Goal: Download file/media: Download file/media

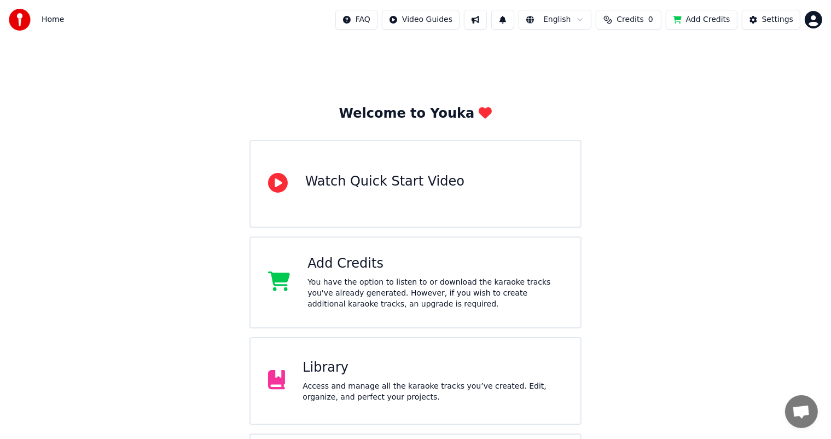
click at [337, 387] on div "Access and manage all the karaoke tracks you’ve created. Edit, organize, and pe…" at bounding box center [432, 392] width 260 height 22
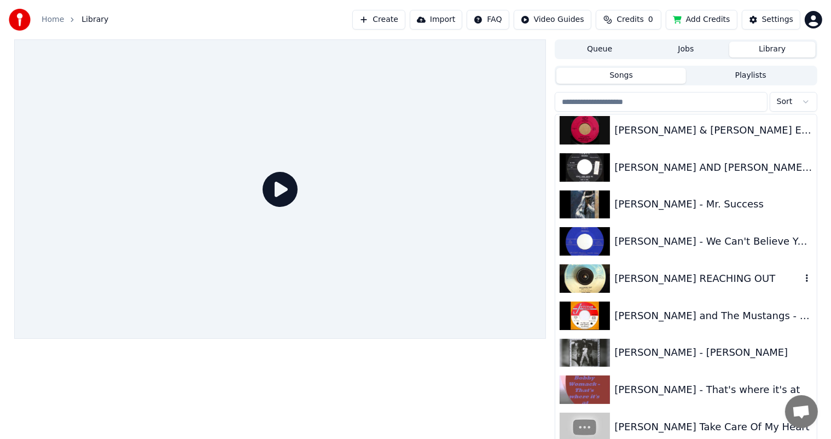
scroll to position [929, 0]
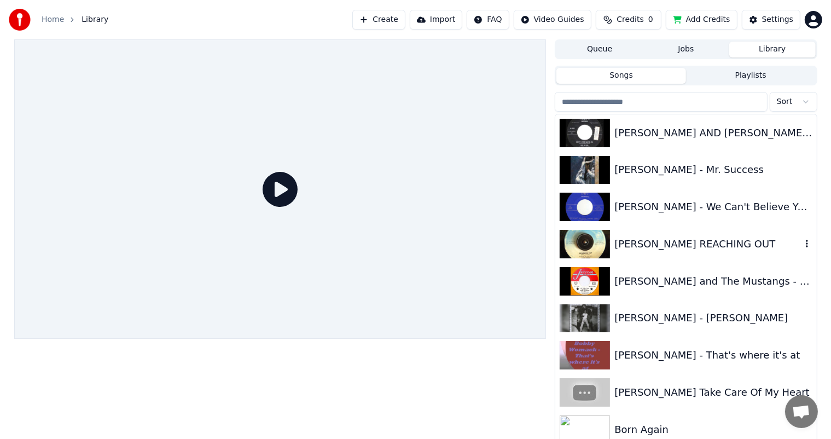
click at [664, 240] on div "[PERSON_NAME] REACHING OUT" at bounding box center [707, 243] width 186 height 15
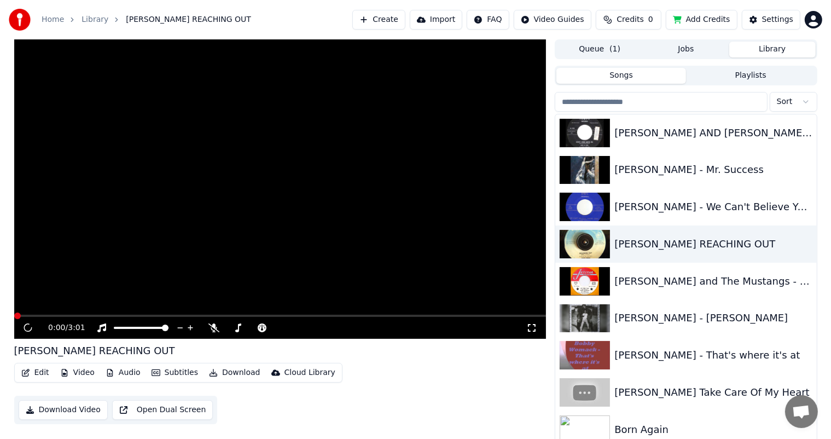
click at [39, 311] on video at bounding box center [280, 188] width 532 height 299
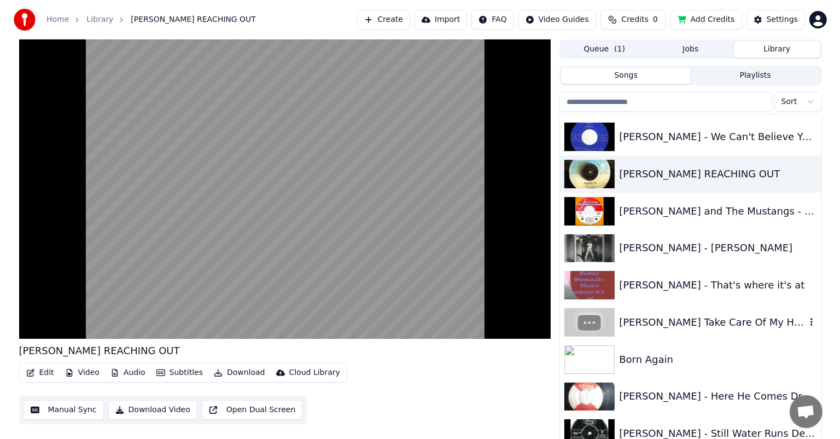
scroll to position [1039, 0]
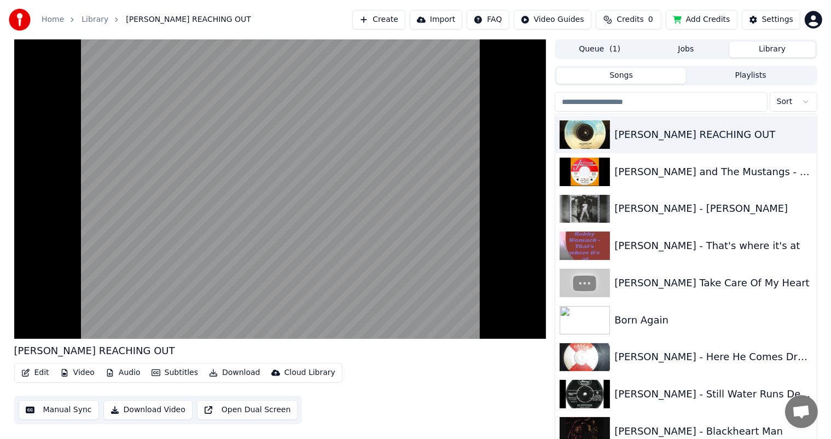
click at [37, 371] on button "Edit" at bounding box center [35, 372] width 37 height 15
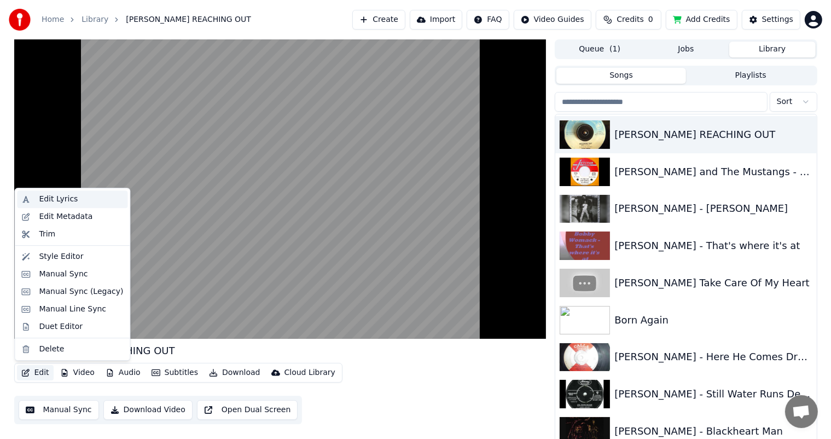
click at [49, 196] on div "Edit Lyrics" at bounding box center [58, 199] width 39 height 11
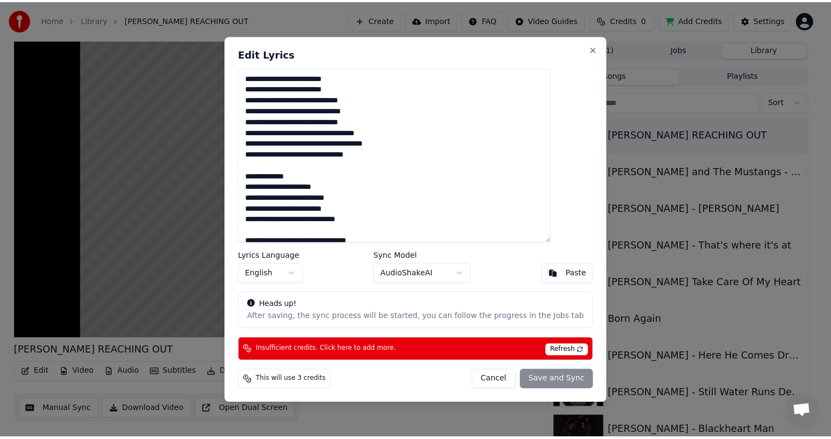
scroll to position [273, 0]
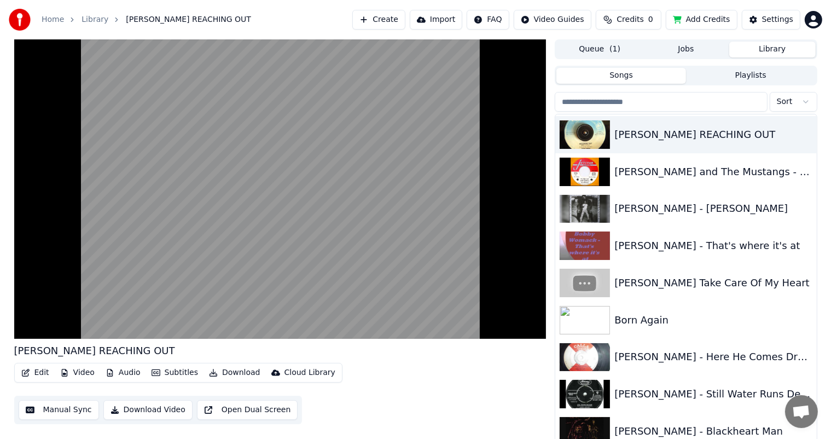
click at [229, 372] on button "Download" at bounding box center [234, 372] width 60 height 15
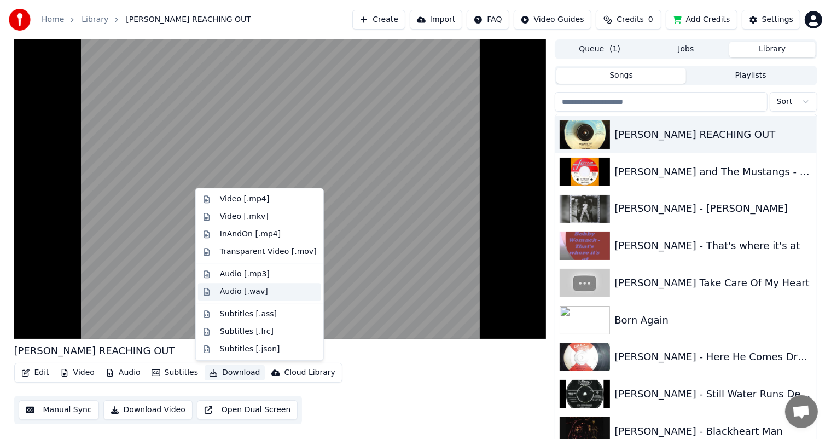
click at [231, 290] on div "Audio [.wav]" at bounding box center [244, 291] width 48 height 11
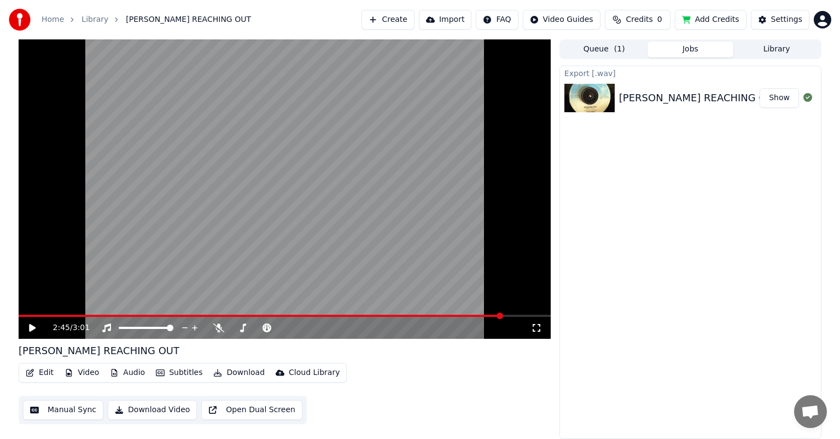
click at [779, 46] on button "Library" at bounding box center [776, 50] width 86 height 16
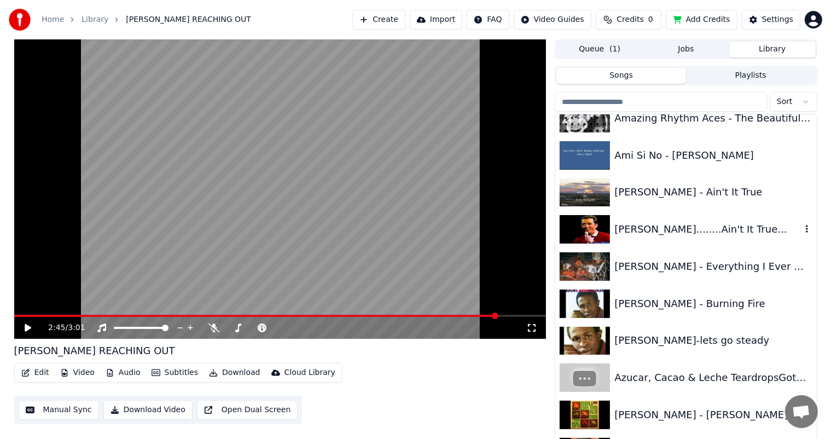
scroll to position [328, 0]
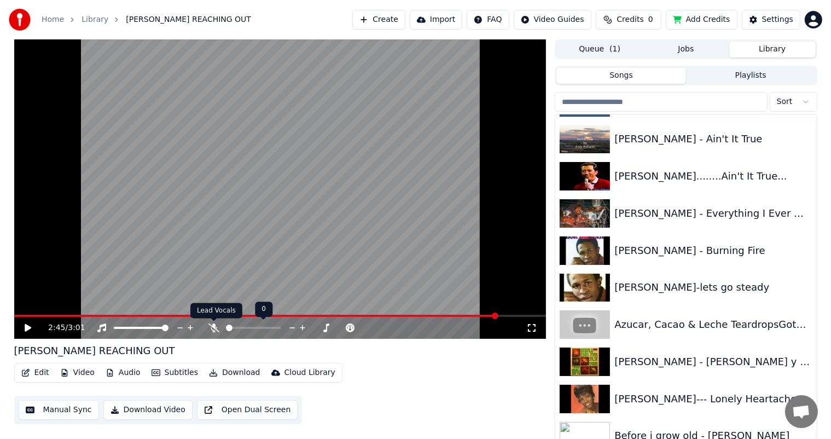
click at [214, 328] on icon at bounding box center [213, 327] width 11 height 9
click at [24, 327] on icon at bounding box center [36, 327] width 26 height 9
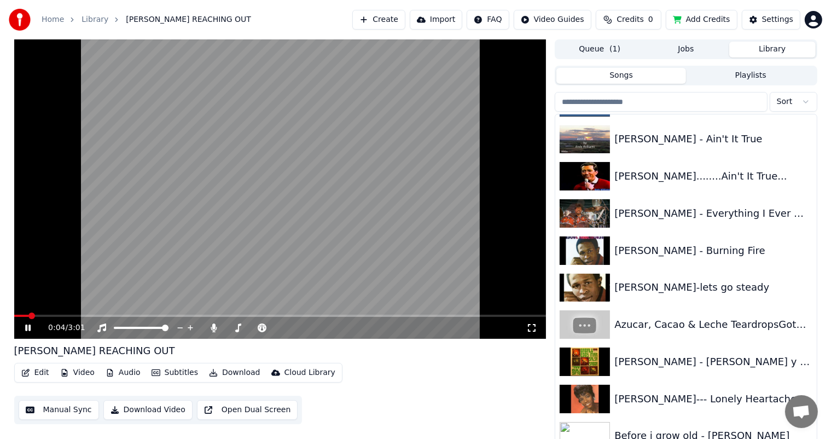
click at [26, 329] on icon at bounding box center [27, 327] width 5 height 7
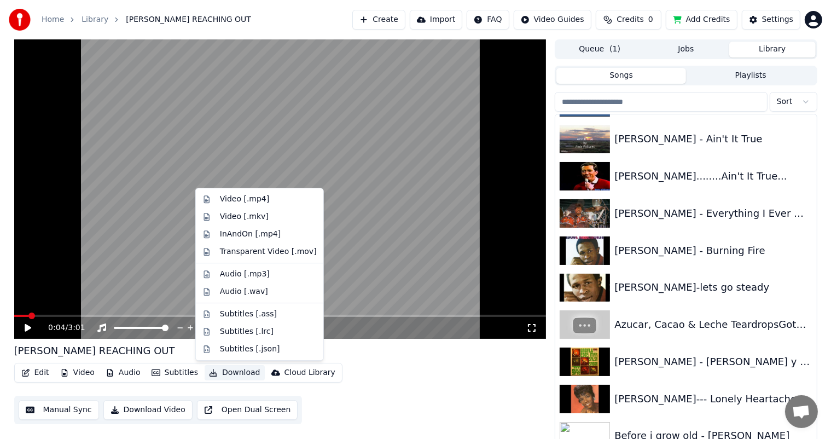
click at [232, 370] on button "Download" at bounding box center [234, 372] width 60 height 15
click at [236, 289] on div "Audio [.wav]" at bounding box center [244, 291] width 48 height 11
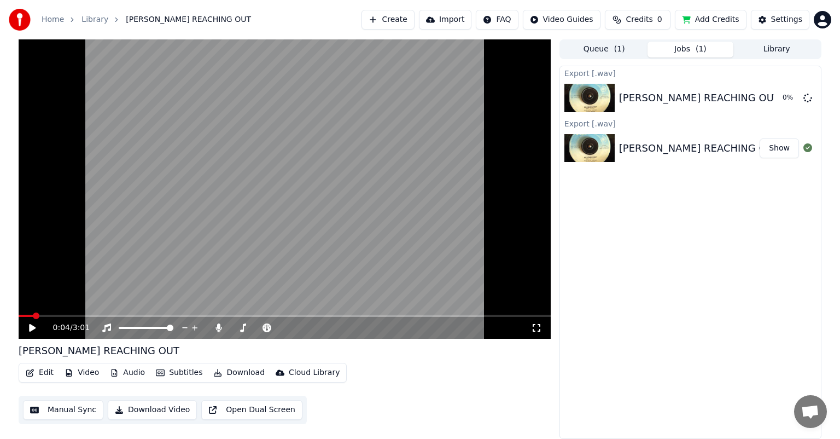
click at [824, 145] on div "0:04 / 3:01 [PERSON_NAME] REACHING OUT Edit Video Audio Subtitles Download Clou…" at bounding box center [420, 238] width 820 height 399
click at [782, 49] on button "Library" at bounding box center [776, 50] width 86 height 16
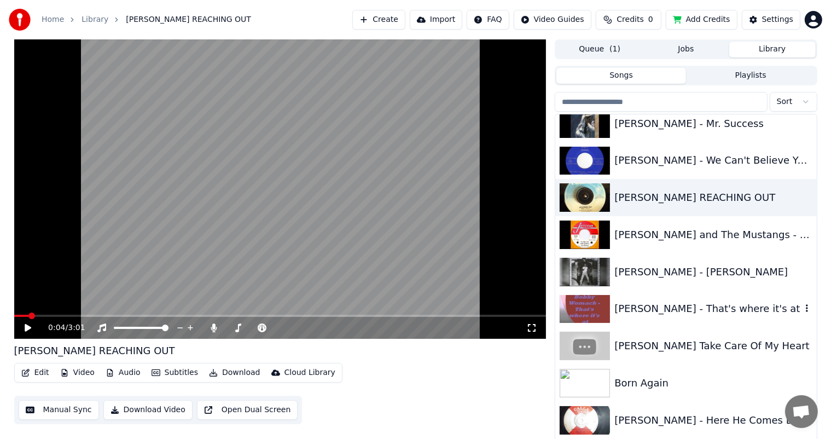
scroll to position [984, 0]
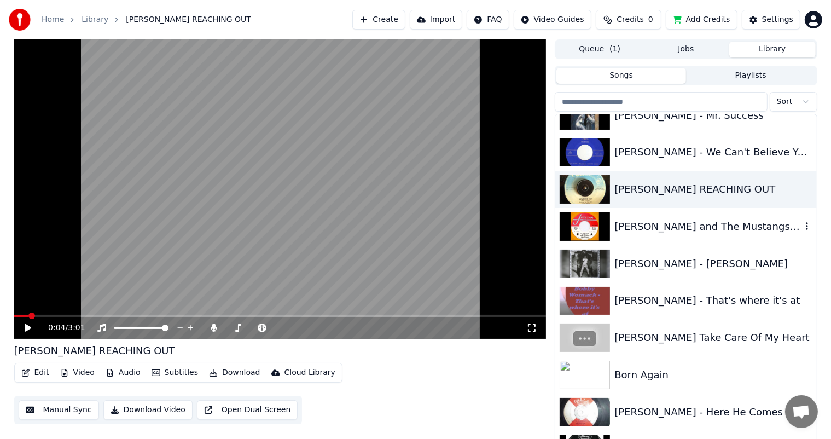
click at [677, 223] on div "[PERSON_NAME] and The Mustangs - Let them talk" at bounding box center [707, 226] width 186 height 15
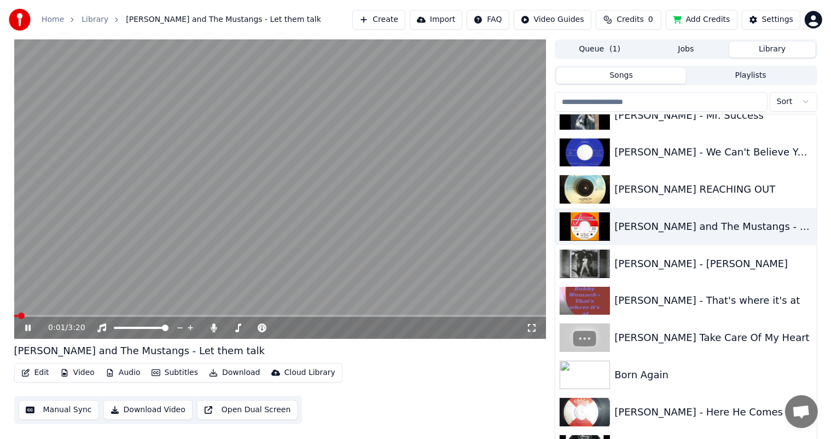
click at [229, 372] on button "Download" at bounding box center [234, 372] width 60 height 15
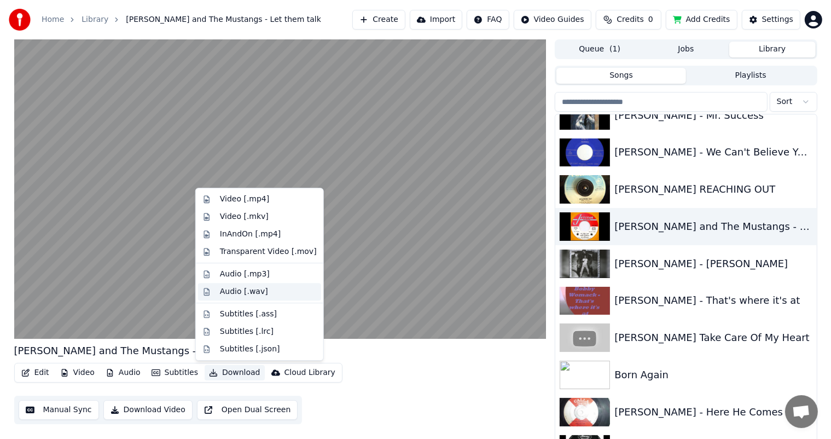
click at [233, 292] on div "Audio [.wav]" at bounding box center [244, 291] width 48 height 11
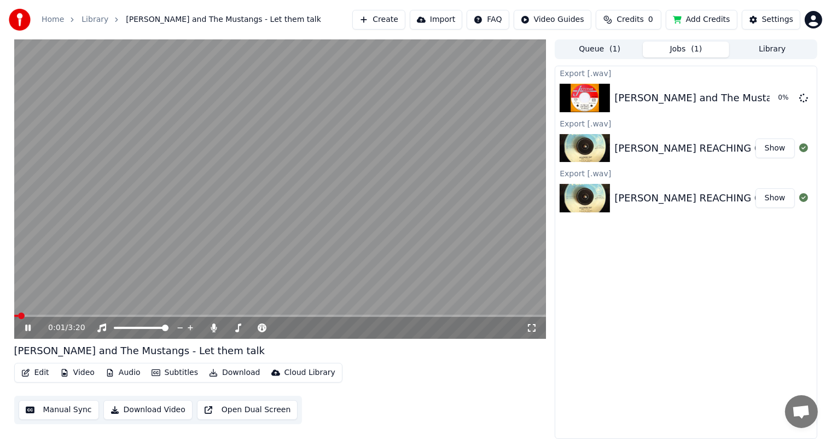
click at [775, 47] on button "Library" at bounding box center [772, 50] width 86 height 16
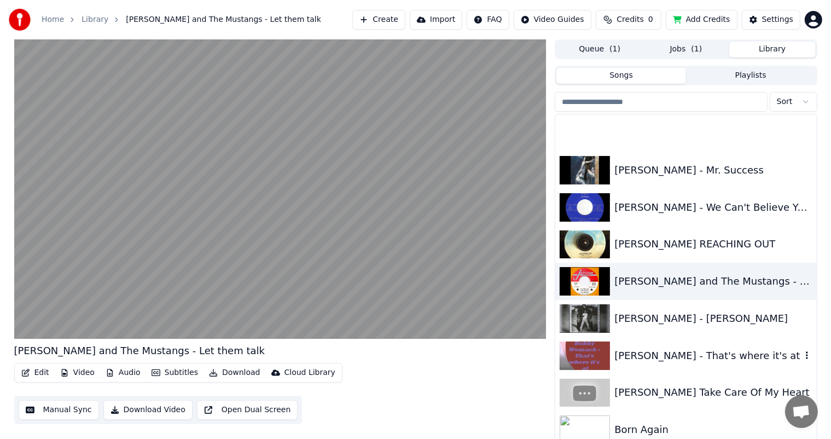
scroll to position [984, 0]
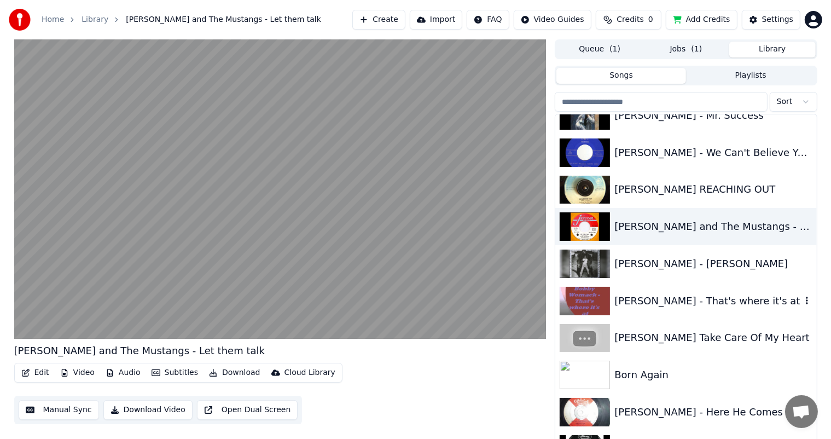
click at [705, 300] on div "[PERSON_NAME] - That's where it's at" at bounding box center [707, 300] width 186 height 15
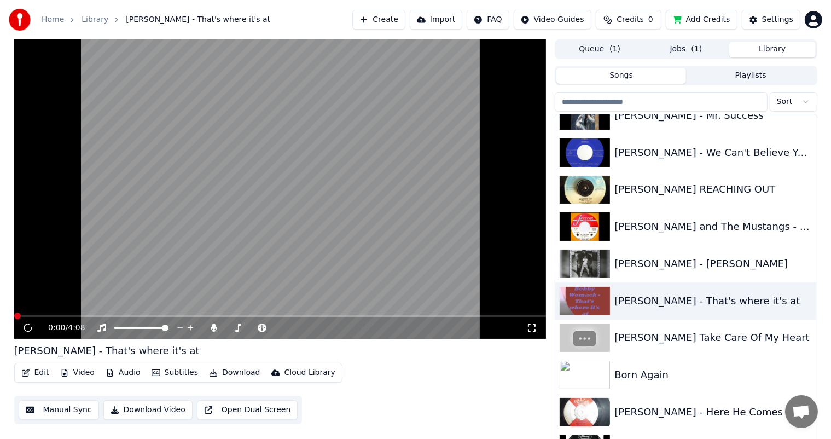
click at [37, 308] on video at bounding box center [280, 188] width 532 height 299
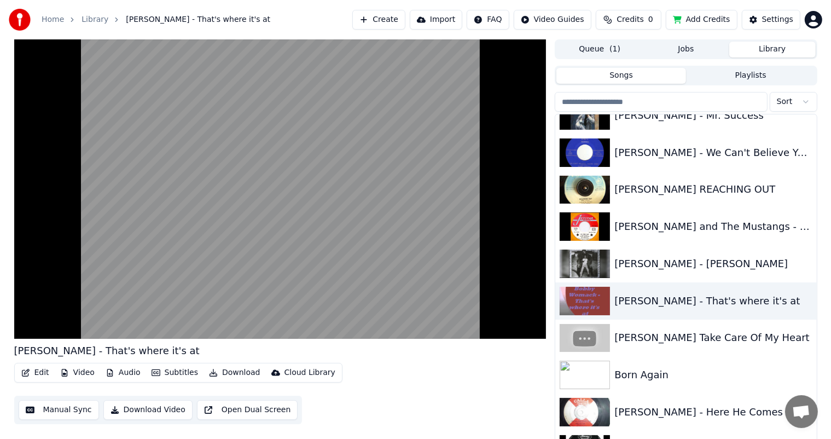
click at [232, 370] on button "Download" at bounding box center [234, 372] width 60 height 15
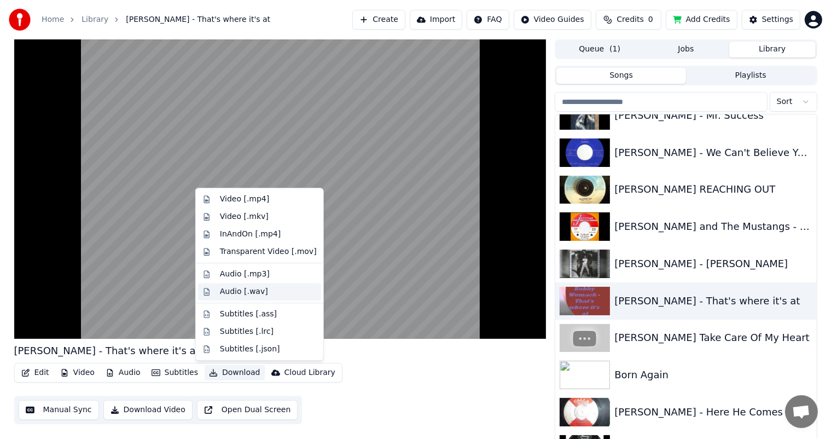
click at [230, 293] on div "Audio [.wav]" at bounding box center [244, 291] width 48 height 11
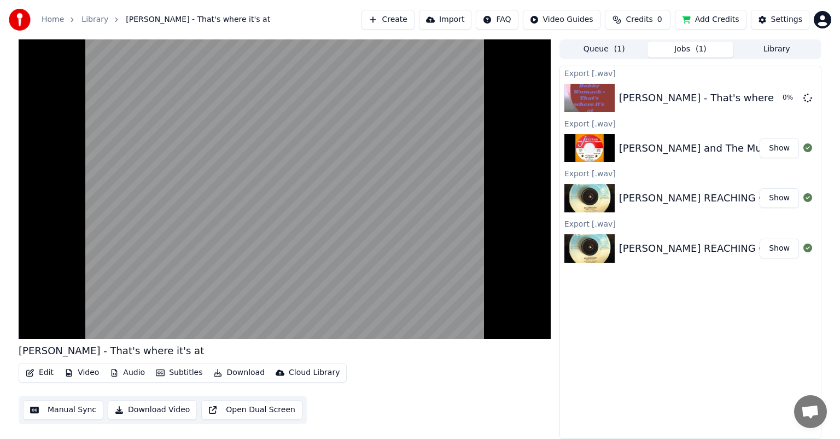
click at [779, 51] on button "Library" at bounding box center [776, 50] width 86 height 16
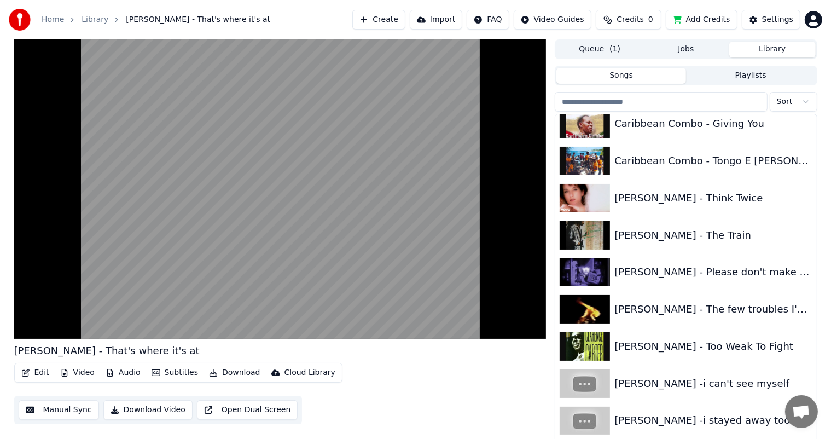
scroll to position [1476, 0]
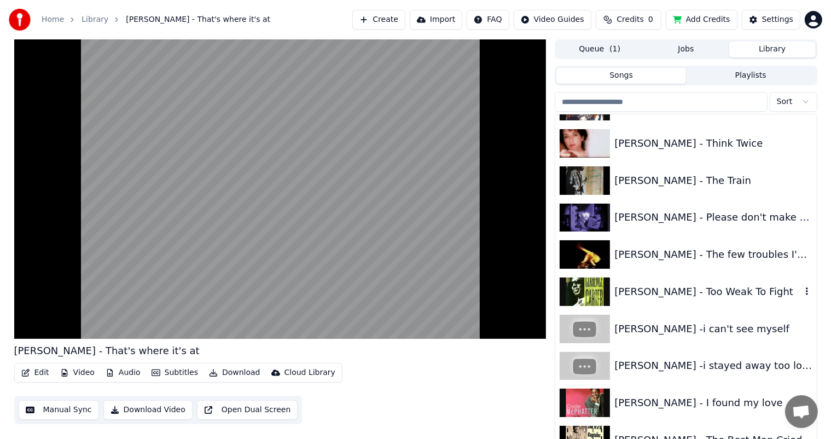
click at [711, 291] on div "[PERSON_NAME] - Too Weak To Fight" at bounding box center [707, 291] width 186 height 15
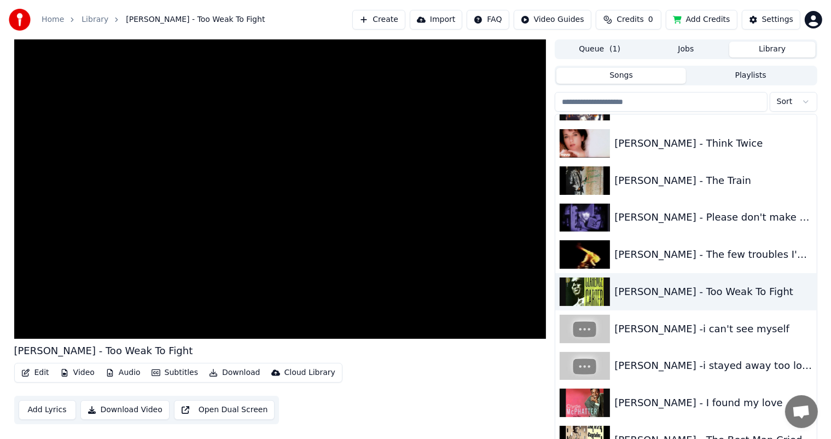
click at [341, 412] on div "Edit Video Audio Subtitles Download Cloud Library Add Lyrics Download Video Ope…" at bounding box center [280, 393] width 532 height 61
click at [389, 395] on div "Edit Video Audio Subtitles Download Cloud Library Add Lyrics Download Video Ope…" at bounding box center [280, 393] width 532 height 61
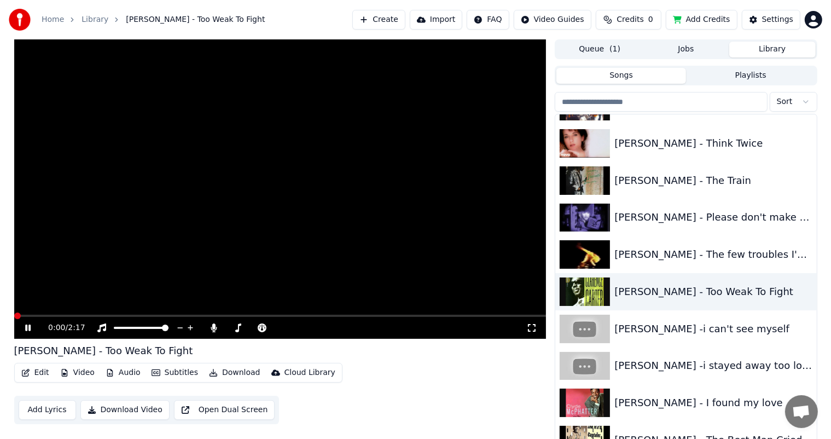
click at [27, 328] on icon at bounding box center [27, 327] width 5 height 7
click at [214, 328] on icon at bounding box center [214, 327] width 6 height 9
click at [25, 330] on icon at bounding box center [28, 328] width 7 height 8
click at [16, 314] on span at bounding box center [133, 315] width 238 height 2
click at [17, 317] on span at bounding box center [20, 315] width 7 height 7
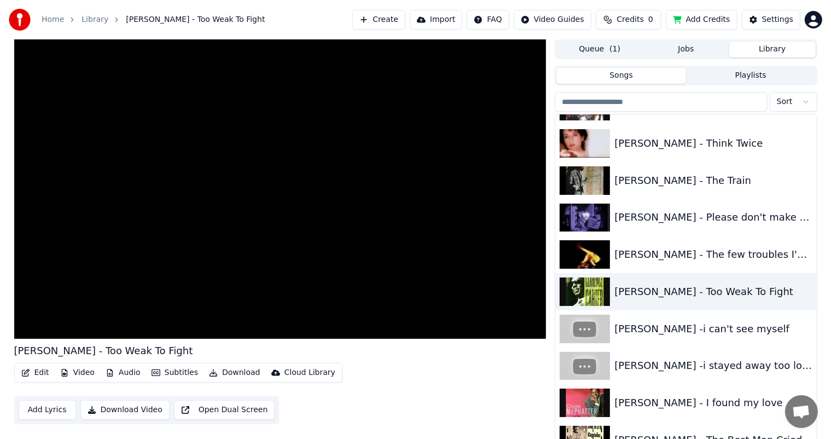
click at [230, 372] on button "Download" at bounding box center [234, 372] width 60 height 15
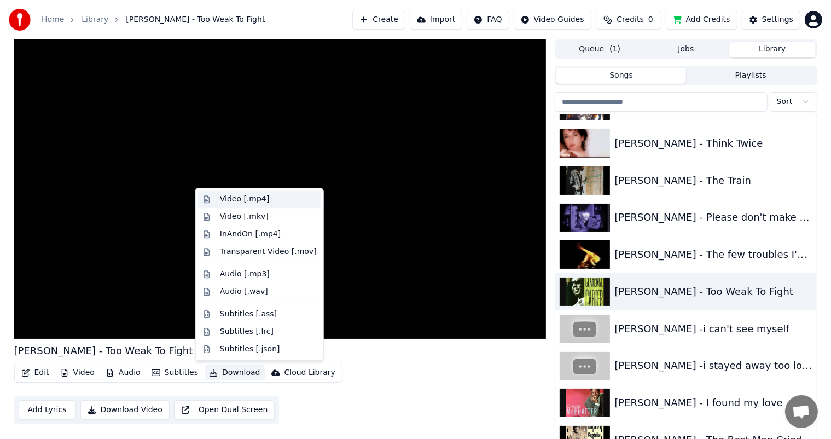
click at [230, 197] on div "Video [.mp4]" at bounding box center [244, 199] width 49 height 11
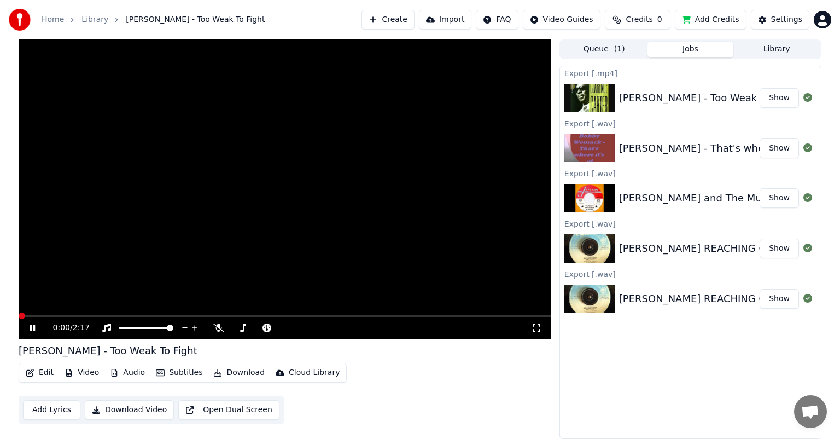
click at [776, 46] on button "Library" at bounding box center [776, 50] width 86 height 16
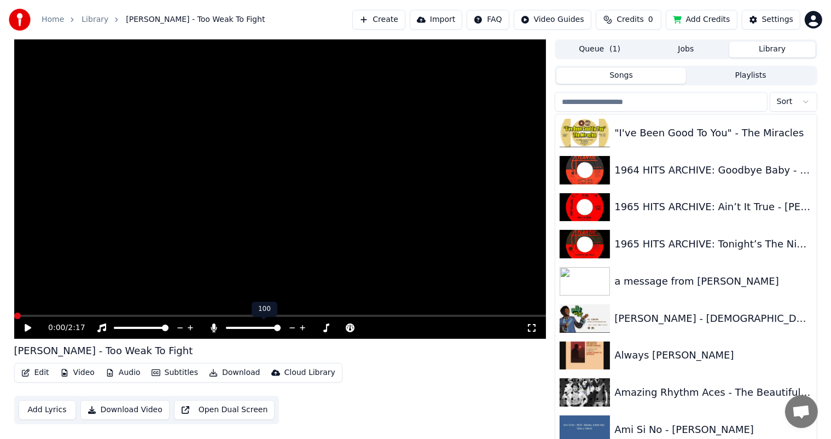
click at [280, 331] on span at bounding box center [277, 327] width 7 height 7
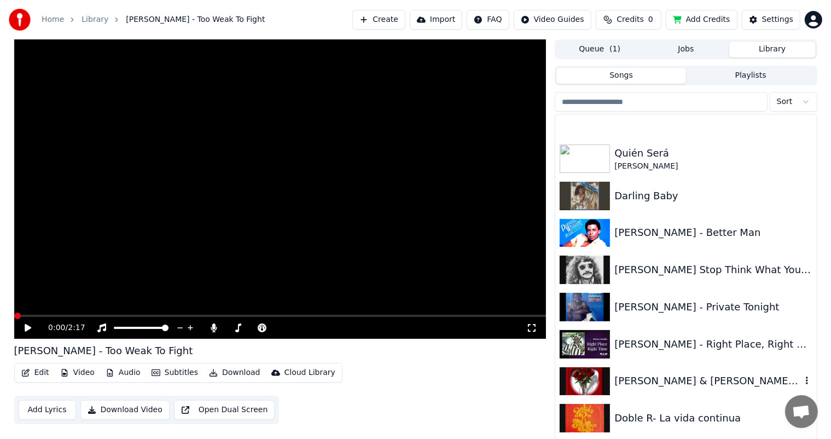
scroll to position [2242, 0]
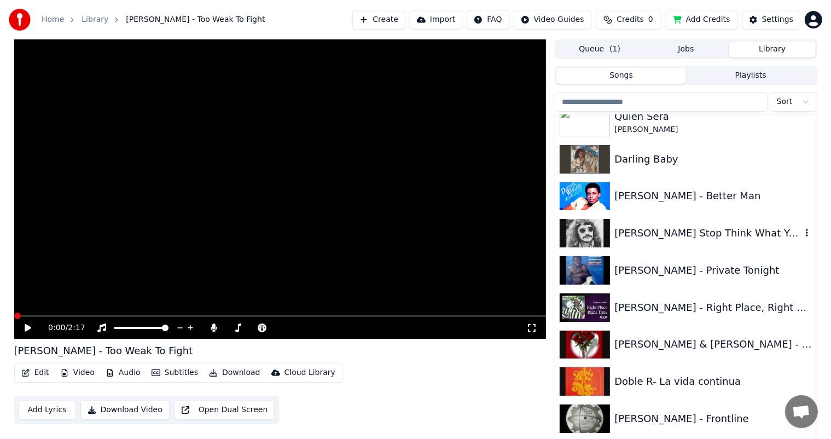
click at [638, 229] on div "[PERSON_NAME] Stop Think What You're Doing" at bounding box center [707, 232] width 186 height 15
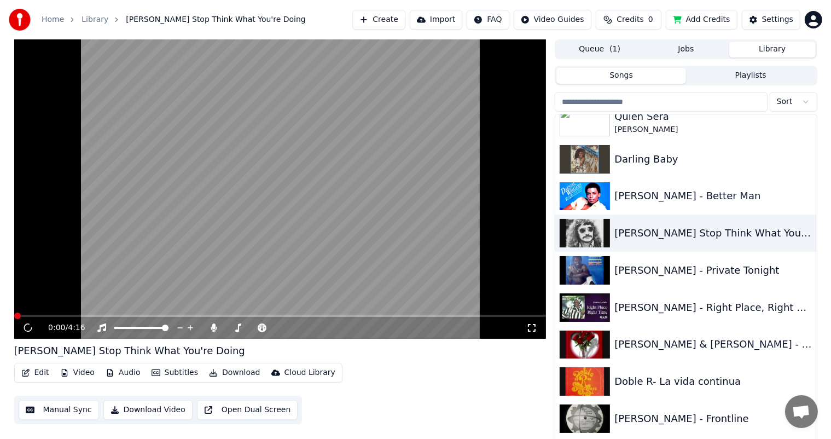
click at [43, 309] on video at bounding box center [280, 188] width 532 height 299
click at [233, 371] on button "Download" at bounding box center [234, 372] width 60 height 15
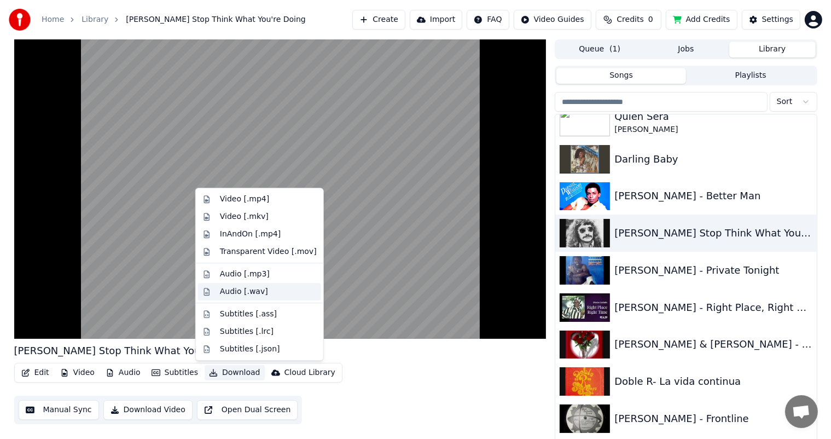
click at [229, 290] on div "Audio [.wav]" at bounding box center [244, 291] width 48 height 11
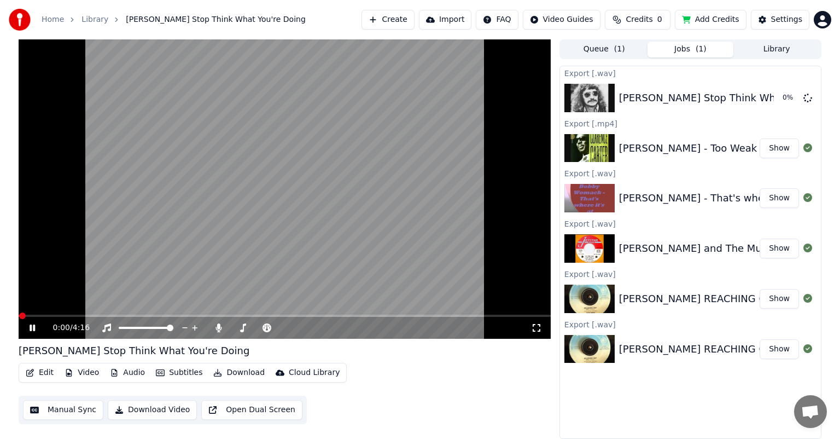
click at [31, 327] on icon at bounding box center [32, 327] width 5 height 7
click at [777, 49] on button "Library" at bounding box center [776, 50] width 86 height 16
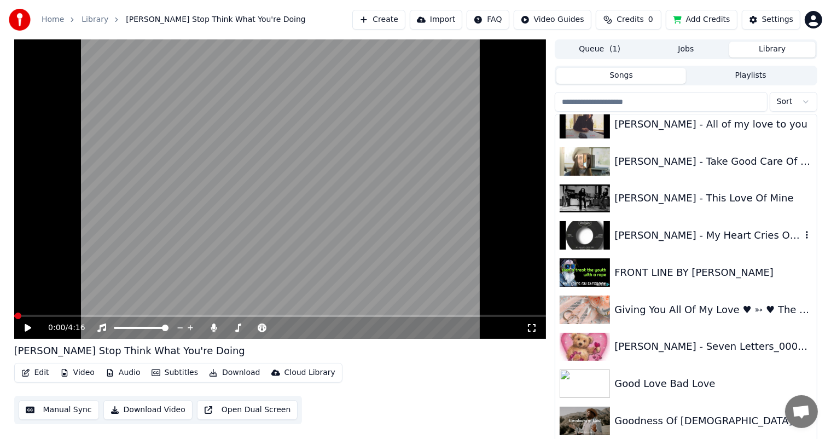
scroll to position [3171, 0]
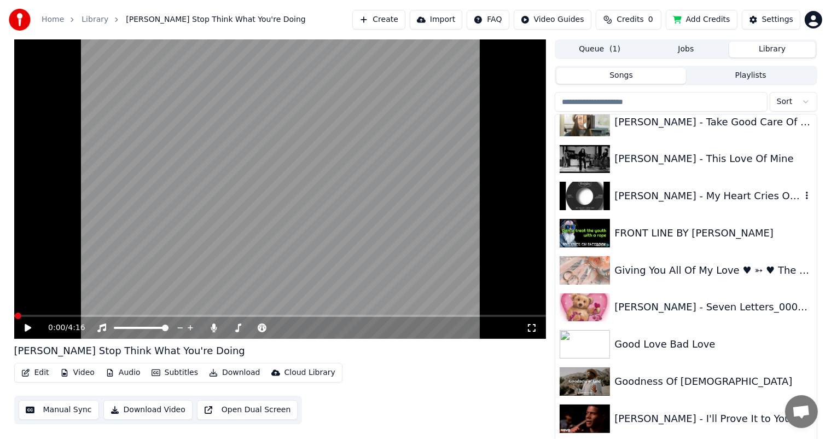
click at [699, 195] on div "[PERSON_NAME] - My Heart Cries Oh.wmv" at bounding box center [707, 195] width 186 height 15
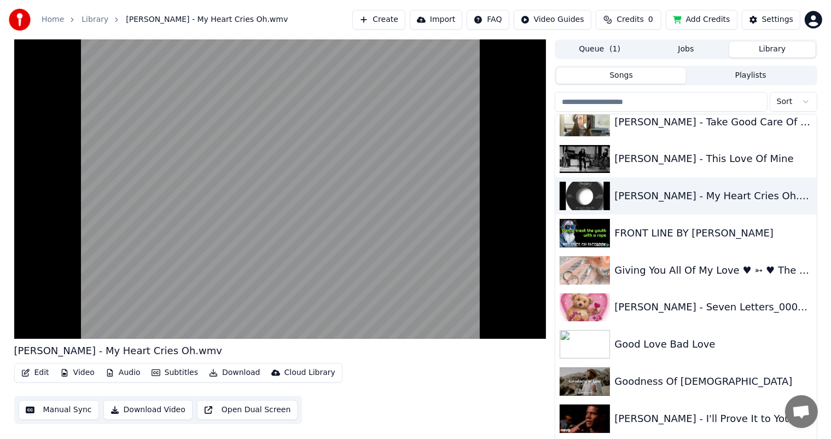
click at [232, 368] on button "Download" at bounding box center [234, 372] width 60 height 15
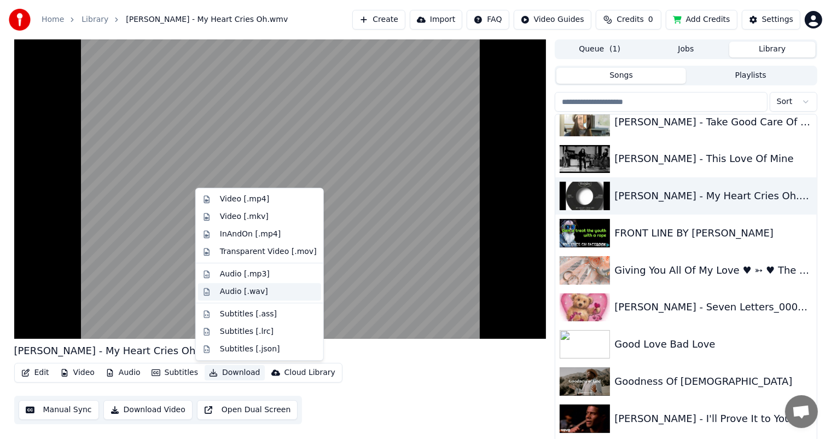
click at [231, 290] on div "Audio [.wav]" at bounding box center [244, 291] width 48 height 11
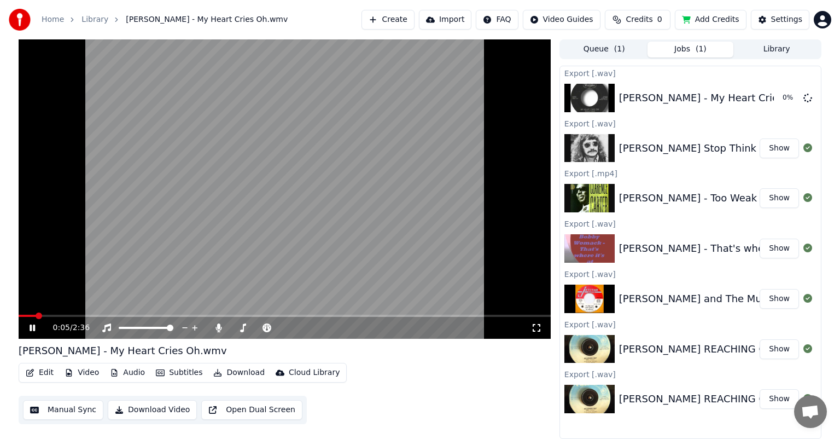
click at [770, 45] on button "Library" at bounding box center [776, 50] width 86 height 16
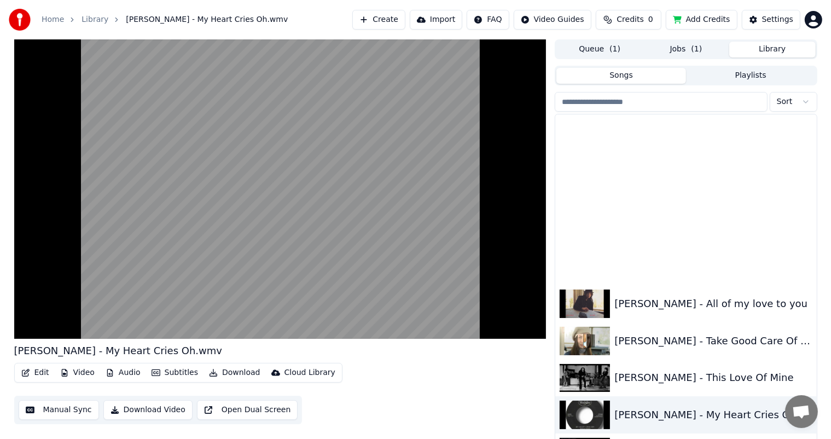
scroll to position [3171, 0]
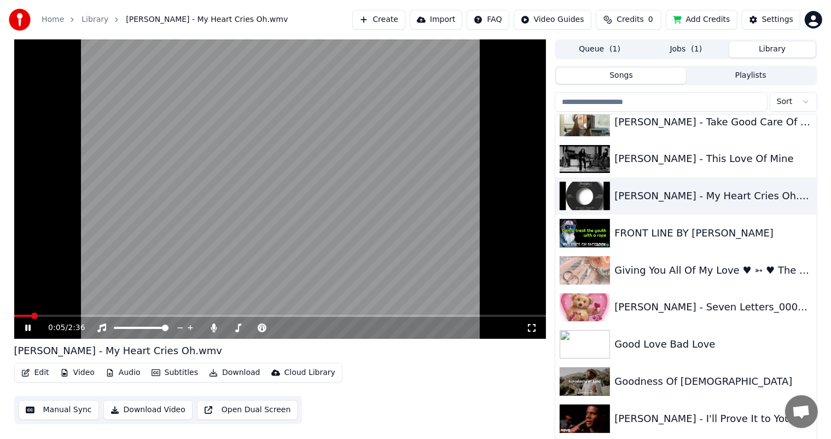
click at [27, 325] on icon at bounding box center [36, 327] width 26 height 9
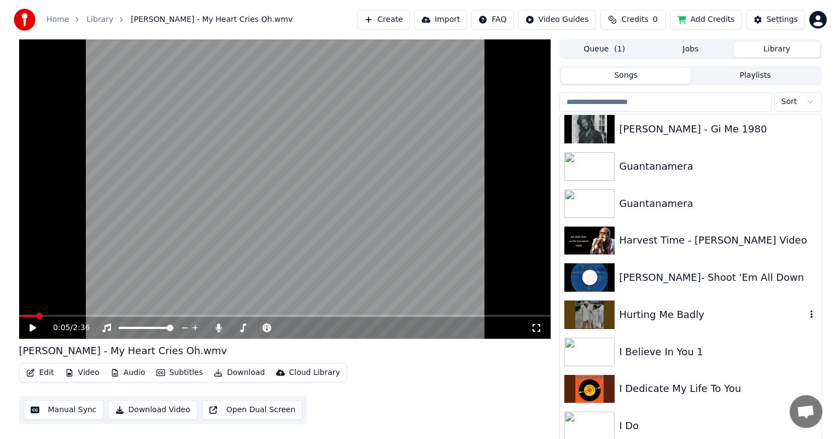
scroll to position [3499, 0]
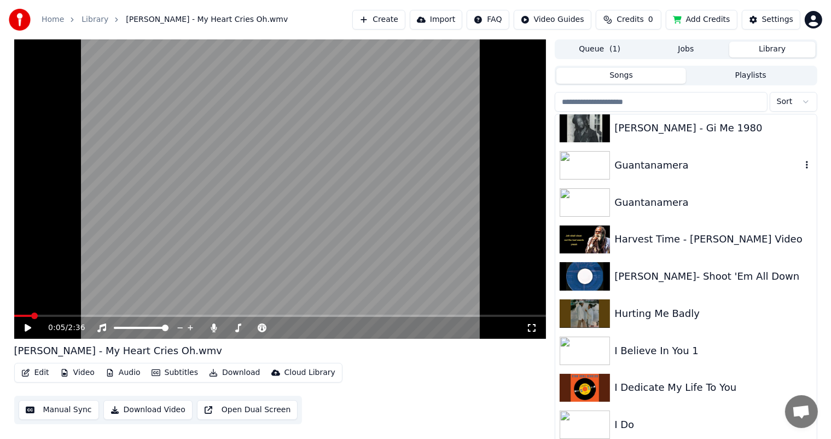
click at [648, 164] on div "Guantanamera" at bounding box center [707, 164] width 186 height 15
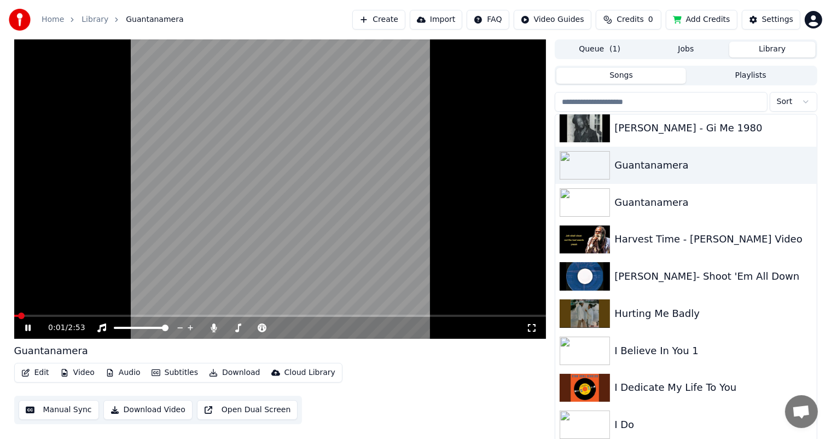
click at [234, 371] on button "Download" at bounding box center [234, 372] width 60 height 15
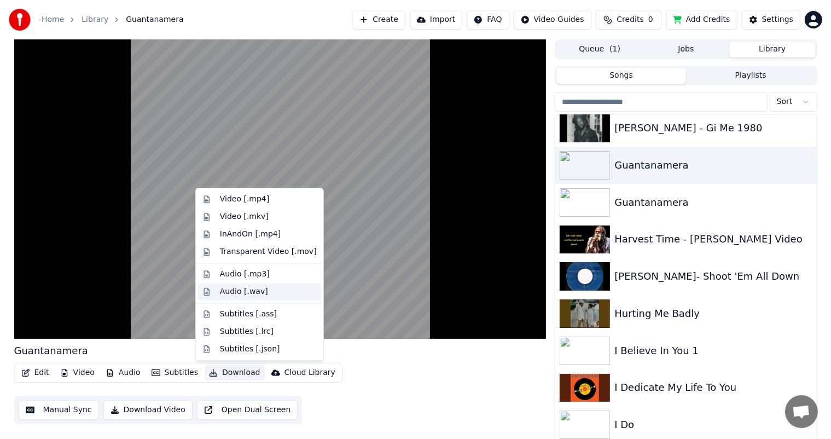
click at [231, 289] on div "Audio [.wav]" at bounding box center [244, 291] width 48 height 11
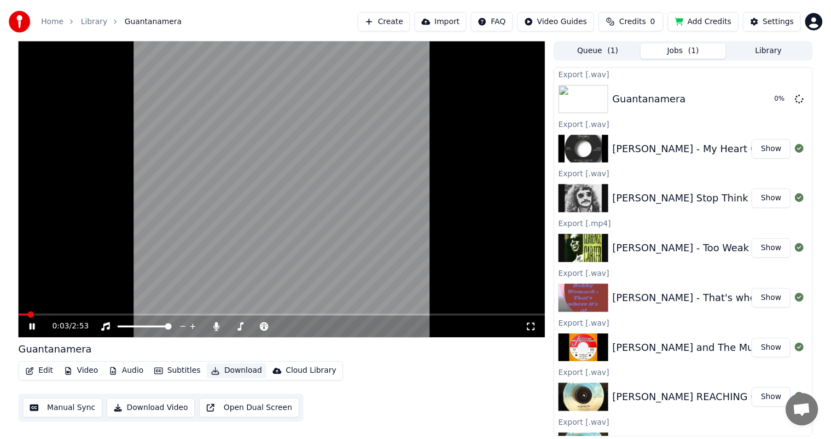
scroll to position [30, 0]
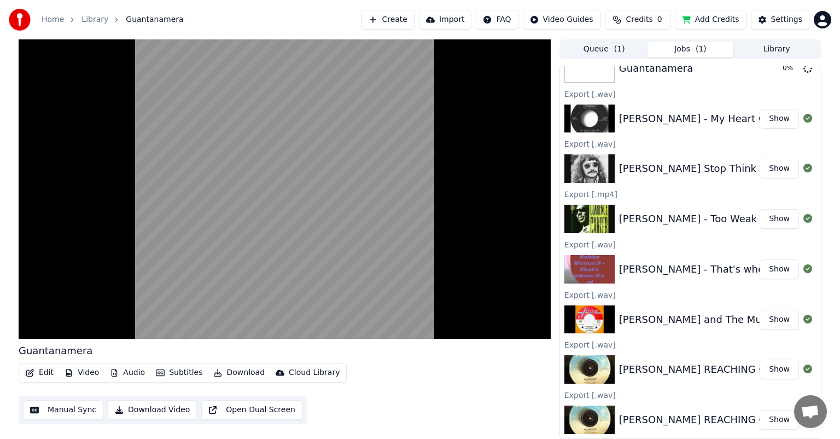
click at [773, 44] on button "Library" at bounding box center [776, 50] width 86 height 16
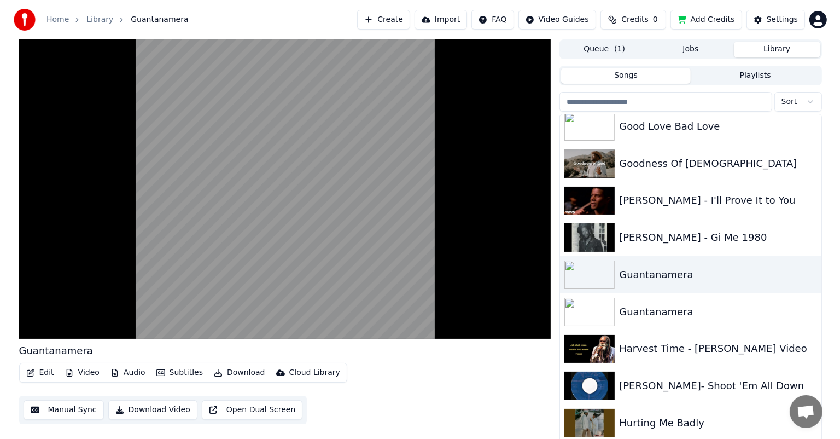
scroll to position [3499, 0]
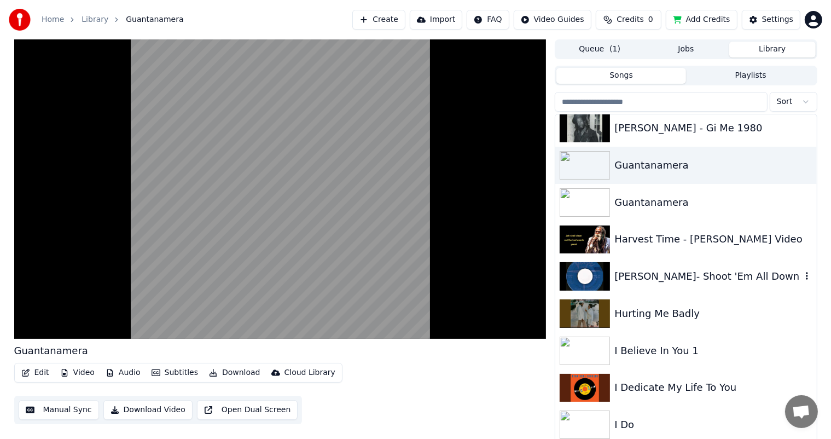
click at [675, 276] on div "[PERSON_NAME]- Shoot 'Em All Down" at bounding box center [707, 275] width 186 height 15
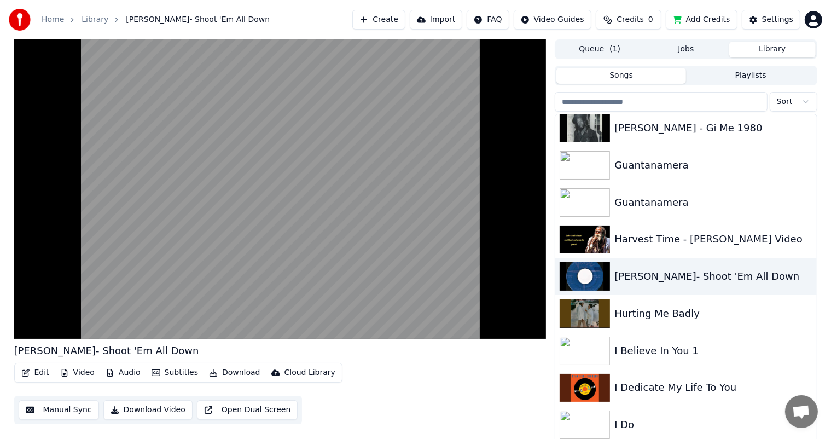
click at [226, 372] on button "Download" at bounding box center [234, 372] width 60 height 15
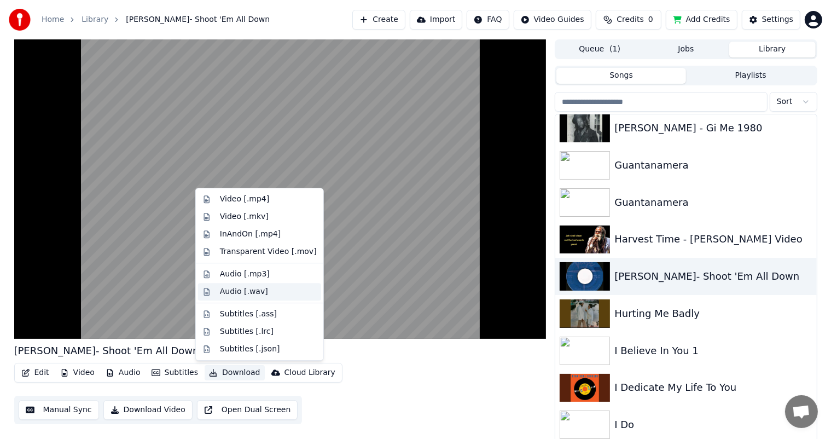
click at [231, 292] on div "Audio [.wav]" at bounding box center [244, 291] width 48 height 11
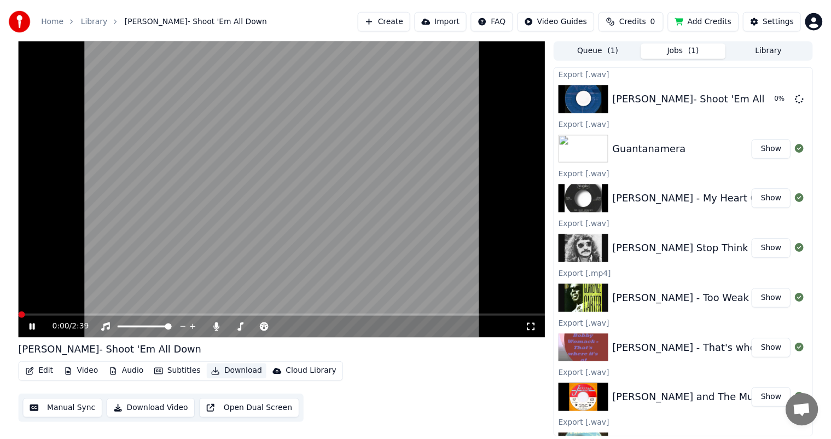
scroll to position [80, 0]
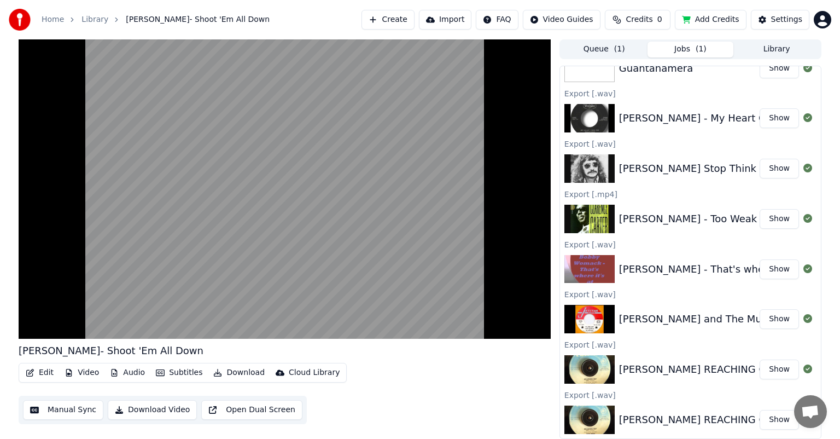
click at [775, 47] on button "Library" at bounding box center [776, 50] width 86 height 16
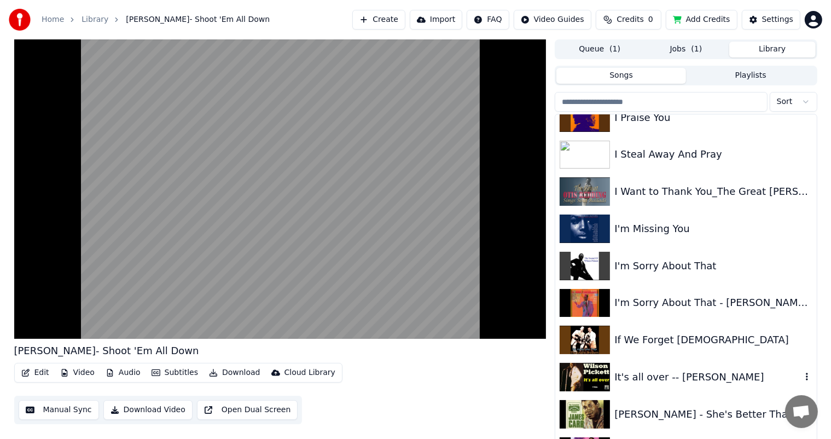
scroll to position [3937, 0]
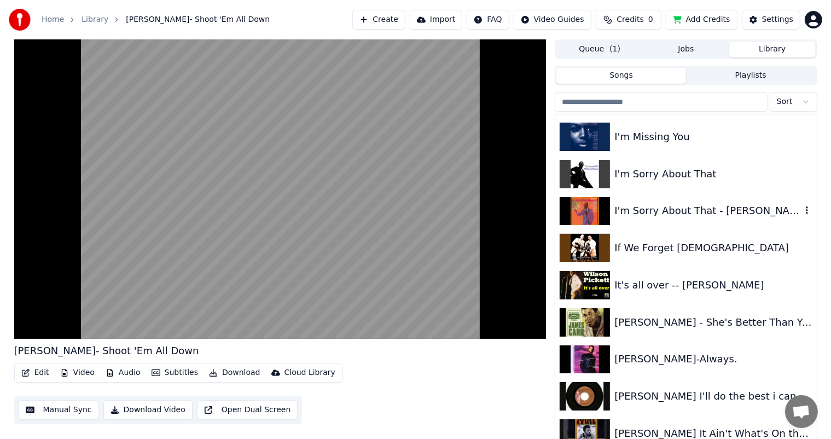
click at [645, 209] on div "I'm Sorry About That - [PERSON_NAME] - 1967" at bounding box center [707, 210] width 186 height 15
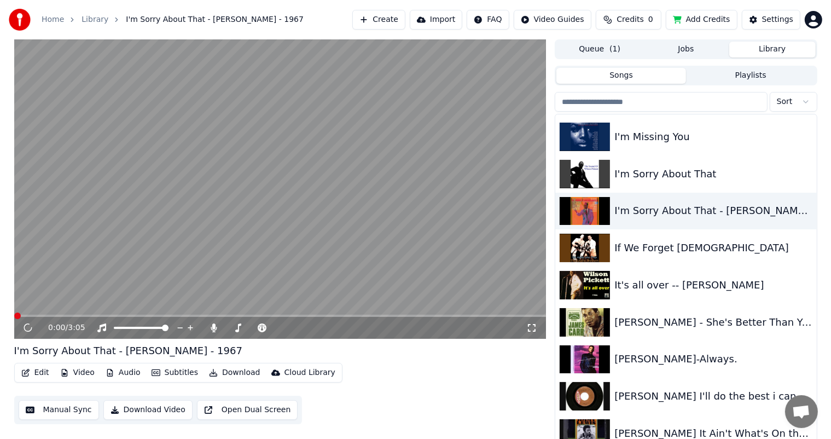
click at [60, 296] on video at bounding box center [280, 188] width 532 height 299
click at [644, 284] on div "It's all over -- [PERSON_NAME]" at bounding box center [707, 284] width 186 height 15
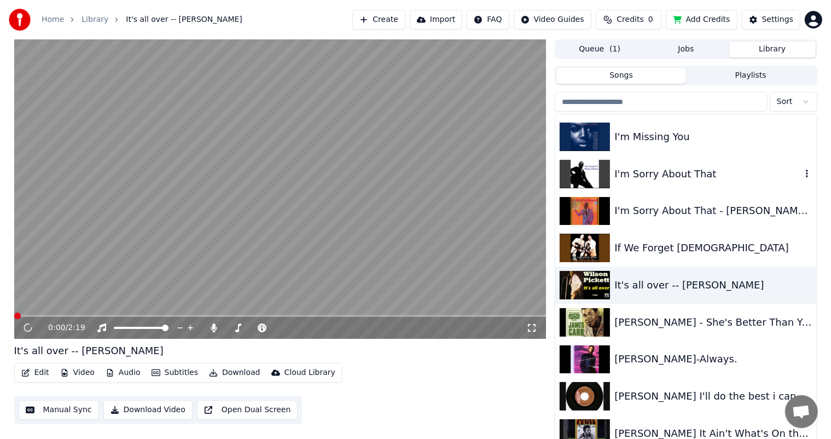
click at [629, 173] on div "I'm Sorry About That" at bounding box center [707, 173] width 186 height 15
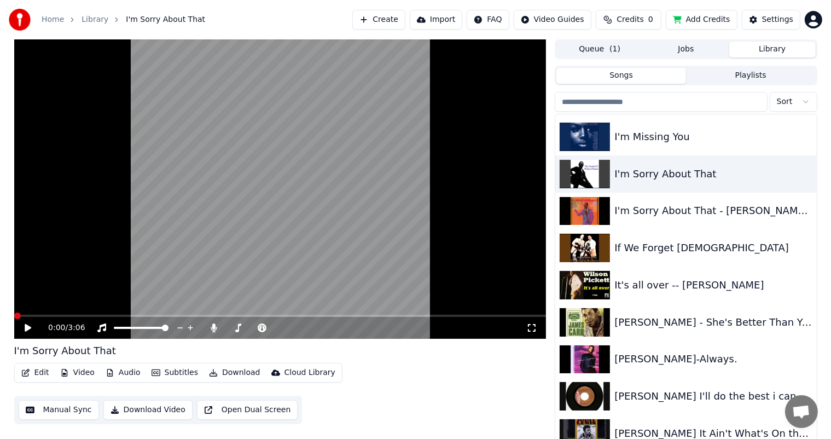
click at [24, 328] on icon at bounding box center [36, 327] width 26 height 9
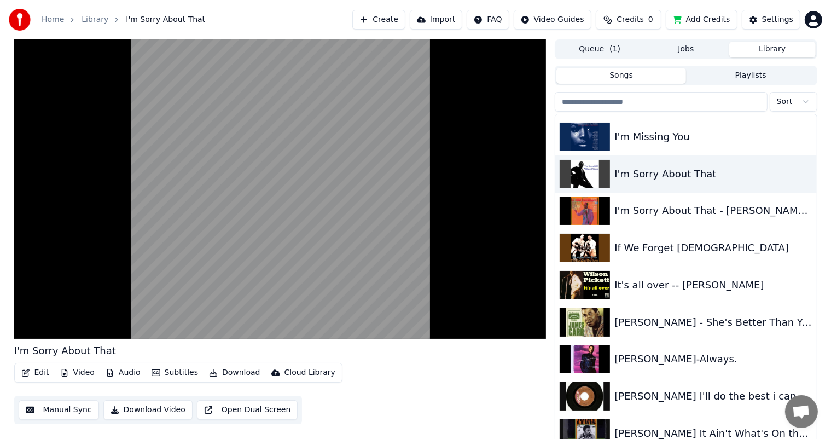
click at [226, 371] on button "Download" at bounding box center [234, 372] width 60 height 15
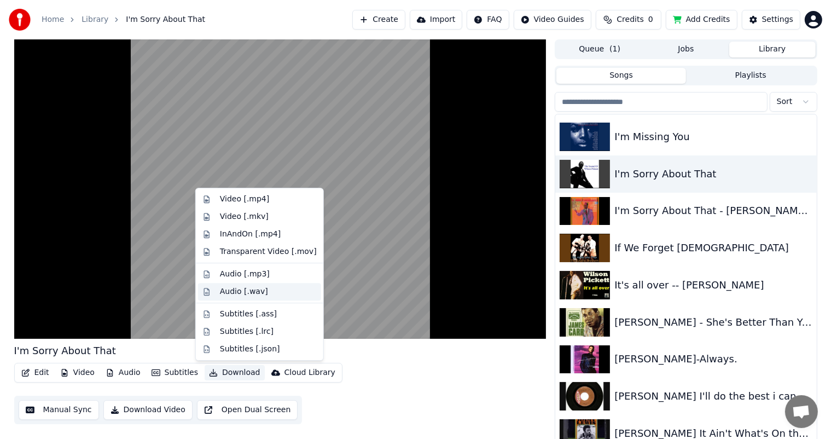
click at [231, 290] on div "Audio [.wav]" at bounding box center [244, 291] width 48 height 11
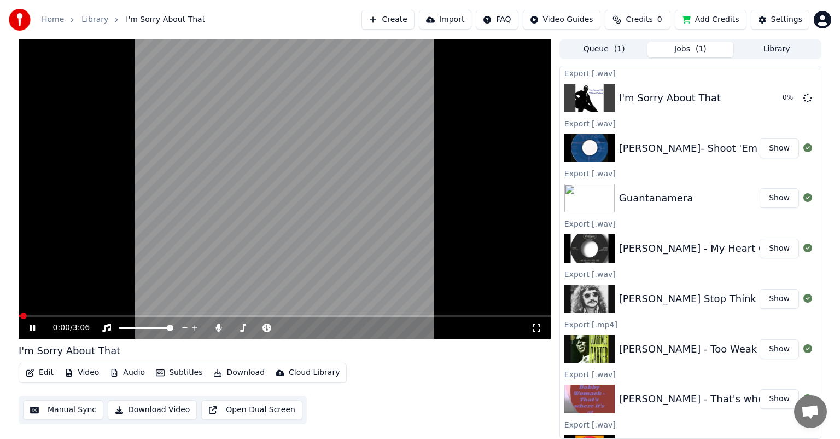
click at [773, 46] on button "Library" at bounding box center [776, 50] width 86 height 16
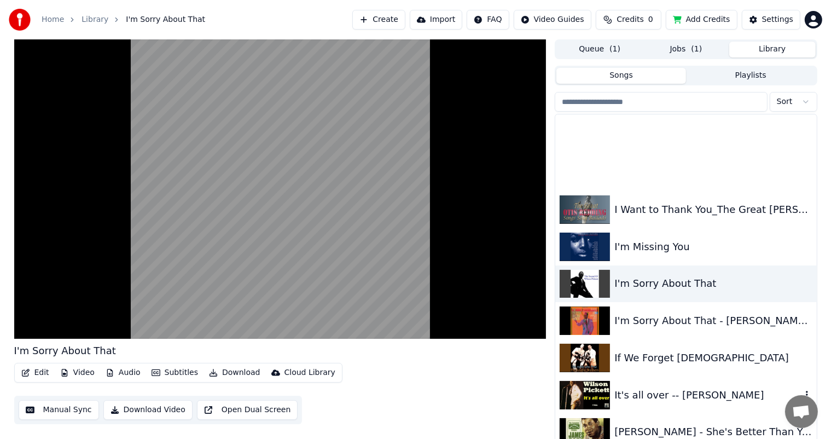
scroll to position [3937, 0]
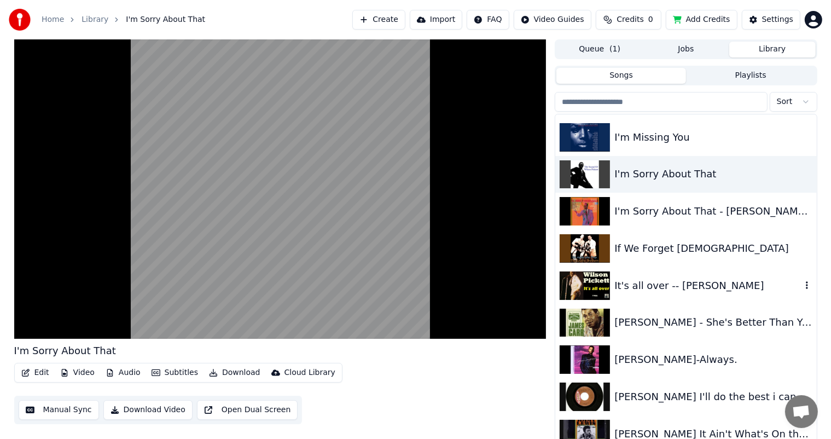
click at [639, 284] on div "It's all over -- [PERSON_NAME]" at bounding box center [707, 285] width 186 height 15
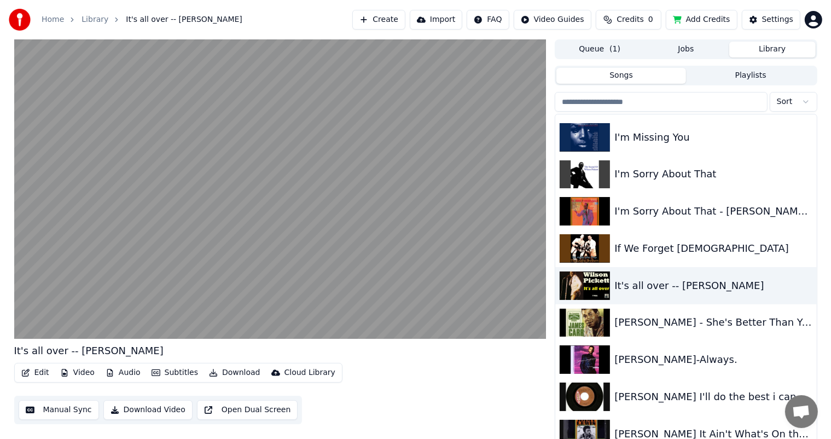
click at [225, 370] on button "Download" at bounding box center [234, 372] width 60 height 15
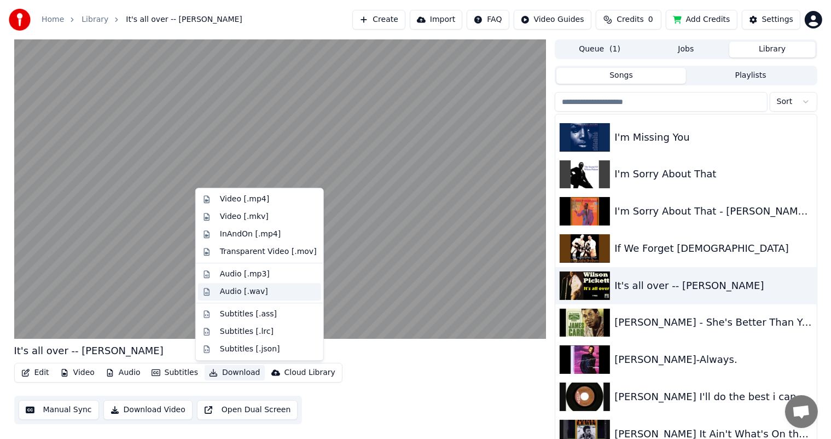
click at [229, 289] on div "Audio [.wav]" at bounding box center [244, 291] width 48 height 11
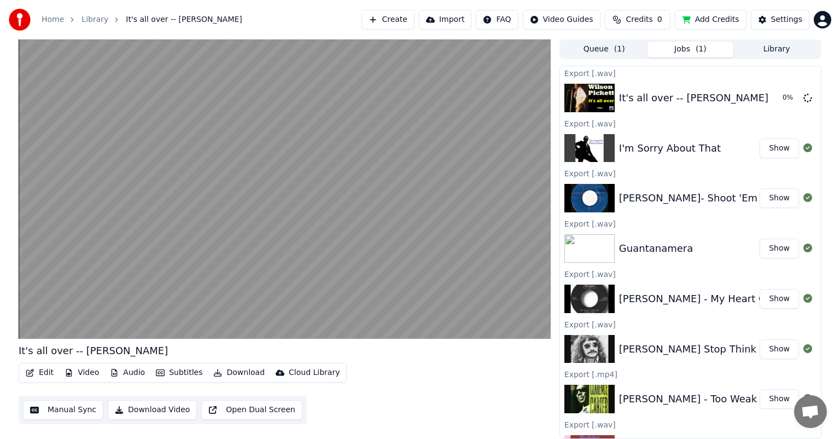
click at [772, 46] on button "Library" at bounding box center [776, 50] width 86 height 16
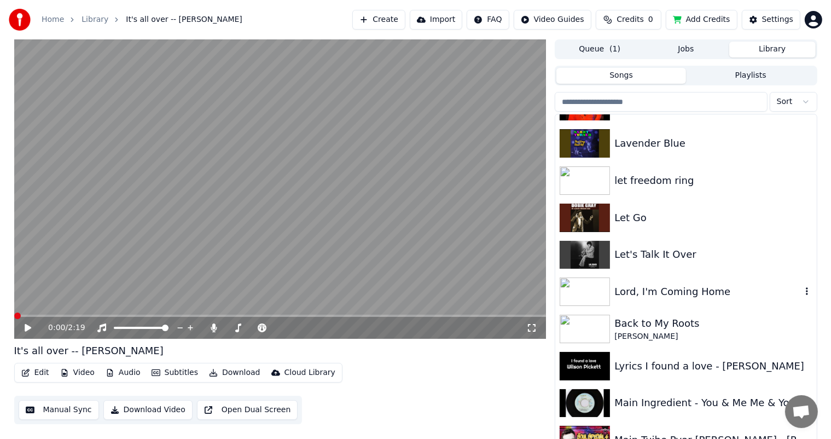
scroll to position [5304, 0]
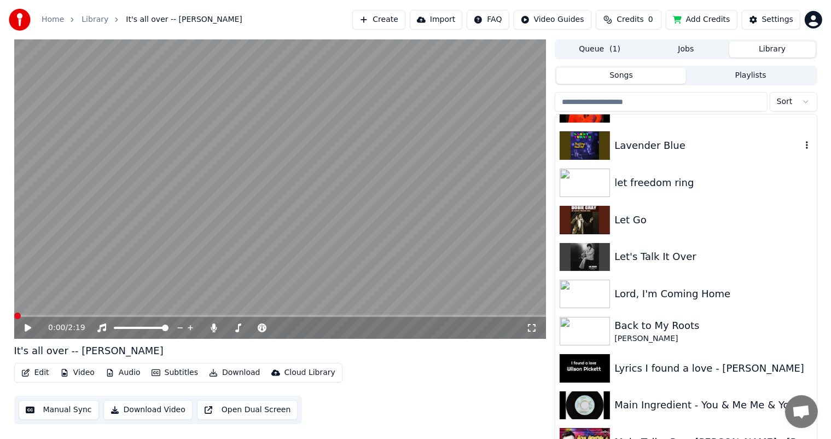
click at [641, 144] on div "Lavender Blue" at bounding box center [707, 145] width 186 height 15
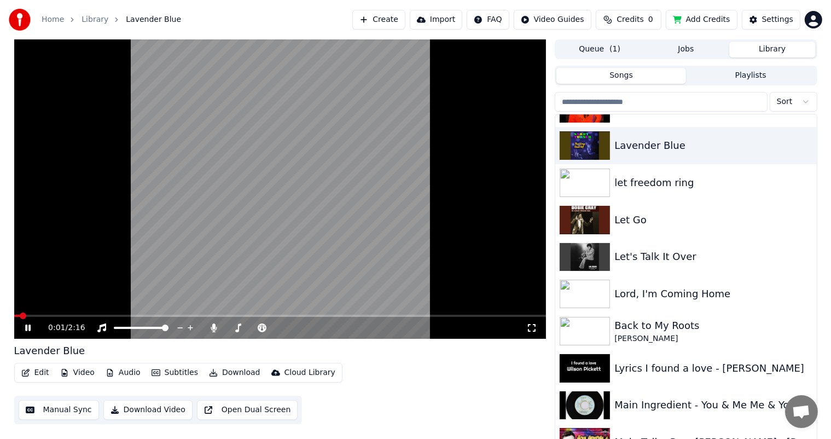
click at [229, 372] on button "Download" at bounding box center [234, 372] width 60 height 15
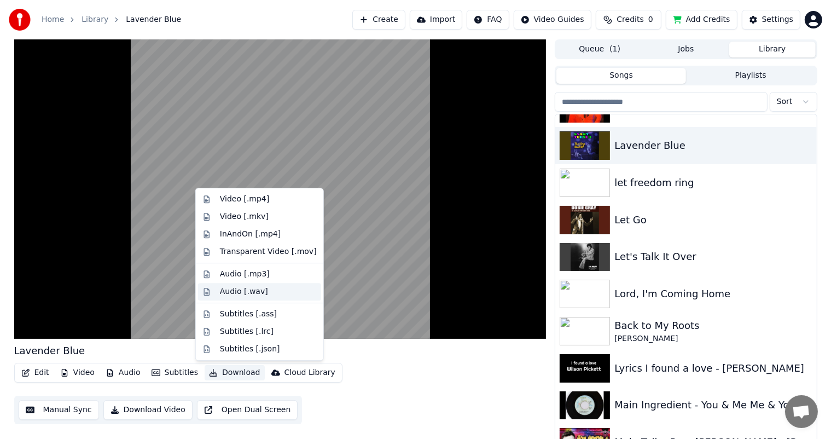
click at [234, 291] on div "Audio [.wav]" at bounding box center [244, 291] width 48 height 11
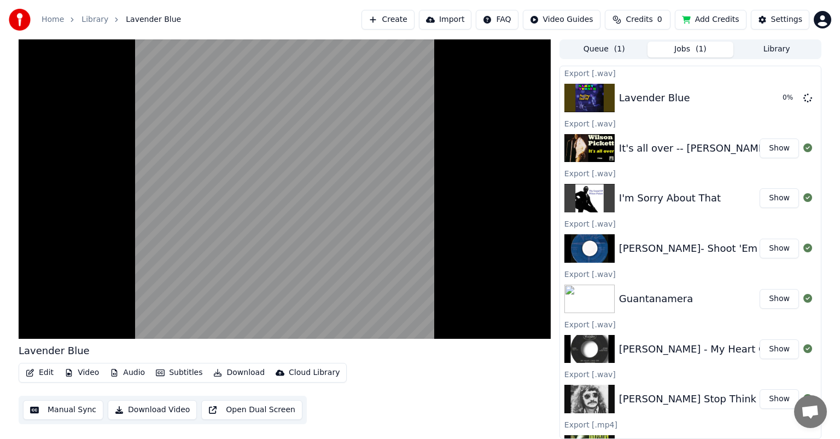
click at [777, 48] on button "Library" at bounding box center [776, 50] width 86 height 16
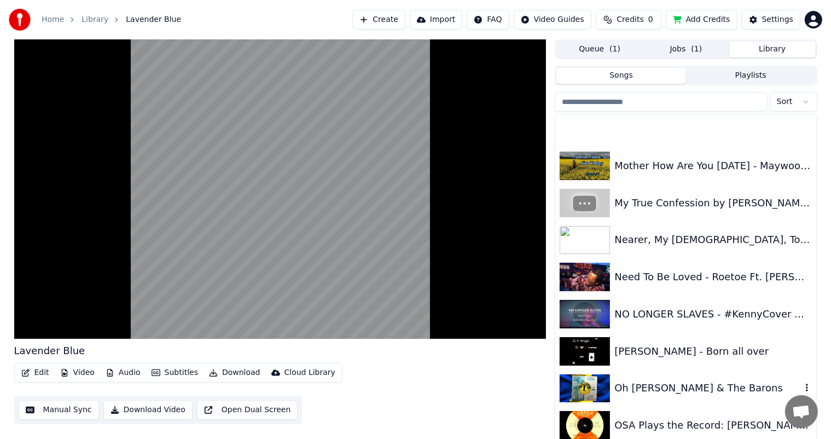
scroll to position [5960, 0]
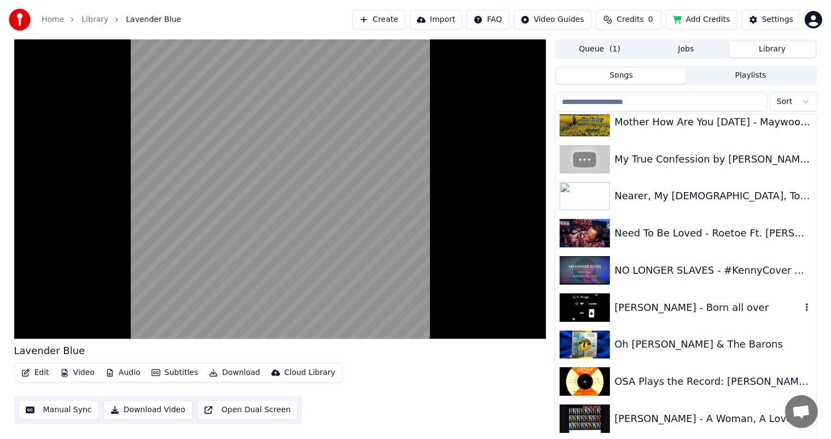
click at [689, 305] on div "[PERSON_NAME] - Born all over" at bounding box center [707, 307] width 186 height 15
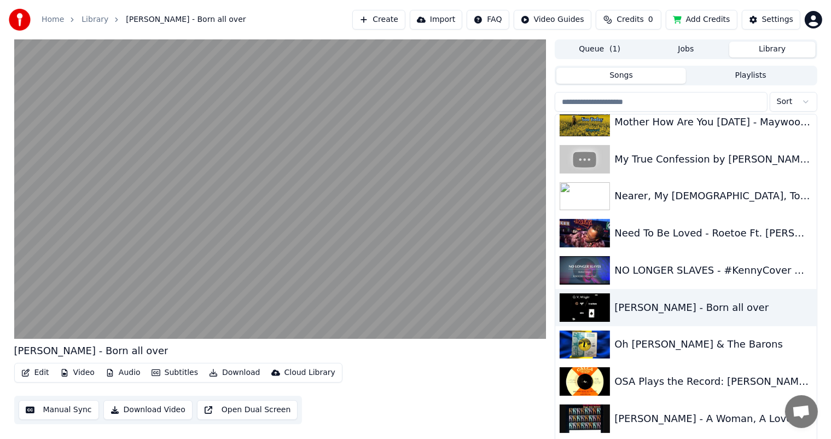
click at [233, 371] on button "Download" at bounding box center [234, 372] width 60 height 15
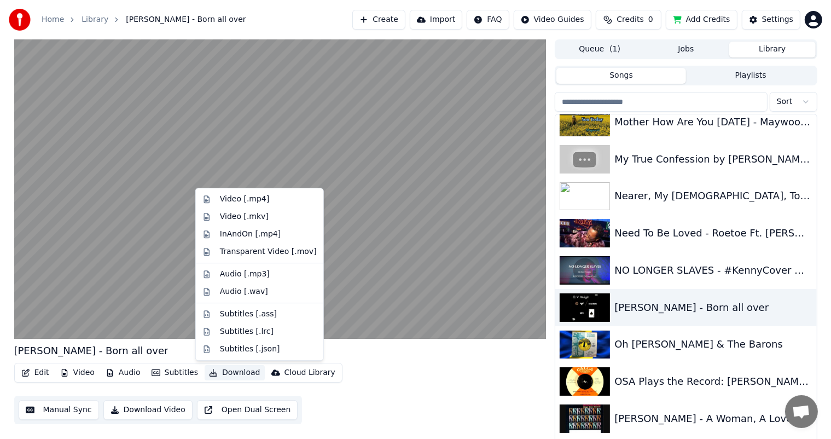
click at [425, 399] on div "Edit Video Audio Subtitles Download Cloud Library Manual Sync Download Video Op…" at bounding box center [280, 393] width 532 height 61
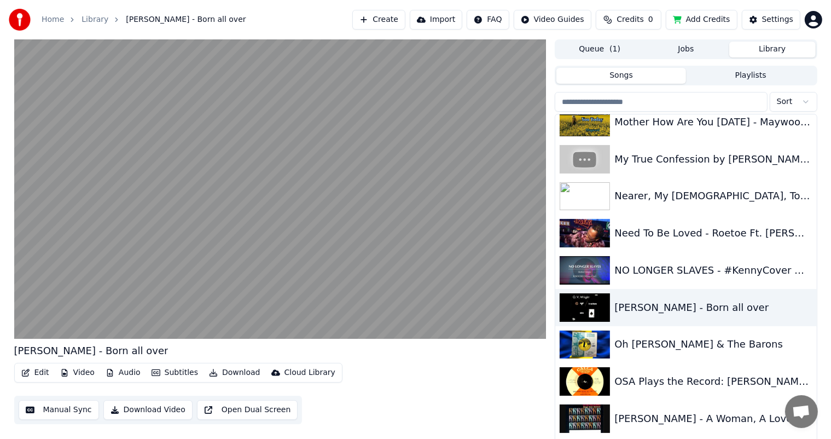
click at [234, 370] on button "Download" at bounding box center [234, 372] width 60 height 15
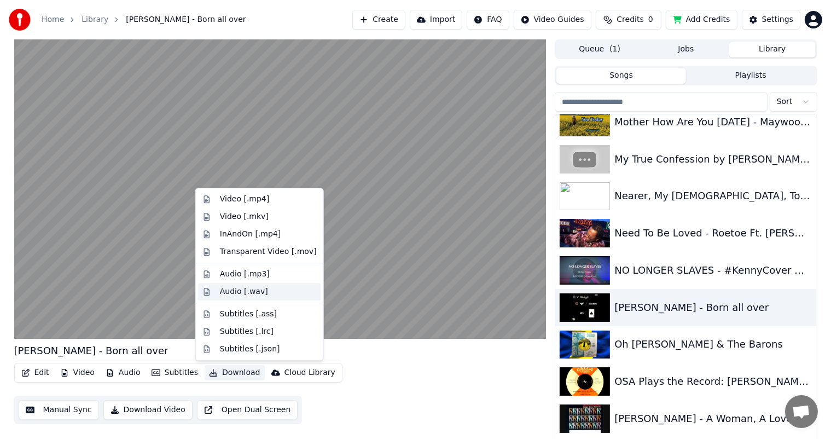
click at [234, 291] on div "Audio [.wav]" at bounding box center [244, 291] width 48 height 11
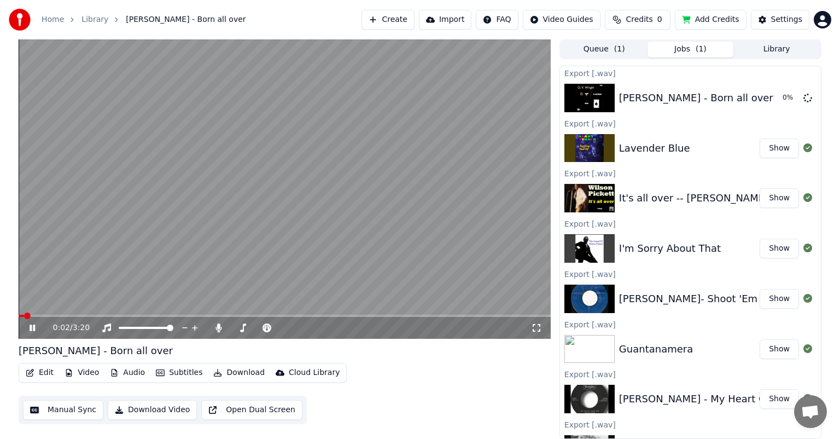
click at [773, 48] on button "Library" at bounding box center [776, 50] width 86 height 16
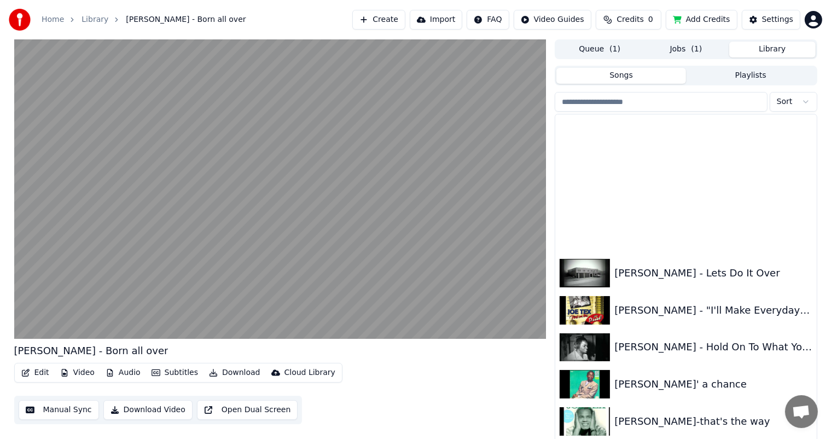
scroll to position [4483, 0]
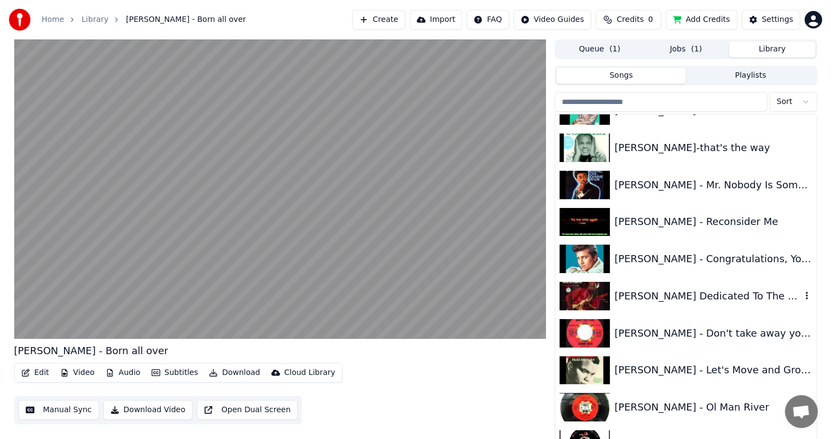
click at [711, 293] on div "[PERSON_NAME] Dedicated To The Greatest" at bounding box center [707, 295] width 186 height 15
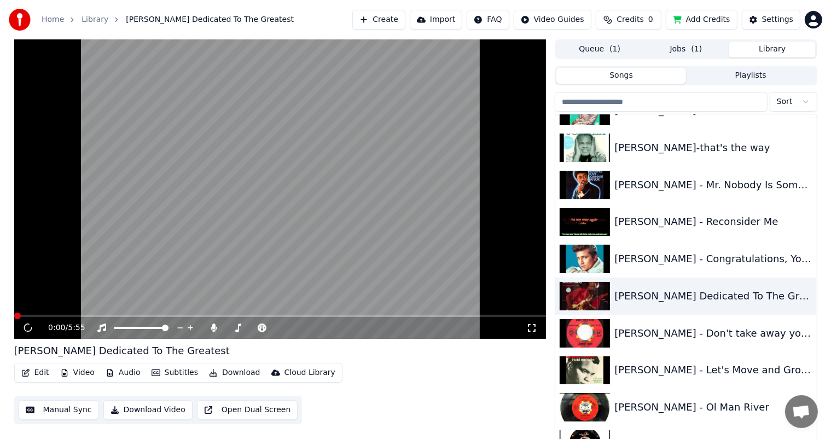
click at [57, 305] on video at bounding box center [280, 188] width 532 height 299
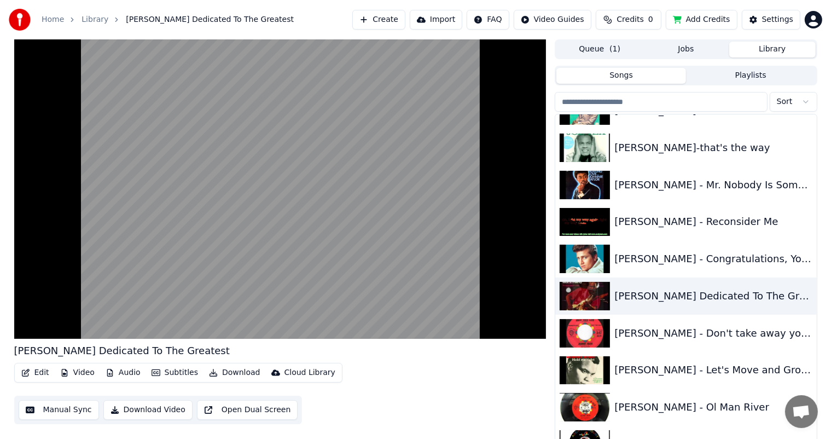
click at [238, 371] on button "Download" at bounding box center [234, 372] width 60 height 15
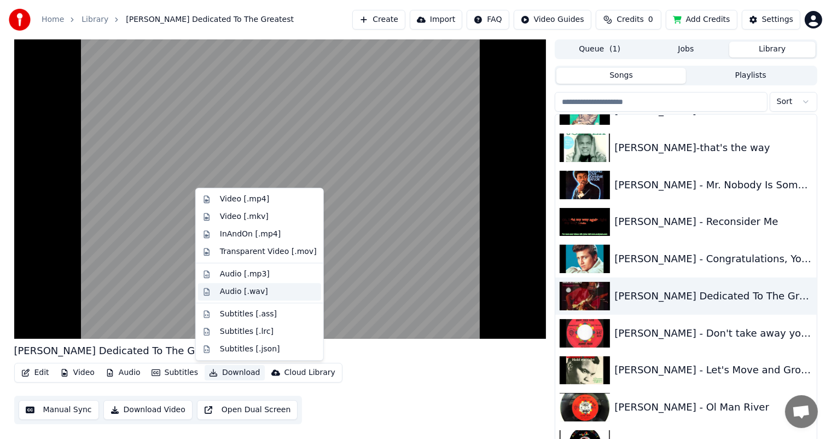
click at [230, 289] on div "Audio [.wav]" at bounding box center [244, 291] width 48 height 11
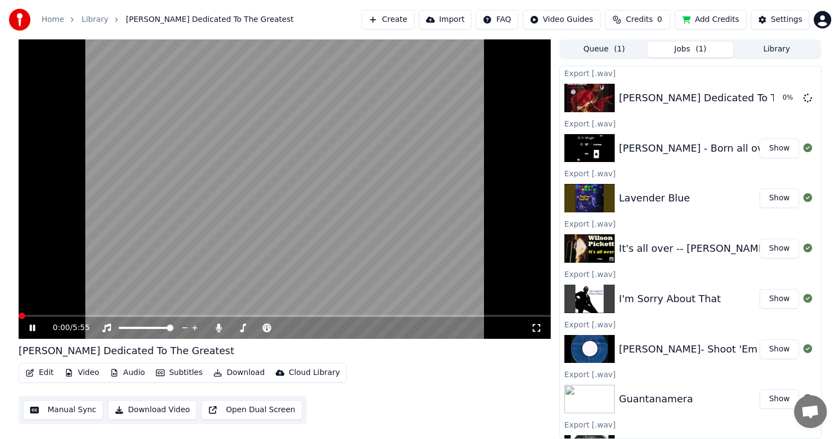
click at [768, 45] on button "Library" at bounding box center [776, 50] width 86 height 16
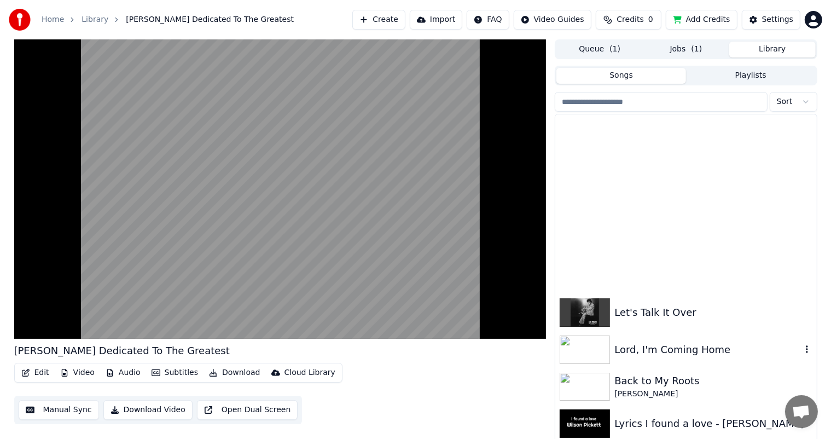
scroll to position [5577, 0]
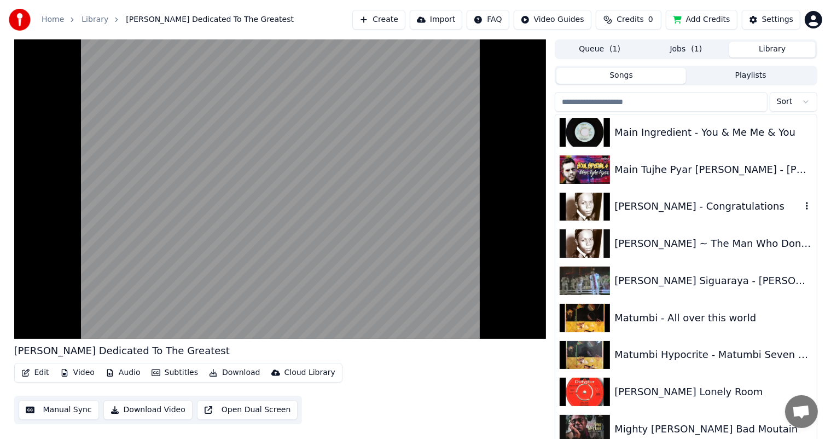
click at [698, 203] on div "[PERSON_NAME] - Congratulations" at bounding box center [707, 205] width 186 height 15
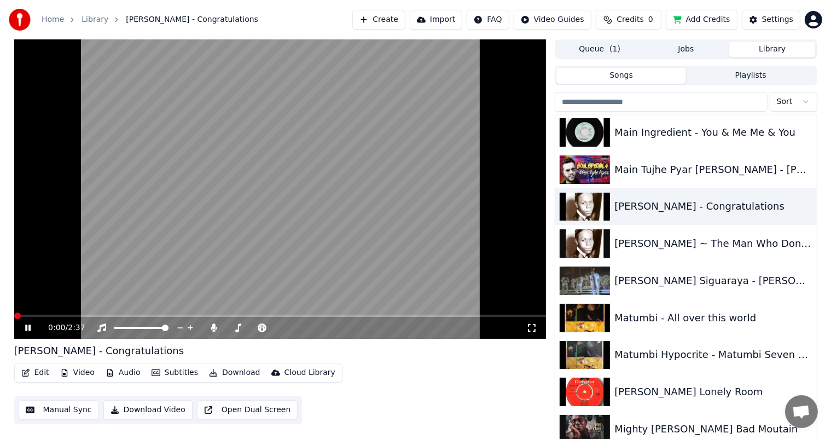
click at [228, 369] on button "Download" at bounding box center [234, 372] width 60 height 15
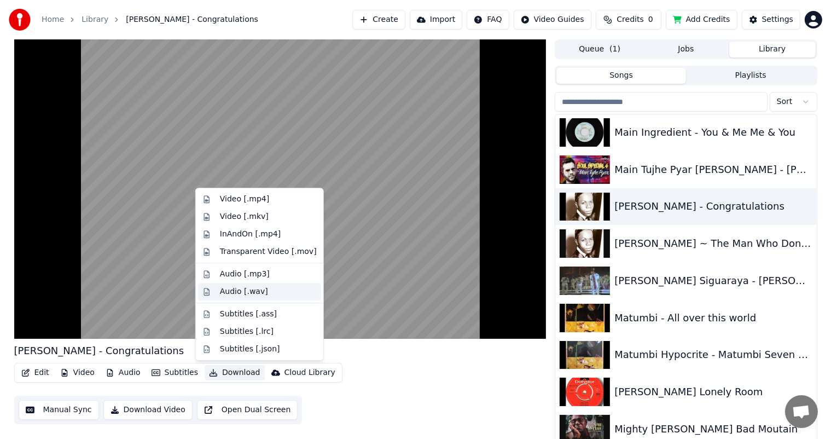
click at [235, 289] on div "Audio [.wav]" at bounding box center [244, 291] width 48 height 11
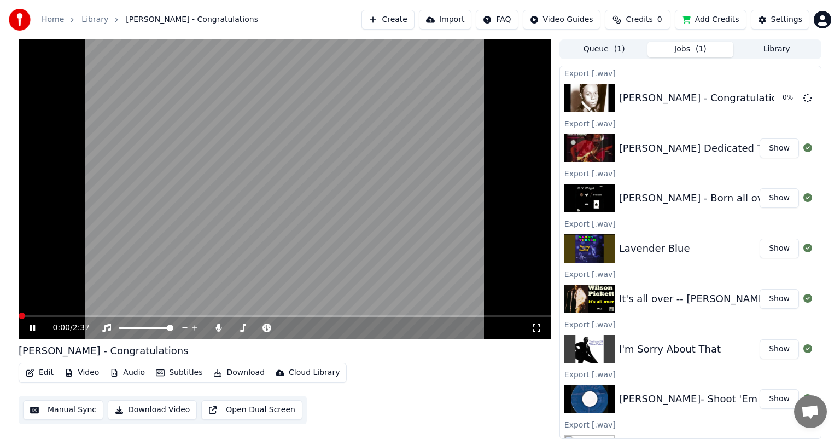
click at [773, 46] on button "Library" at bounding box center [776, 50] width 86 height 16
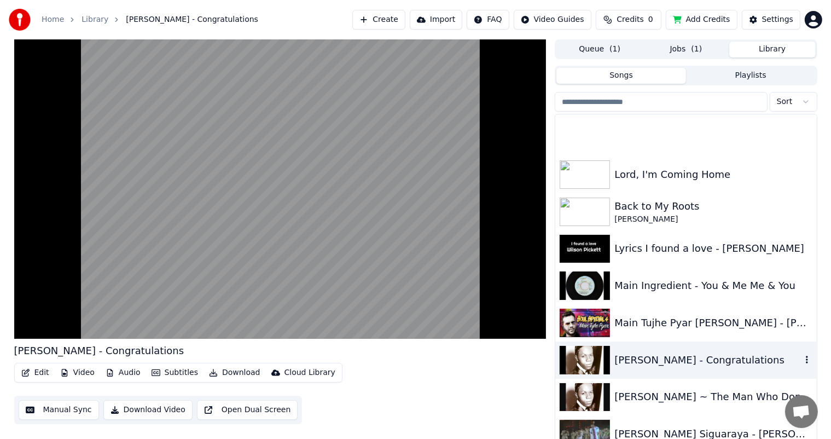
scroll to position [5577, 0]
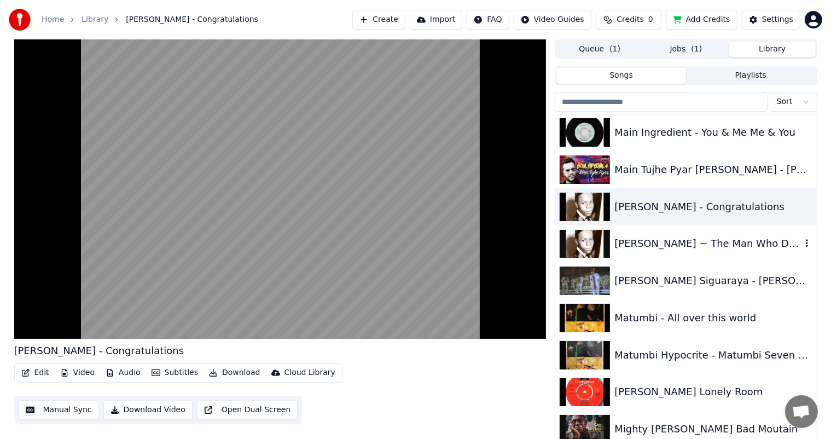
click at [697, 243] on div "[PERSON_NAME] ~ The Man Who Don't Believe In Love" at bounding box center [707, 243] width 186 height 15
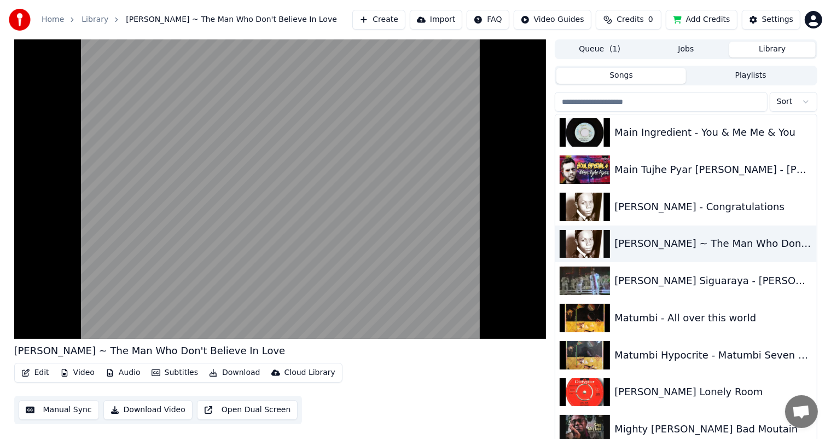
click at [230, 370] on button "Download" at bounding box center [234, 372] width 60 height 15
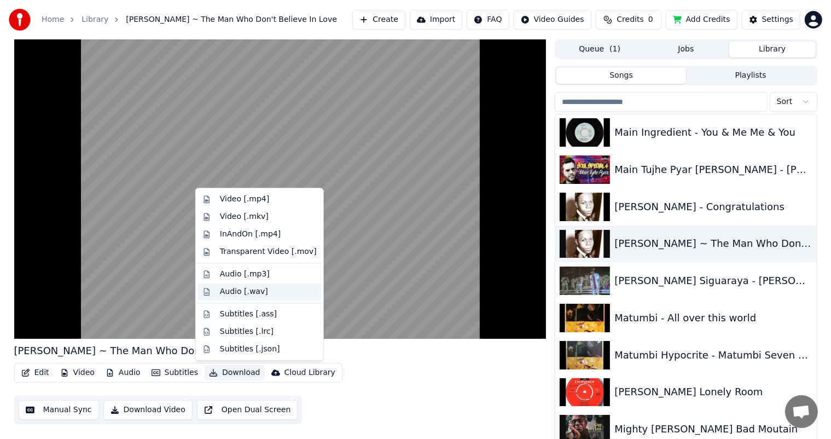
click at [234, 290] on div "Audio [.wav]" at bounding box center [244, 291] width 48 height 11
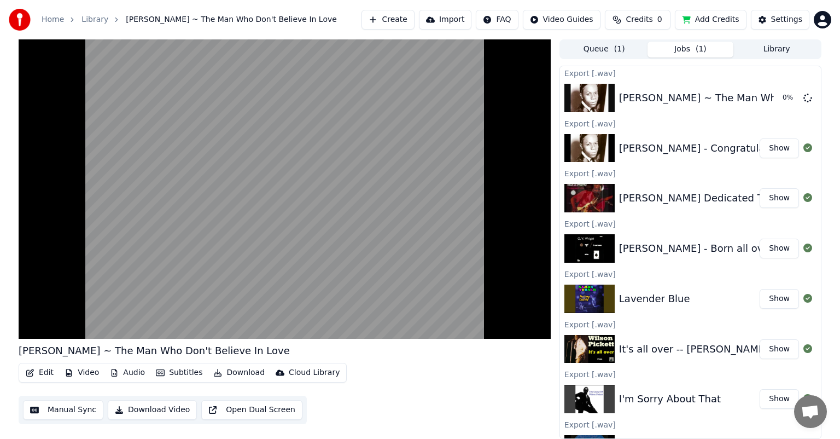
click at [774, 49] on button "Library" at bounding box center [776, 50] width 86 height 16
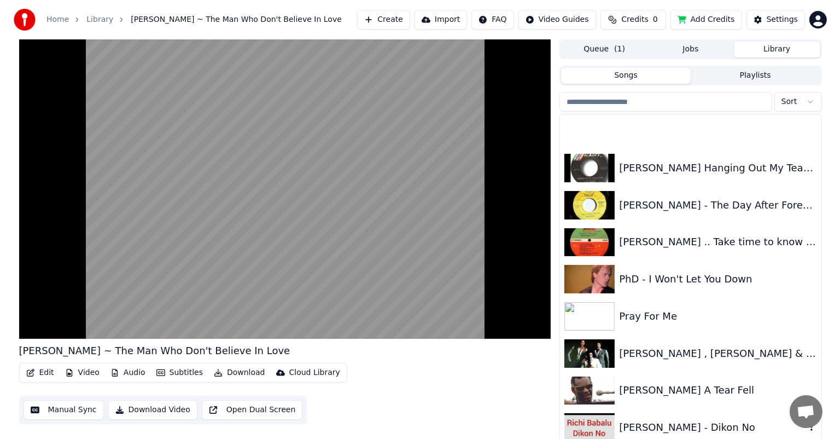
scroll to position [7381, 0]
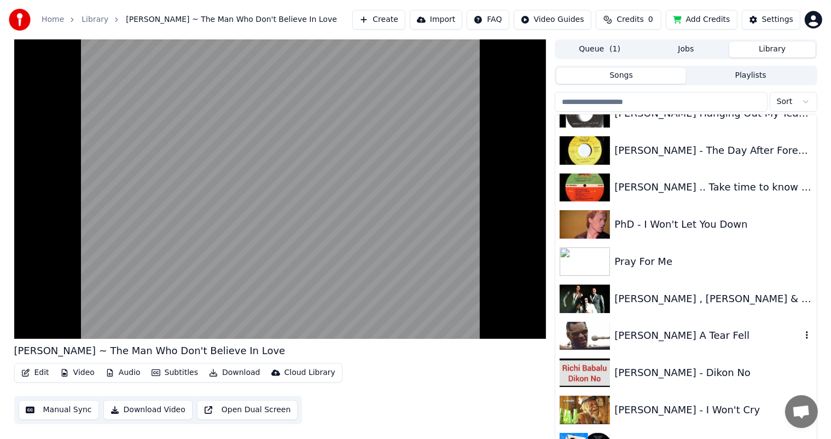
click at [656, 332] on div "[PERSON_NAME] A Tear Fell" at bounding box center [707, 335] width 186 height 15
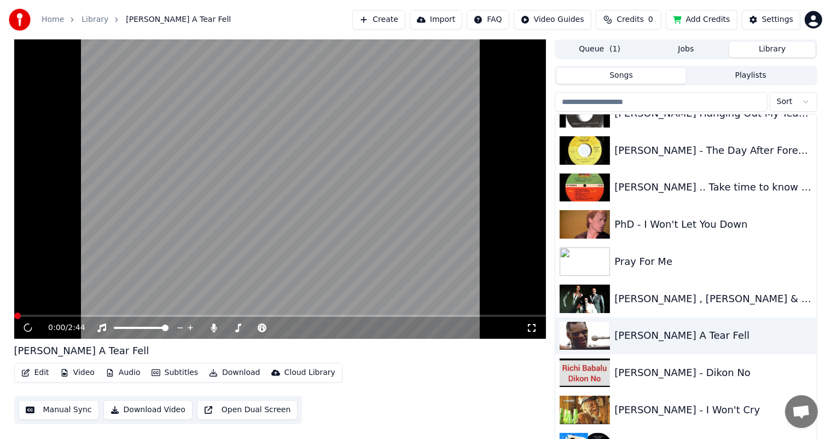
click at [225, 369] on button "Download" at bounding box center [234, 372] width 60 height 15
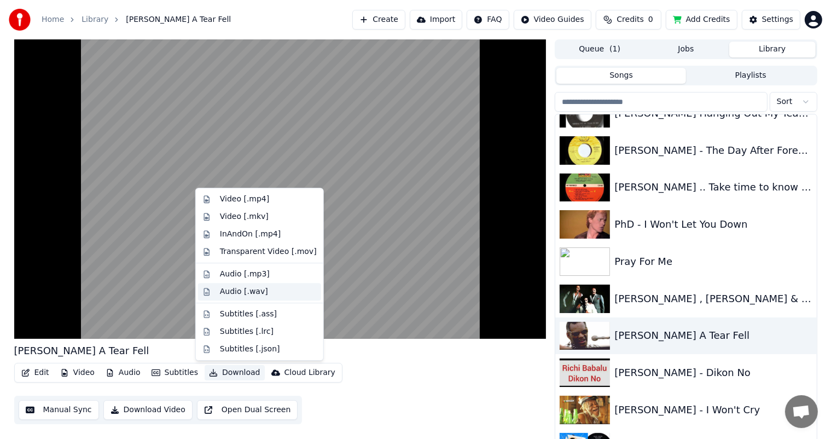
click at [236, 291] on div "Audio [.wav]" at bounding box center [244, 291] width 48 height 11
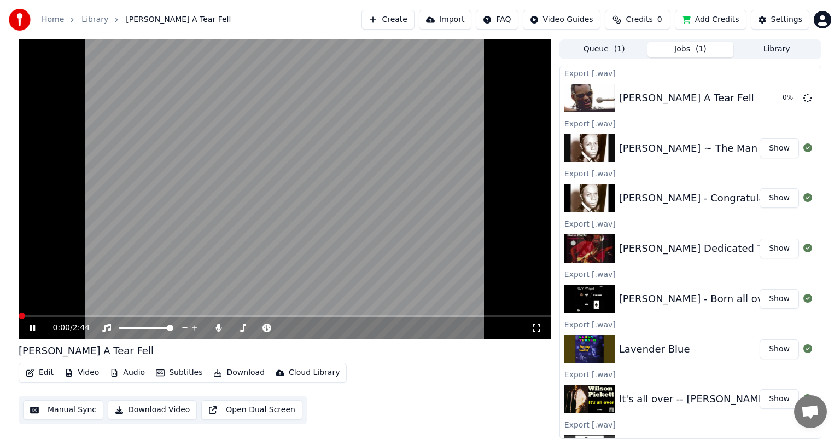
click at [775, 48] on button "Library" at bounding box center [776, 50] width 86 height 16
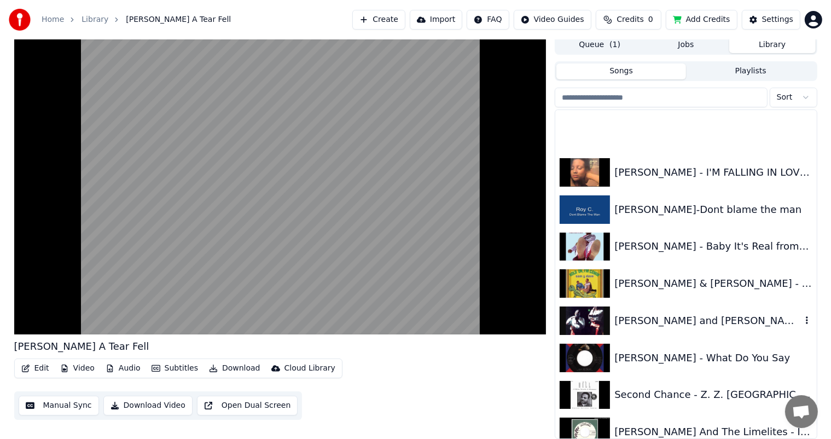
scroll to position [7819, 0]
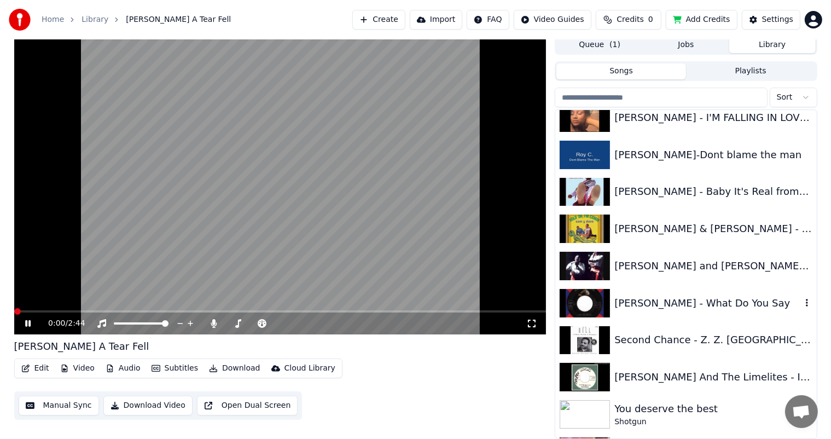
click at [681, 304] on div "[PERSON_NAME] - What Do You Say" at bounding box center [707, 302] width 186 height 15
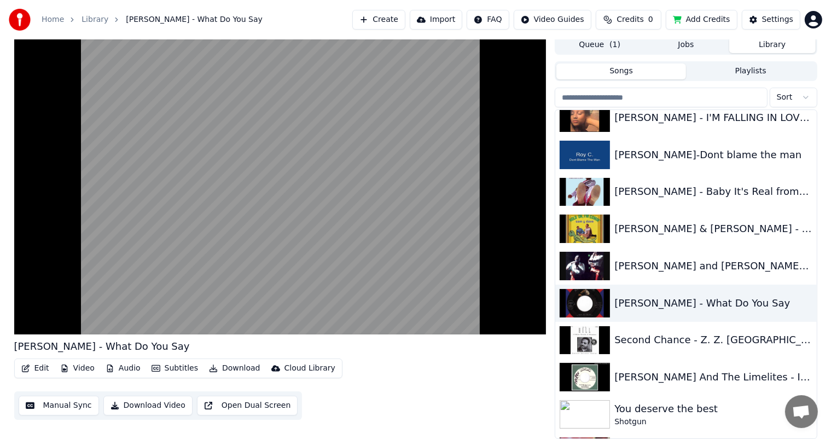
click at [229, 367] on button "Download" at bounding box center [234, 367] width 60 height 15
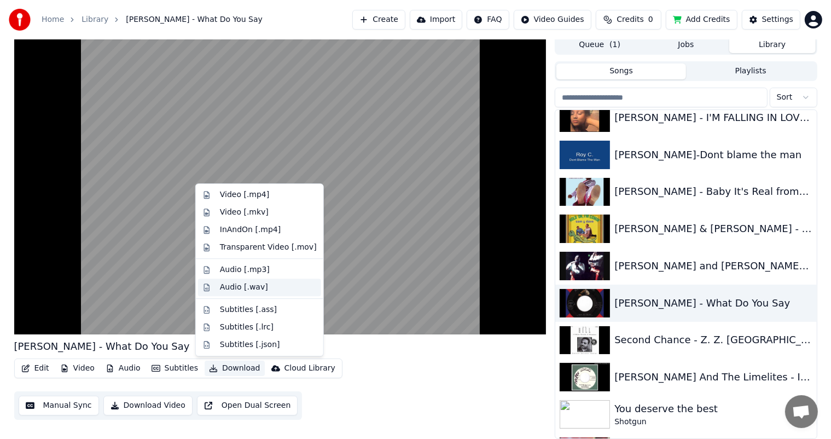
click at [232, 283] on div "Audio [.wav]" at bounding box center [244, 287] width 48 height 11
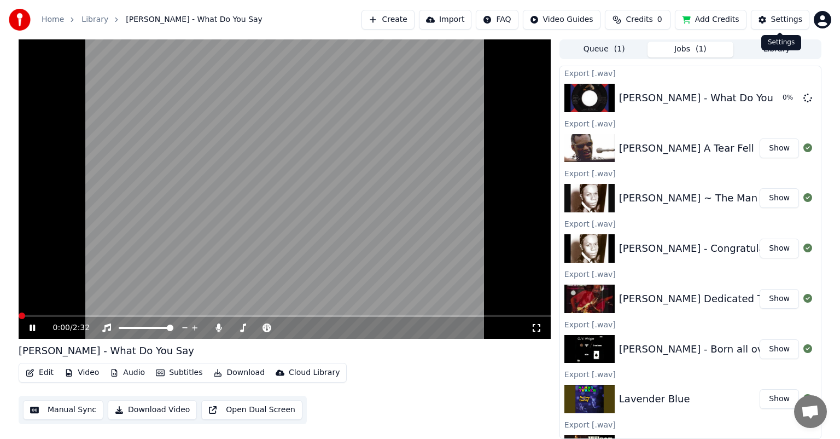
click at [785, 15] on div "Settings" at bounding box center [786, 19] width 31 height 11
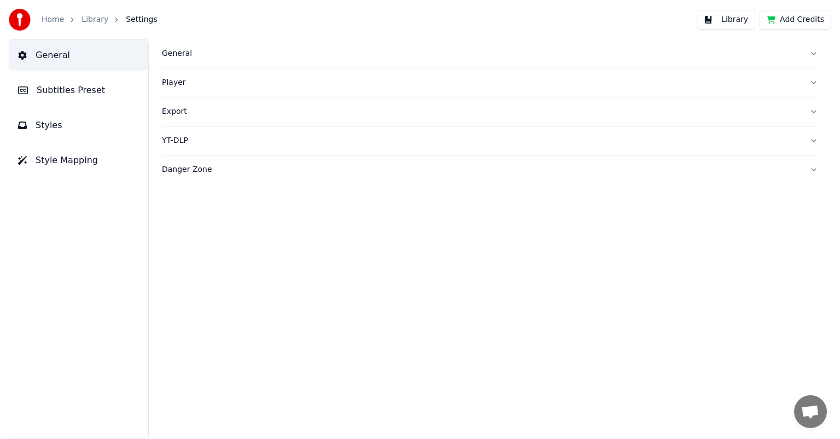
click at [728, 15] on button "Library" at bounding box center [726, 20] width 59 height 20
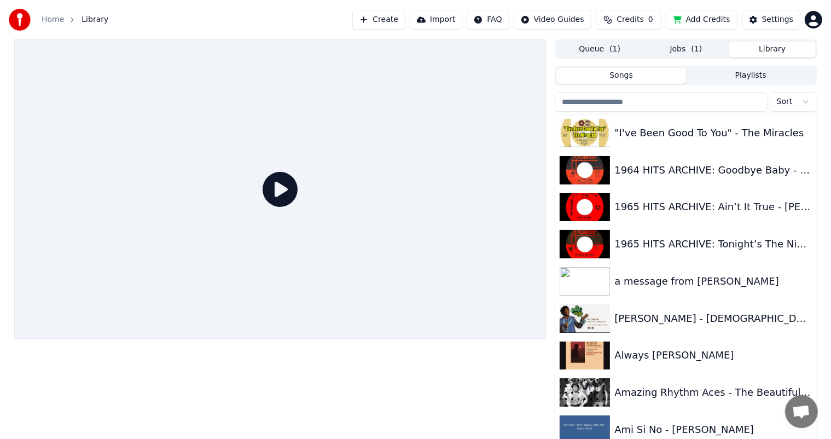
scroll to position [4, 0]
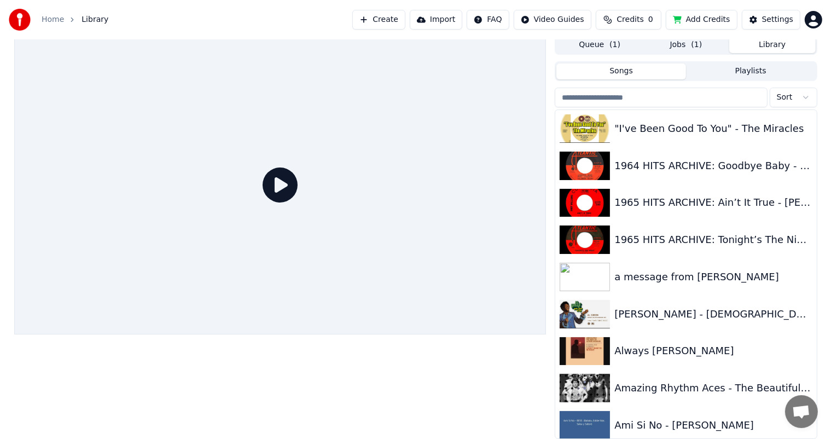
click at [680, 40] on div "Queue ( 1 ) Jobs ( 1 ) Library" at bounding box center [685, 45] width 262 height 20
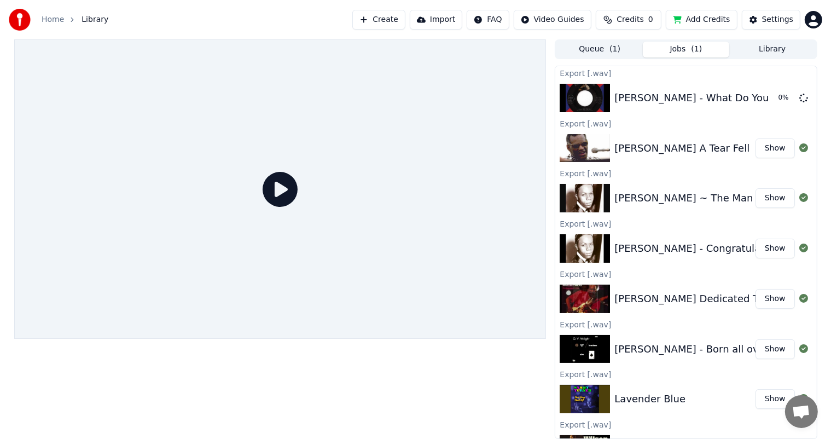
scroll to position [0, 0]
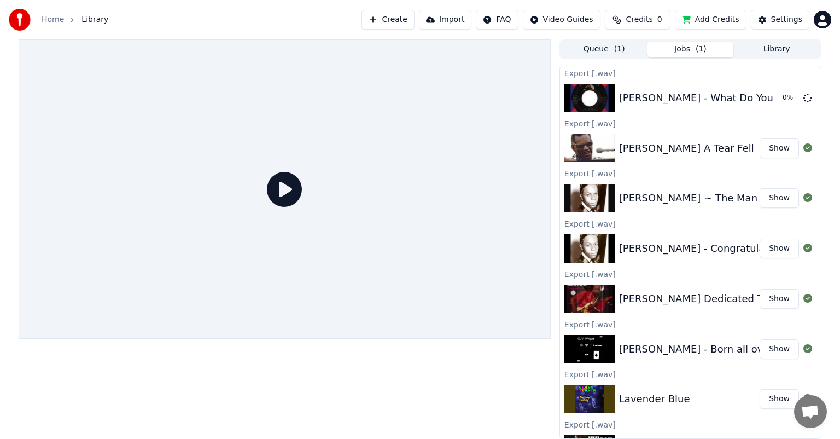
click at [769, 44] on button "Library" at bounding box center [776, 50] width 86 height 16
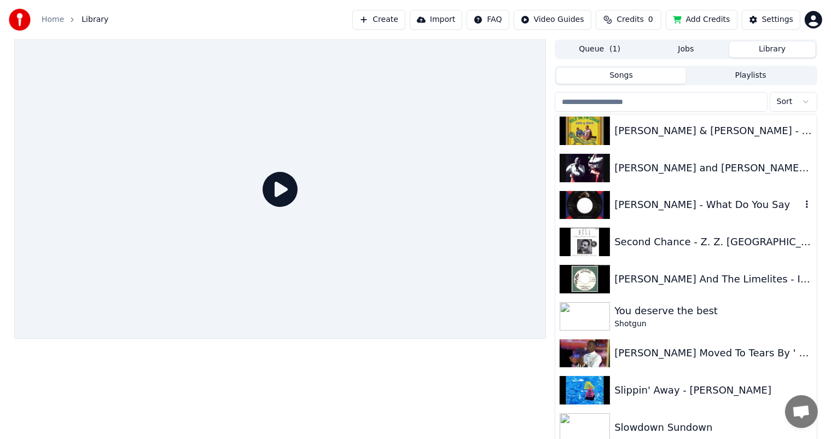
scroll to position [7928, 0]
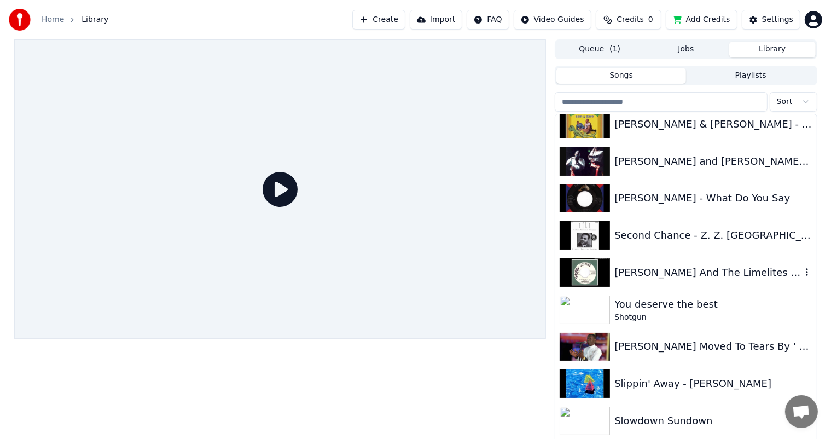
click at [645, 271] on div "[PERSON_NAME] And The Limelites - I'm So Lonely - 1960" at bounding box center [707, 272] width 186 height 15
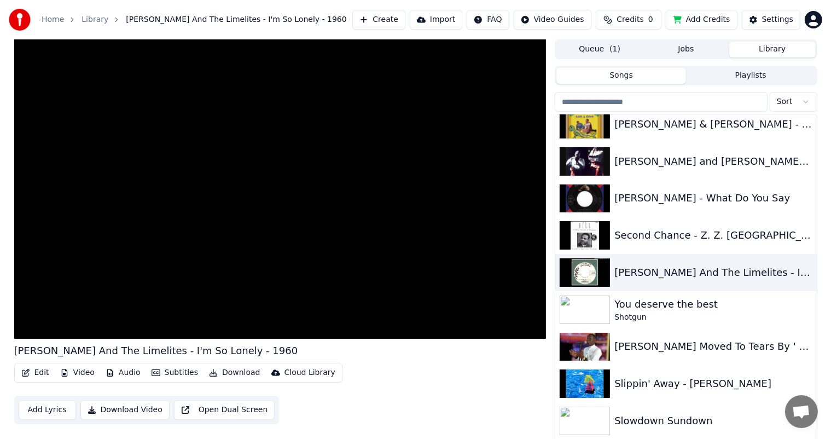
click at [227, 371] on button "Download" at bounding box center [234, 372] width 60 height 15
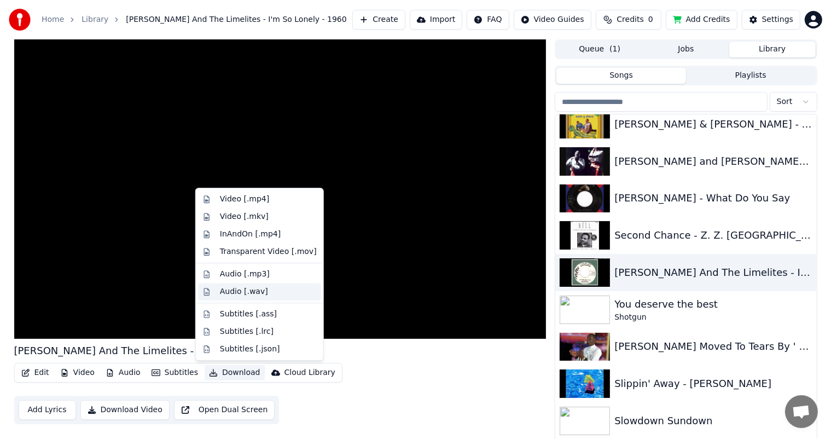
click at [244, 289] on div "Audio [.wav]" at bounding box center [244, 291] width 48 height 11
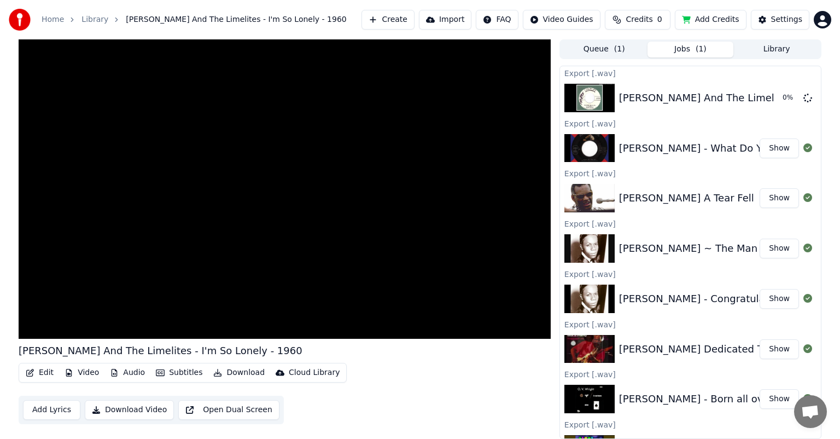
click at [775, 48] on button "Library" at bounding box center [776, 50] width 86 height 16
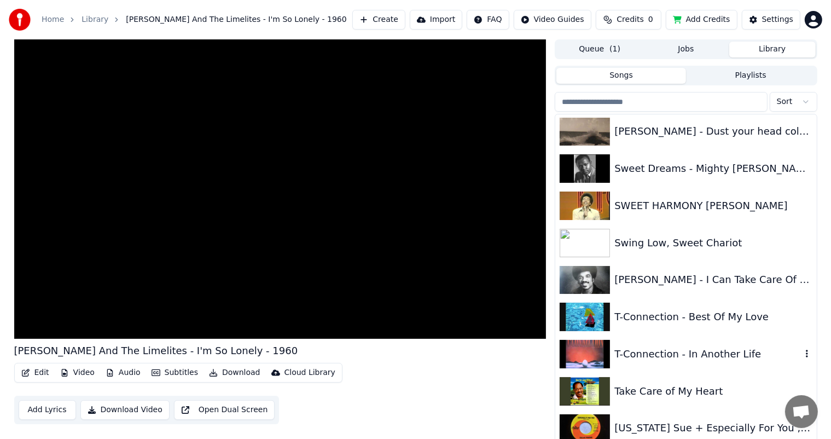
scroll to position [8530, 0]
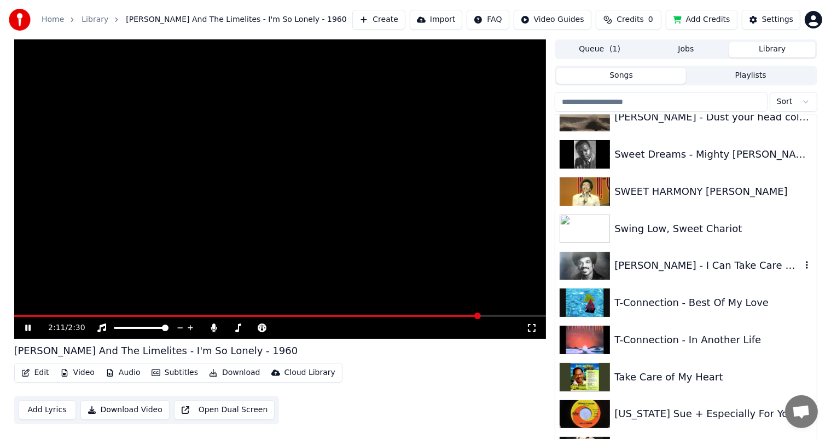
click at [709, 262] on div "[PERSON_NAME] - I Can Take Care Of Business" at bounding box center [707, 265] width 186 height 15
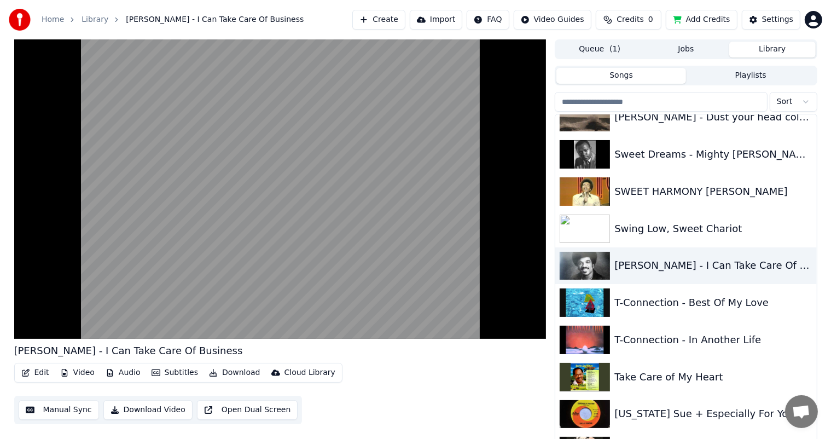
click at [227, 371] on button "Download" at bounding box center [234, 372] width 60 height 15
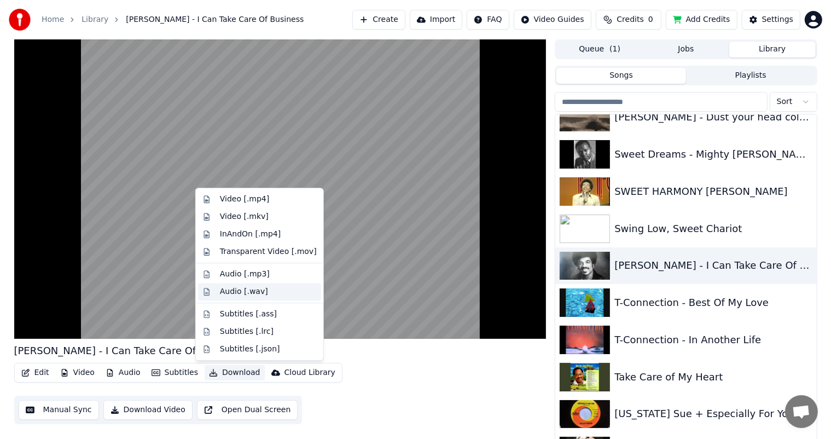
click at [233, 291] on div "Audio [.wav]" at bounding box center [244, 291] width 48 height 11
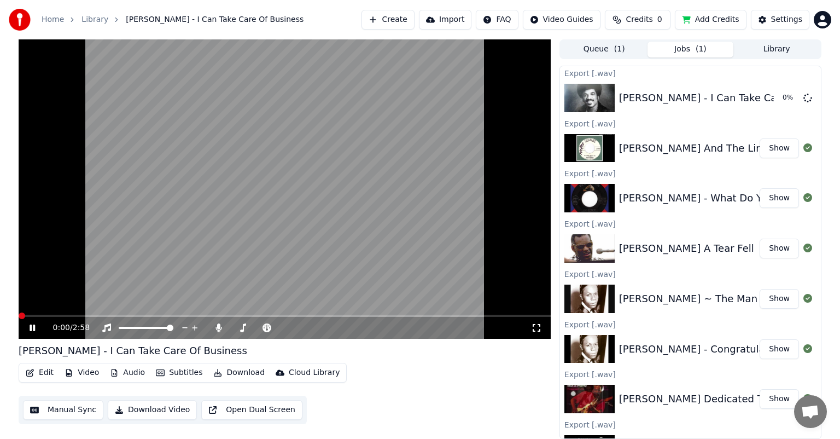
click at [776, 48] on button "Library" at bounding box center [776, 50] width 86 height 16
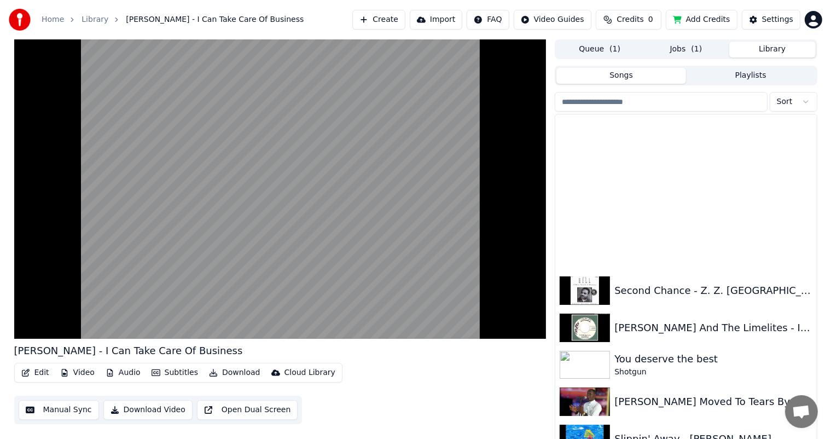
scroll to position [8037, 0]
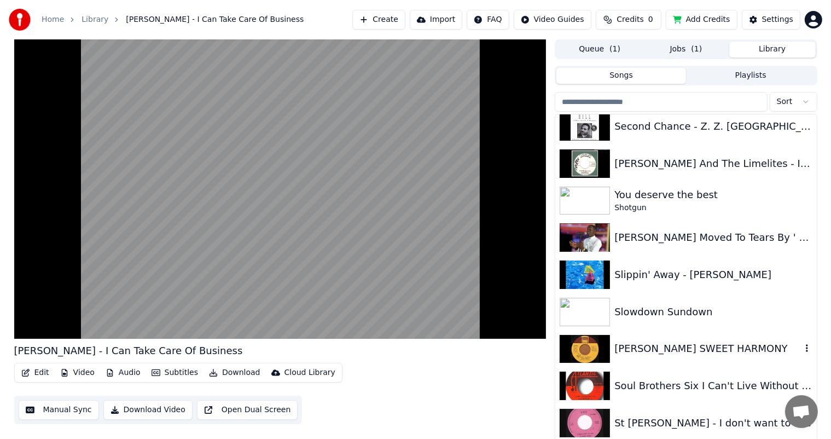
click at [700, 347] on div "[PERSON_NAME] SWEET HARMONY" at bounding box center [707, 348] width 186 height 15
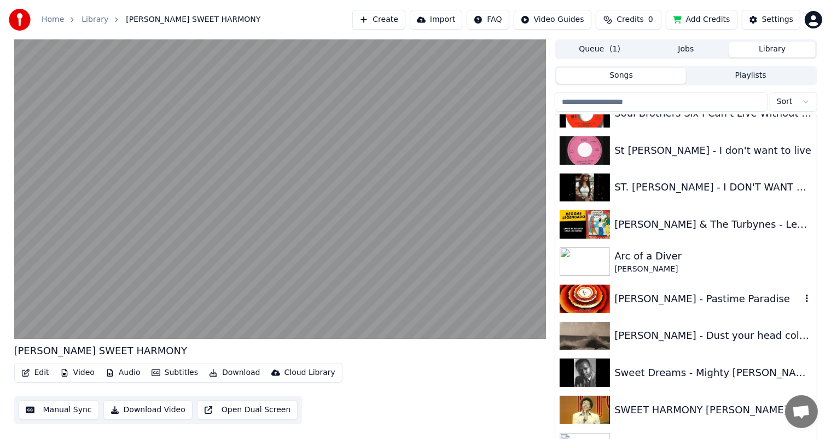
scroll to position [8420, 0]
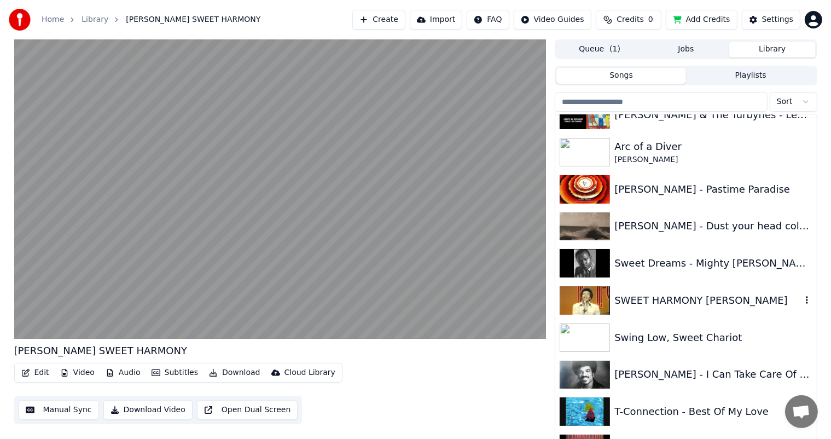
click at [665, 297] on div "‪SWEET HARMONY [PERSON_NAME]‬" at bounding box center [707, 300] width 186 height 15
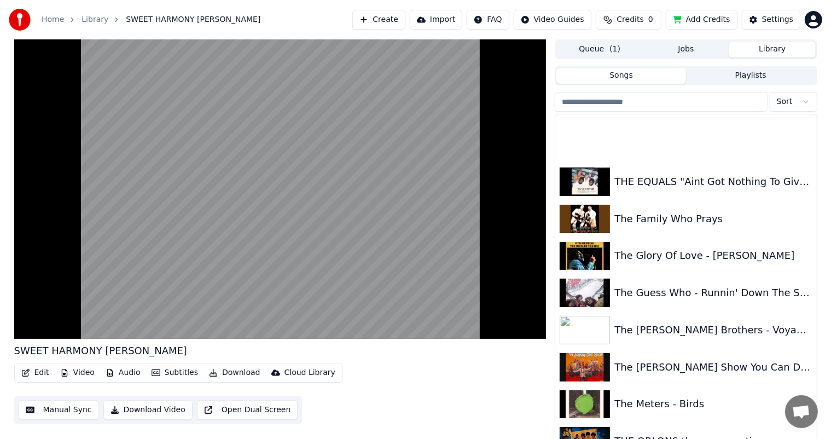
scroll to position [9076, 0]
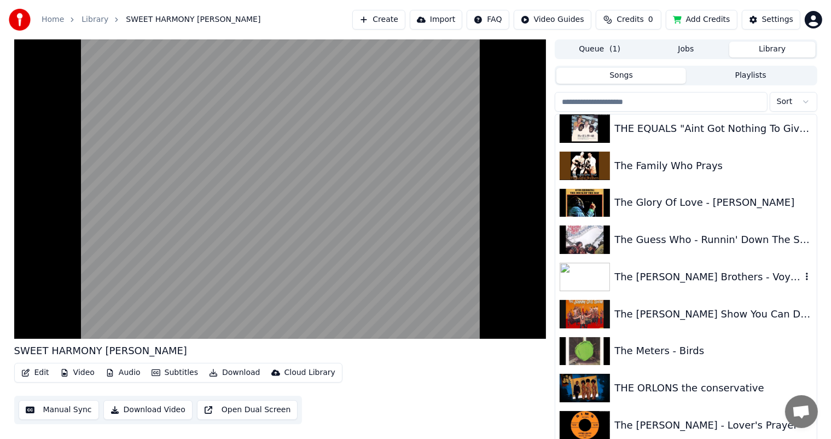
click at [716, 276] on div "The [PERSON_NAME] Brothers - Voyage to [GEOGRAPHIC_DATA]" at bounding box center [707, 276] width 186 height 15
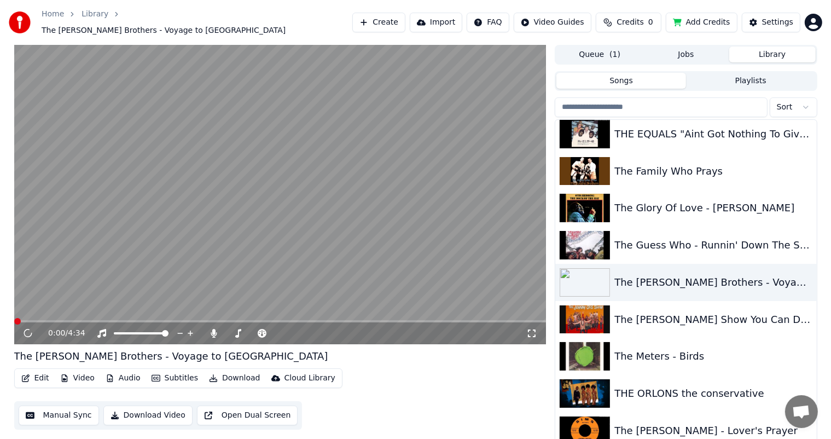
click at [35, 308] on video at bounding box center [280, 194] width 532 height 299
click at [230, 372] on button "Download" at bounding box center [234, 377] width 60 height 15
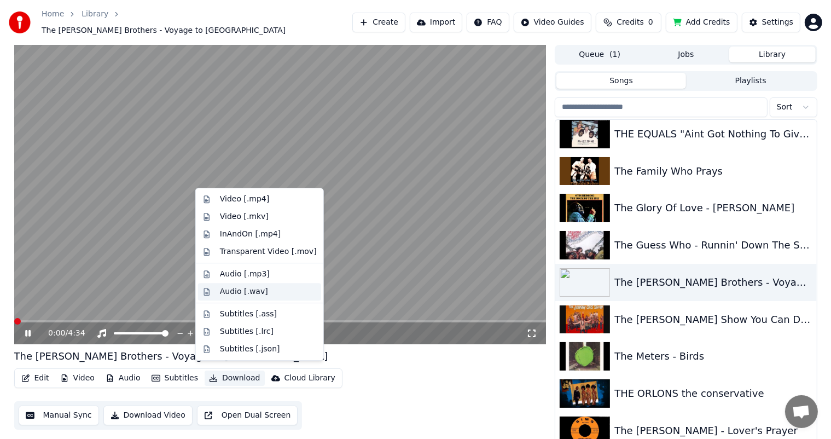
click at [233, 292] on div "Audio [.wav]" at bounding box center [244, 291] width 48 height 11
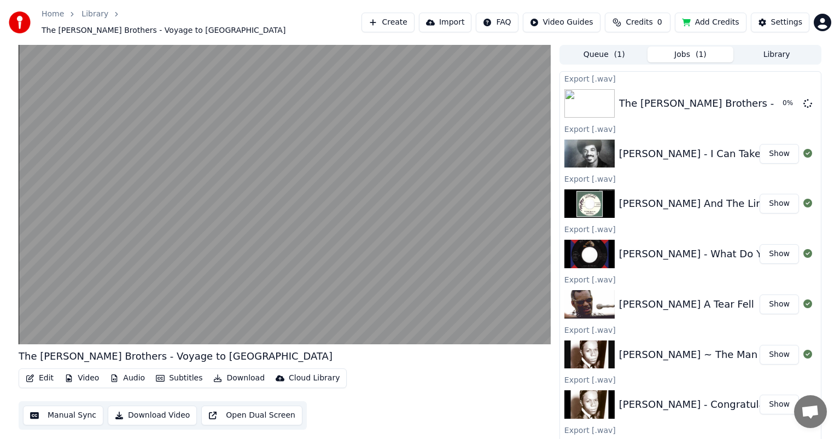
click at [772, 48] on button "Library" at bounding box center [776, 54] width 86 height 16
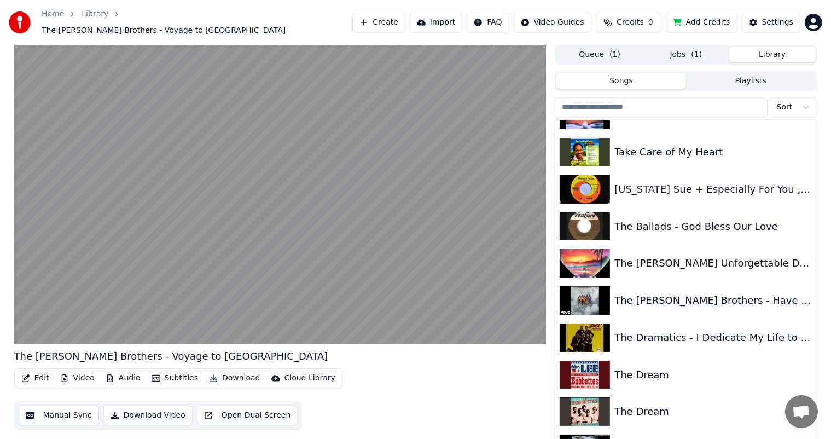
scroll to position [8792, 0]
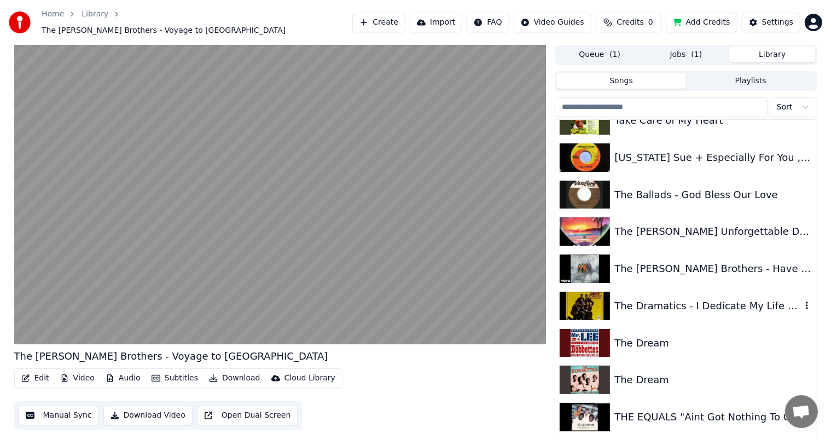
click at [720, 298] on div "The Dramatics - I Dedicate My Life to You" at bounding box center [707, 305] width 186 height 15
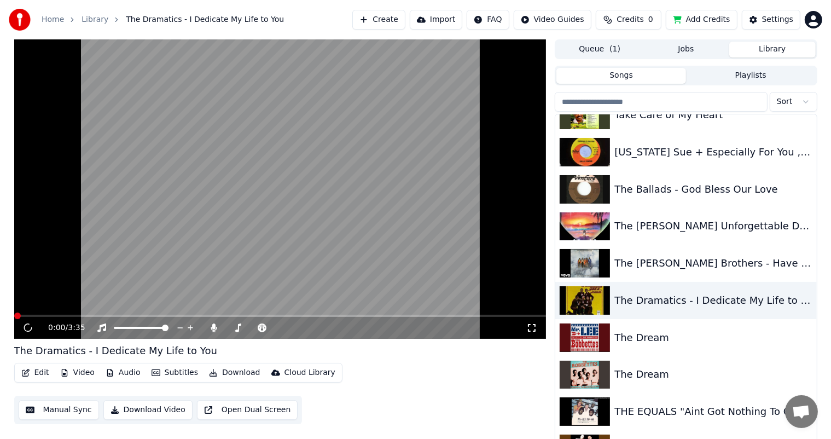
click at [39, 308] on video at bounding box center [280, 188] width 532 height 299
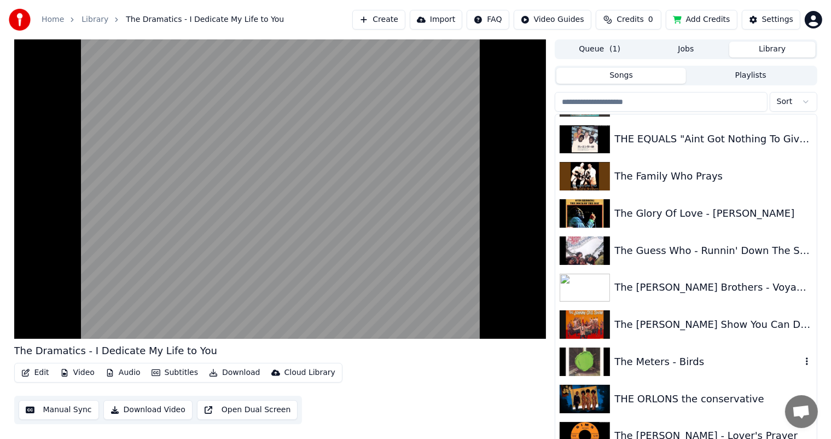
scroll to position [9120, 0]
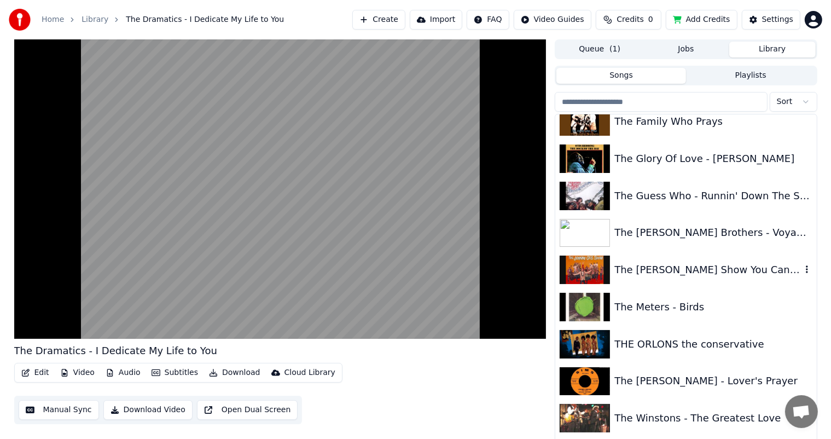
click at [700, 271] on div "The [PERSON_NAME] Show You Can Depend On Me" at bounding box center [707, 269] width 186 height 15
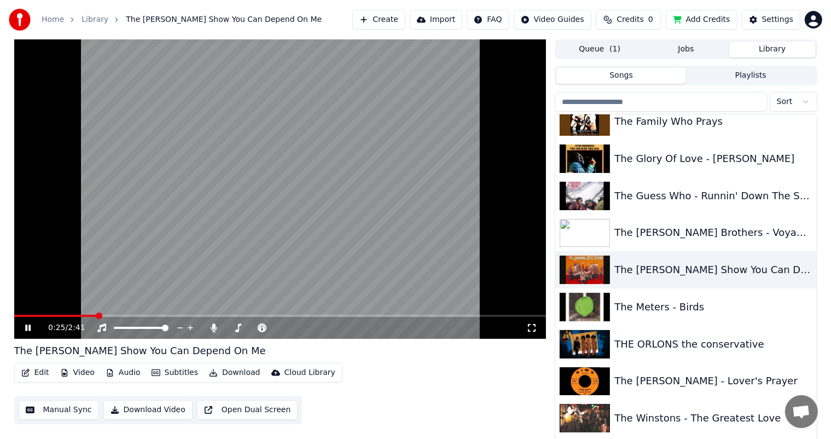
click at [230, 371] on button "Download" at bounding box center [234, 372] width 60 height 15
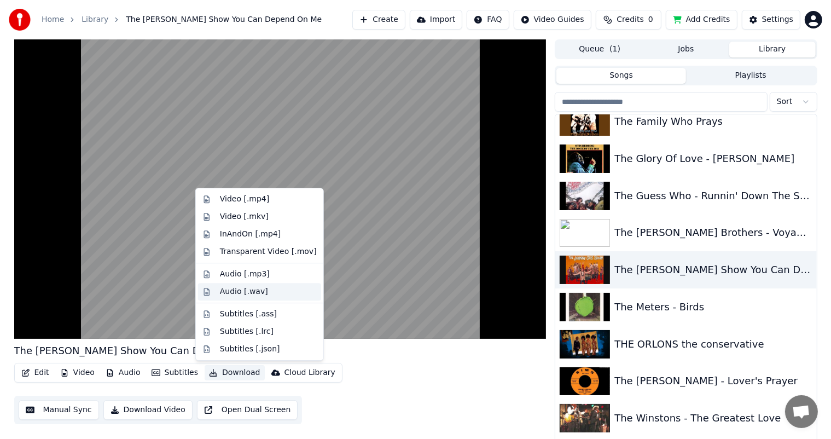
click at [231, 290] on div "Audio [.wav]" at bounding box center [244, 291] width 48 height 11
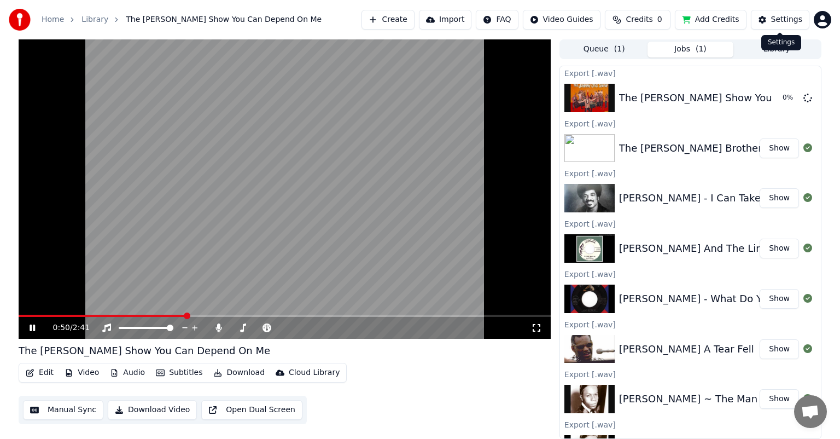
click at [775, 50] on div "Settings Settings" at bounding box center [781, 42] width 40 height 15
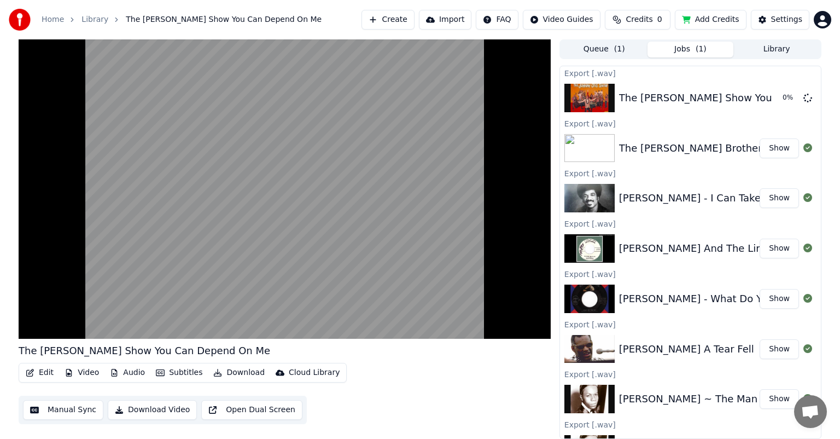
click at [774, 48] on button "Library" at bounding box center [776, 50] width 86 height 16
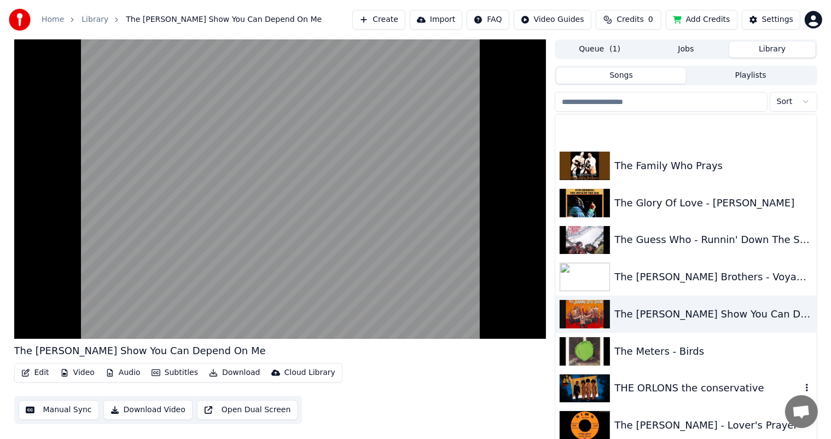
scroll to position [9186, 0]
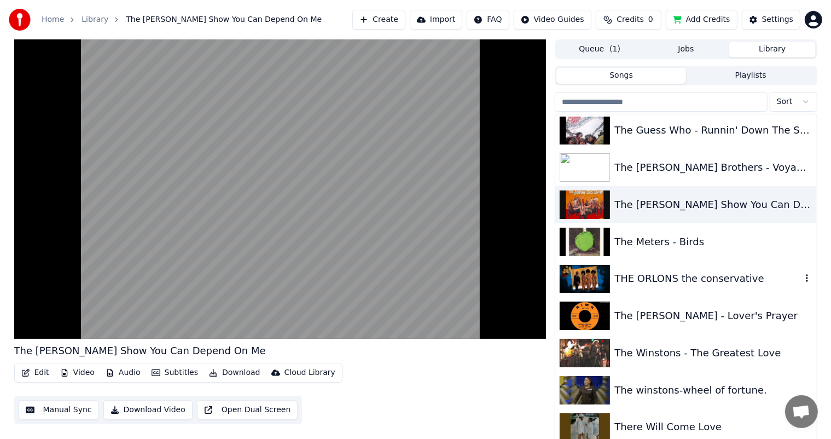
click at [697, 278] on div "THE ORLONS the conservative" at bounding box center [707, 278] width 186 height 15
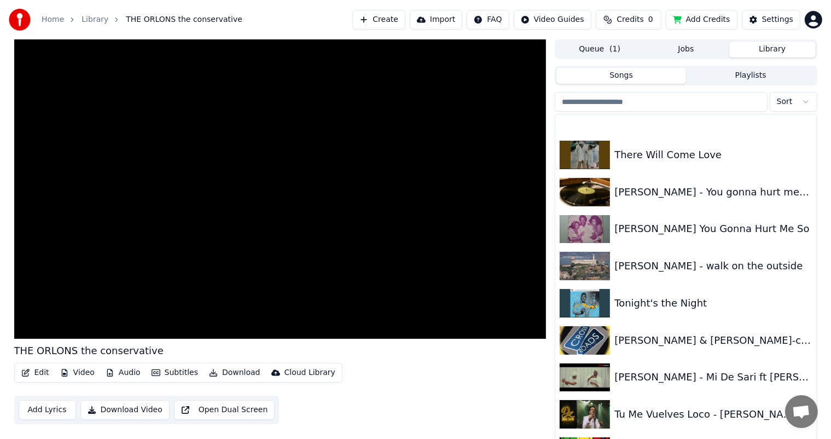
scroll to position [9514, 0]
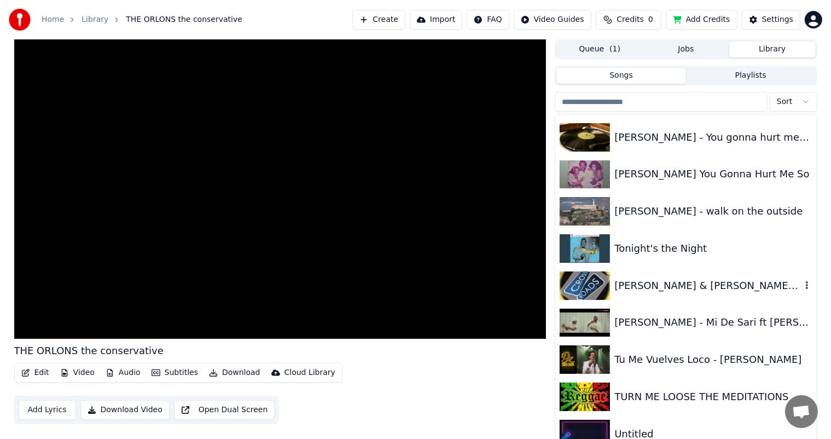
click at [691, 286] on div "[PERSON_NAME] & [PERSON_NAME]-crossroads of love." at bounding box center [707, 285] width 186 height 15
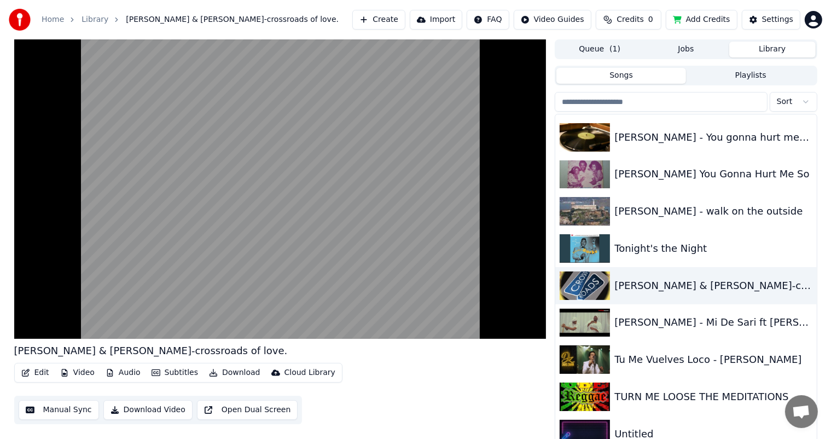
click at [225, 371] on button "Download" at bounding box center [234, 372] width 60 height 15
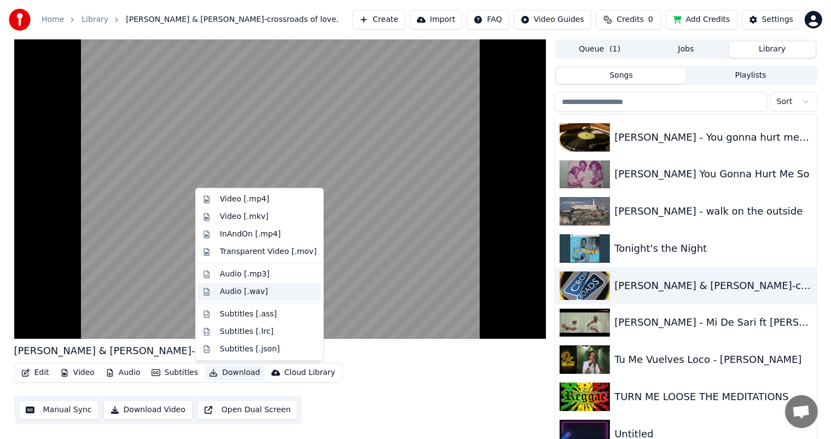
click at [228, 290] on div "Audio [.wav]" at bounding box center [244, 291] width 48 height 11
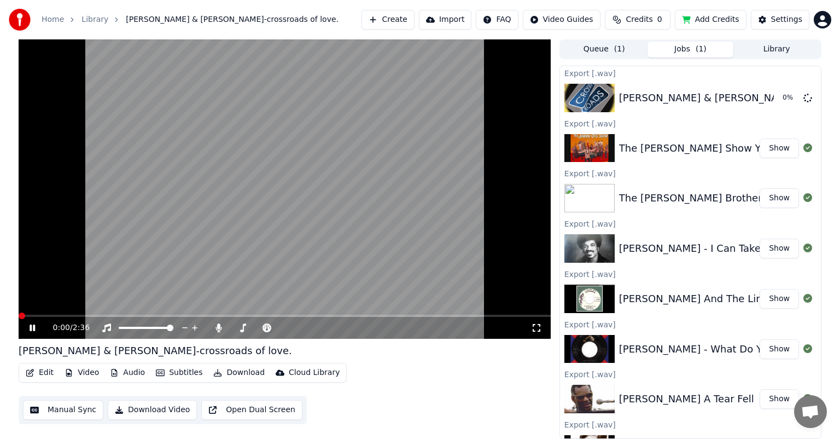
click at [777, 46] on button "Library" at bounding box center [776, 50] width 86 height 16
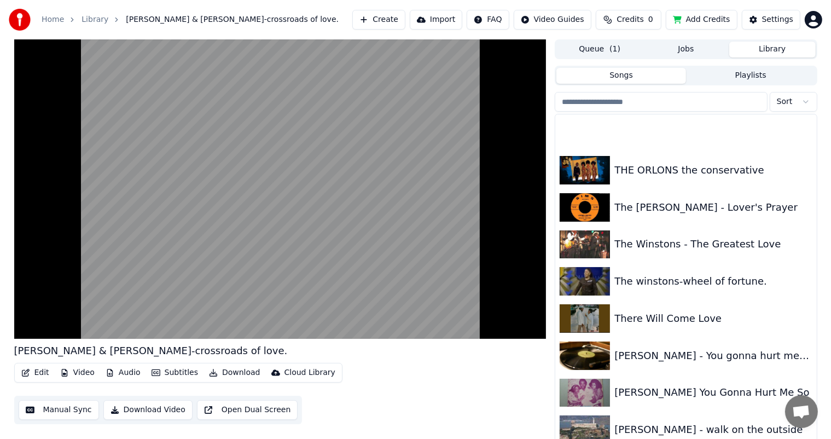
scroll to position [9459, 0]
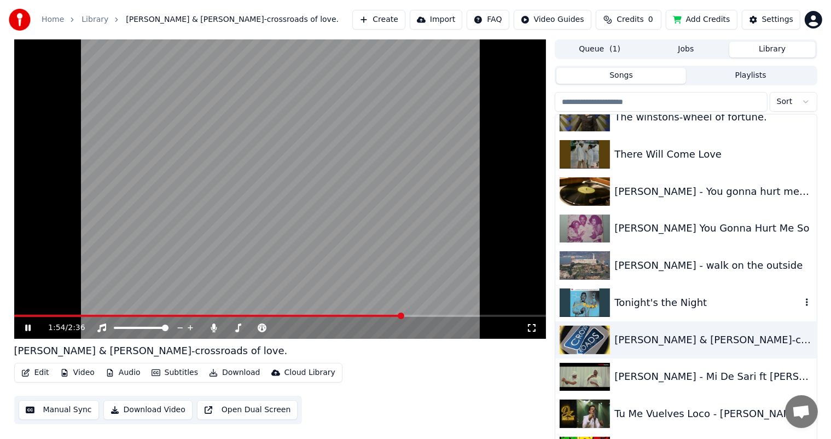
click at [644, 300] on div "Tonight's the Night" at bounding box center [707, 302] width 186 height 15
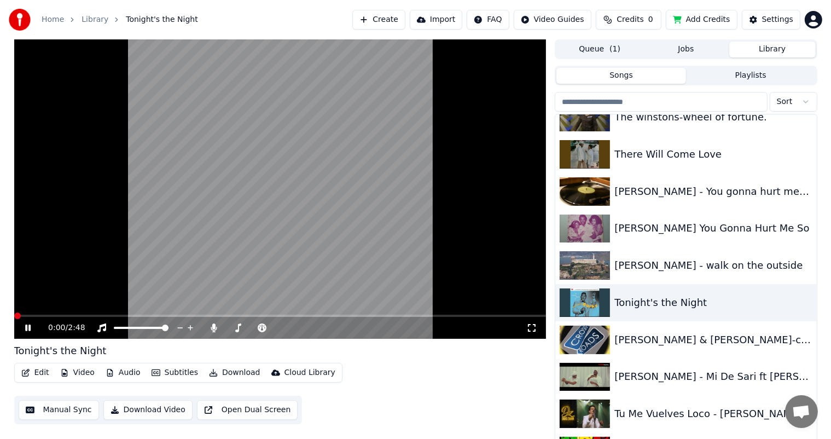
click at [228, 367] on button "Download" at bounding box center [234, 372] width 60 height 15
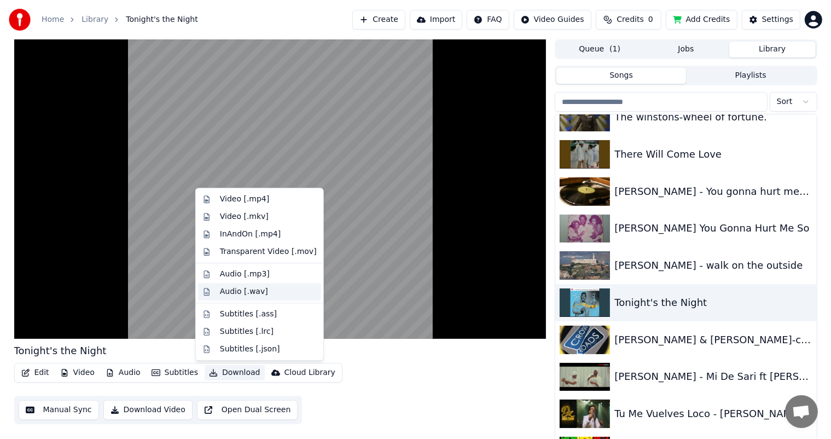
click at [232, 291] on div "Audio [.wav]" at bounding box center [244, 291] width 48 height 11
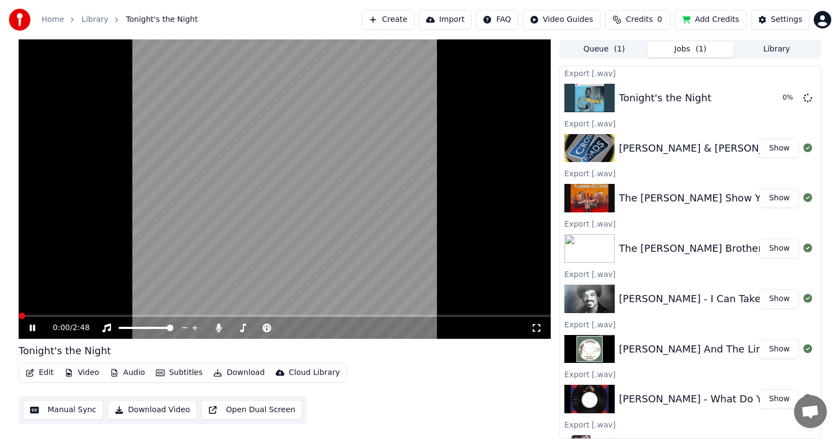
click at [776, 46] on button "Library" at bounding box center [776, 50] width 86 height 16
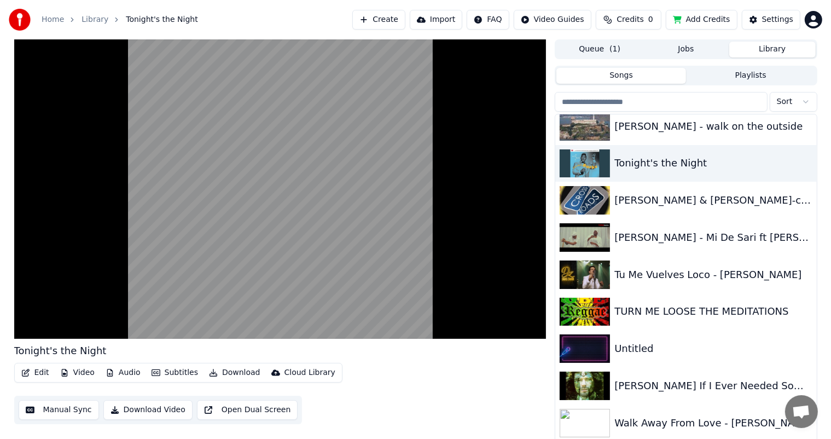
scroll to position [9708, 0]
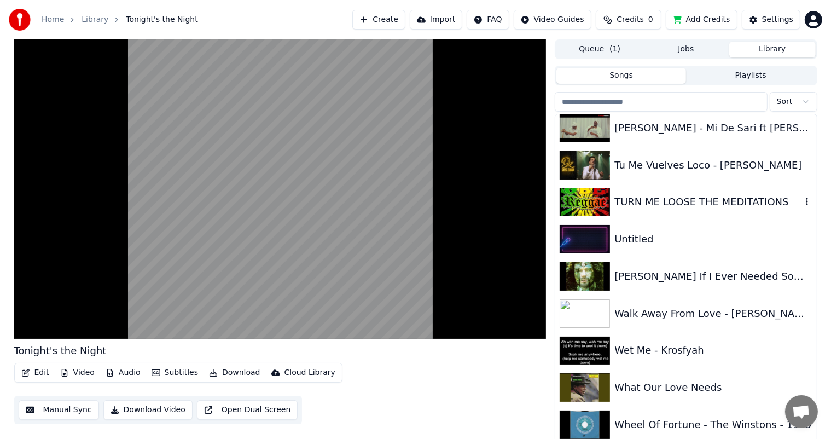
click at [689, 199] on div "TURN ME LOOSE THE MEDITATIONS" at bounding box center [707, 201] width 186 height 15
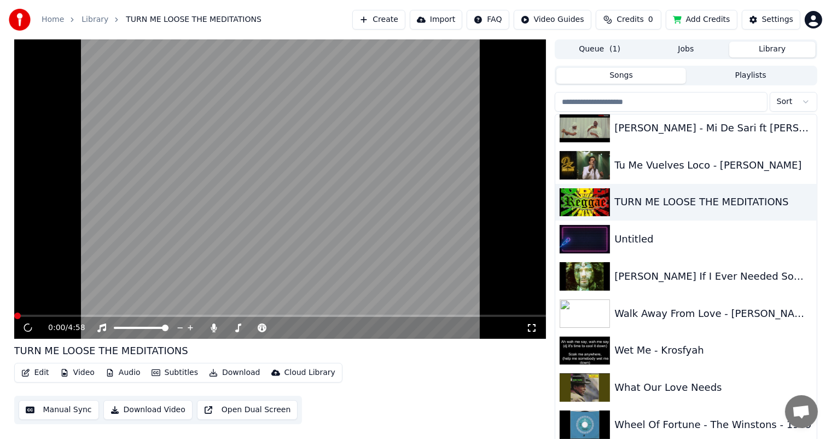
click at [230, 373] on button "Download" at bounding box center [234, 372] width 60 height 15
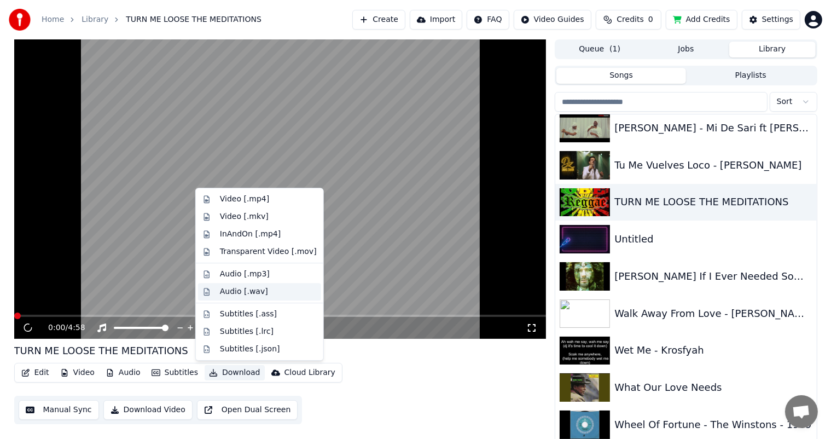
click at [229, 290] on div "Audio [.wav]" at bounding box center [244, 291] width 48 height 11
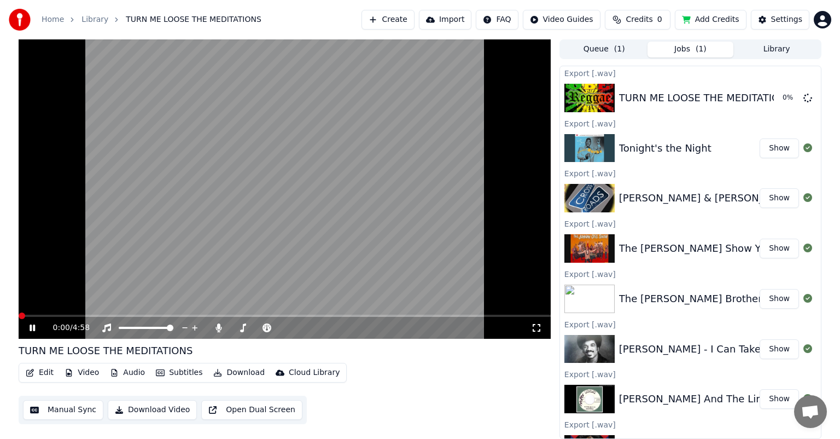
click at [40, 311] on video at bounding box center [285, 188] width 532 height 299
click at [31, 327] on icon at bounding box center [32, 328] width 7 height 8
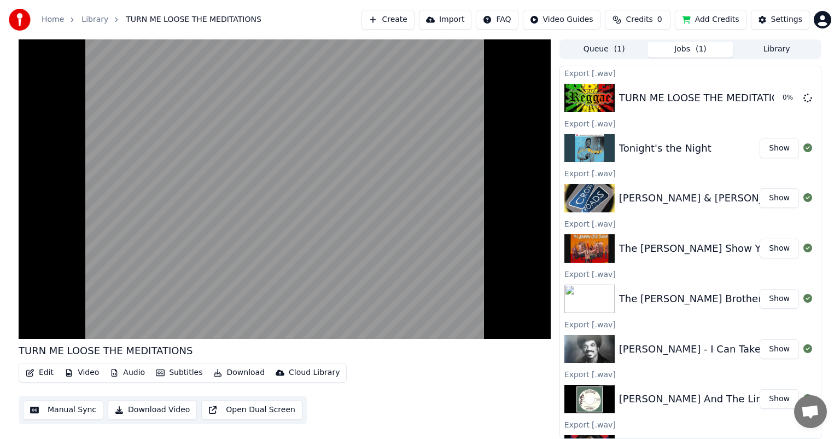
click at [776, 49] on button "Library" at bounding box center [776, 50] width 86 height 16
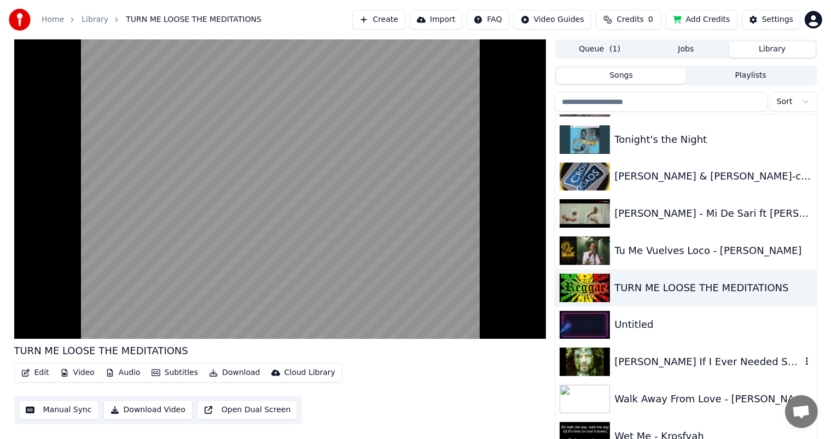
scroll to position [9732, 0]
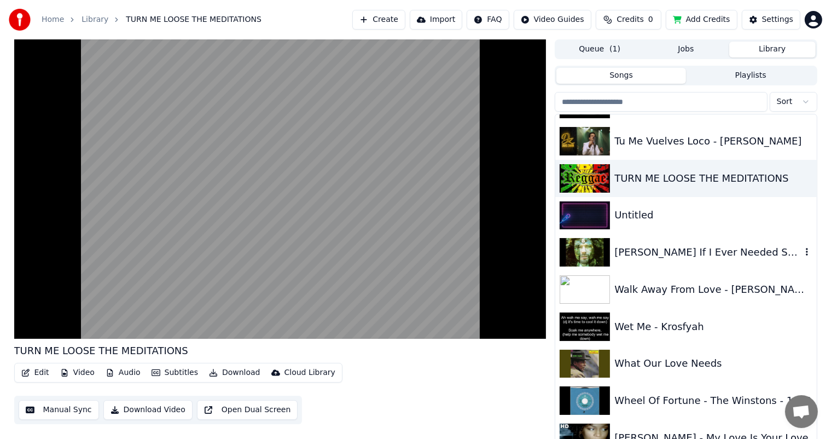
click at [701, 250] on div "[PERSON_NAME] If I Ever Needed Someone" at bounding box center [707, 251] width 186 height 15
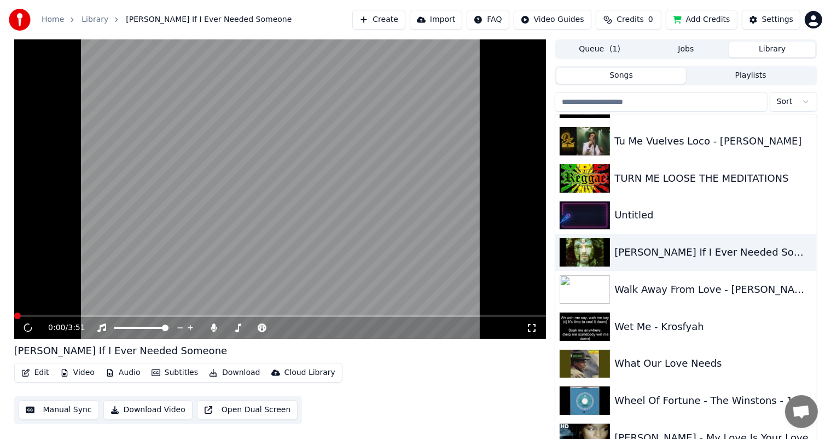
click at [45, 302] on video at bounding box center [280, 188] width 532 height 299
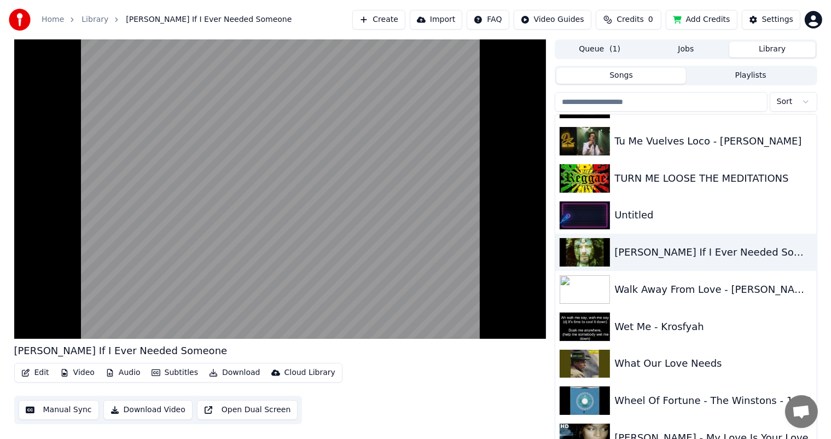
click at [227, 371] on button "Download" at bounding box center [234, 372] width 60 height 15
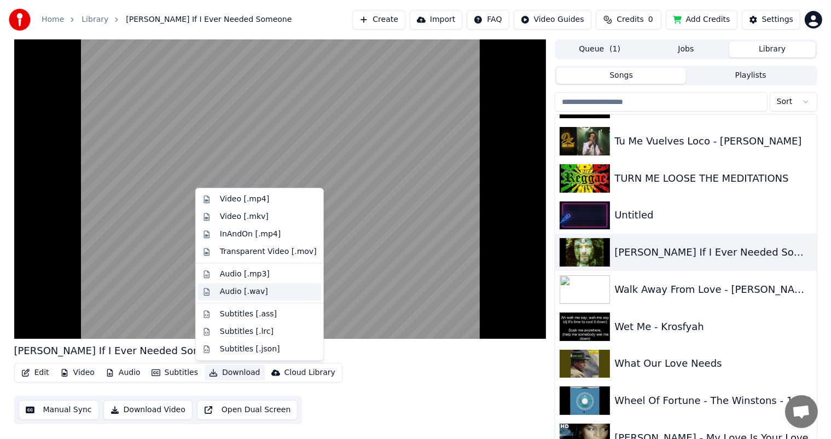
click at [231, 289] on div "Audio [.wav]" at bounding box center [244, 291] width 48 height 11
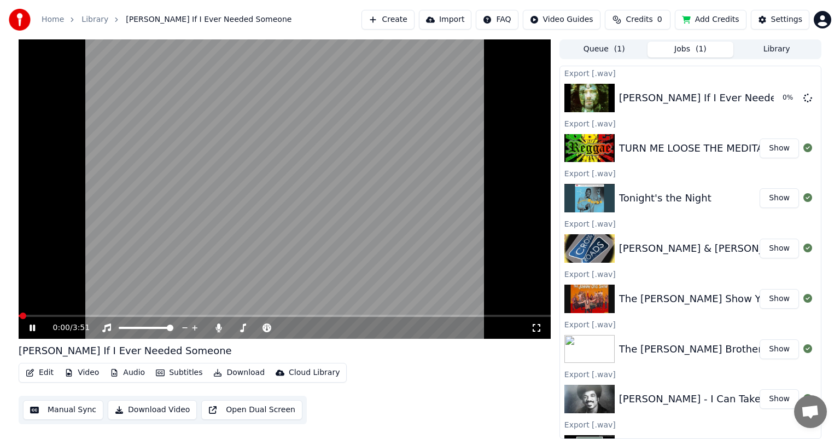
click at [771, 46] on button "Library" at bounding box center [776, 50] width 86 height 16
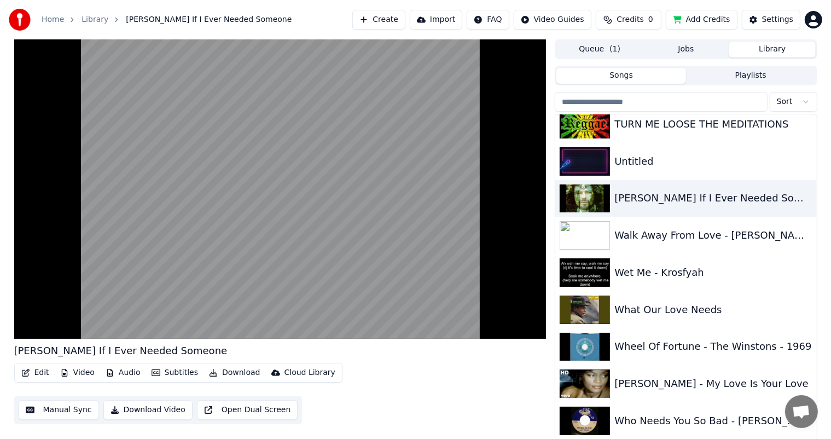
scroll to position [9842, 0]
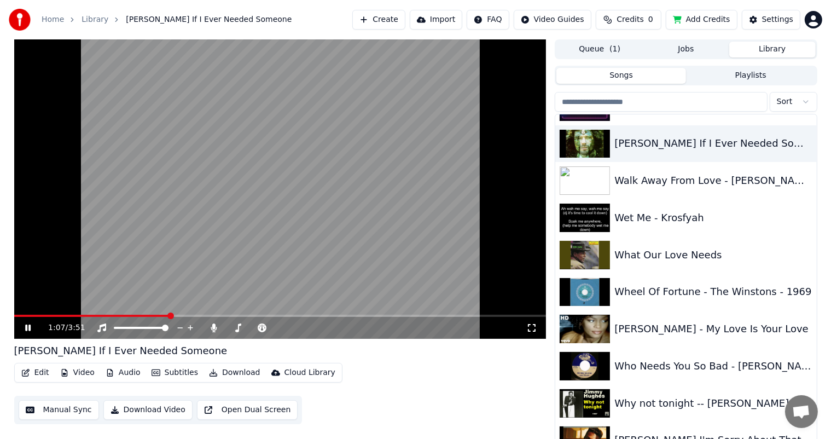
click at [26, 328] on icon at bounding box center [27, 327] width 5 height 7
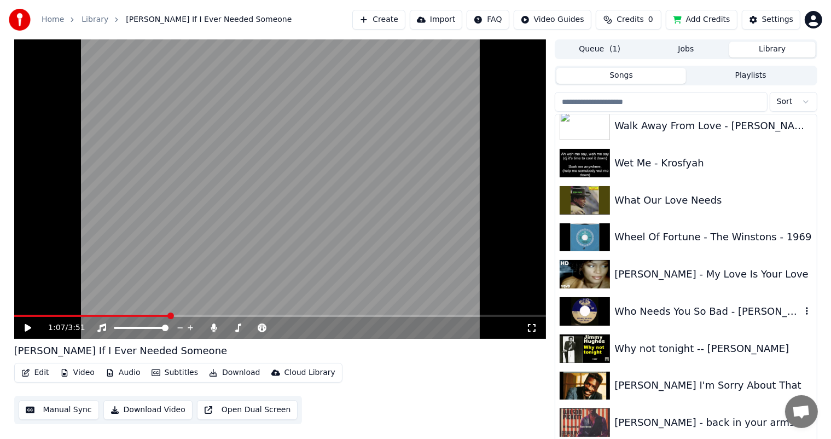
click at [662, 313] on div "Who Needs You So Bad - [PERSON_NAME] & The [PERSON_NAME]" at bounding box center [707, 310] width 186 height 15
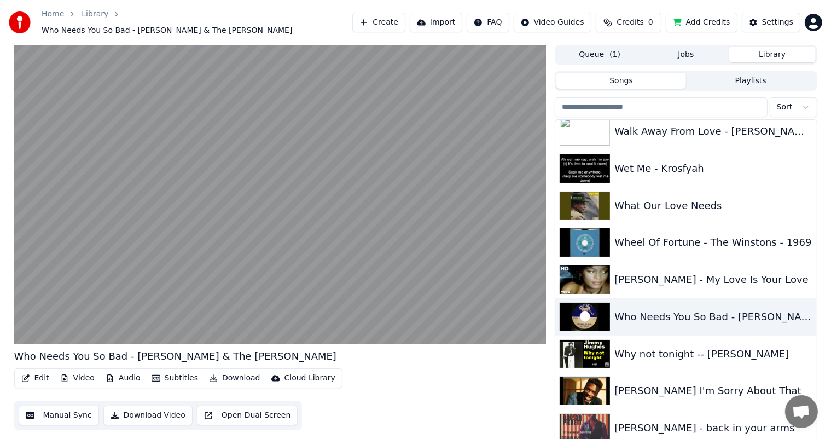
click at [224, 371] on button "Download" at bounding box center [234, 377] width 60 height 15
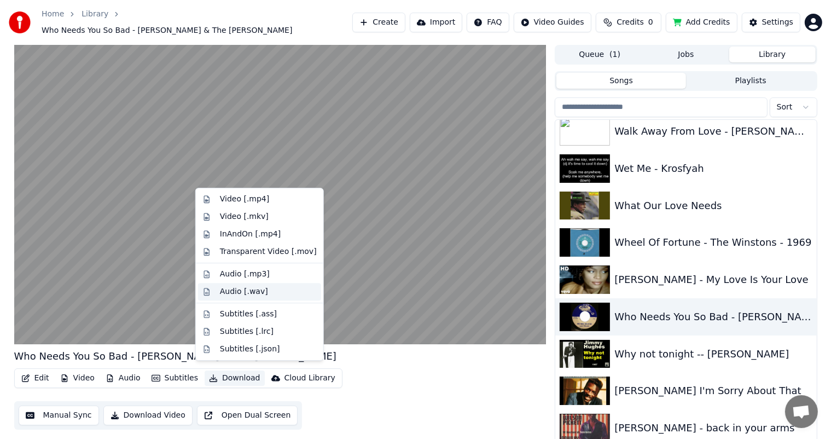
click at [229, 288] on div "Audio [.wav]" at bounding box center [244, 291] width 48 height 11
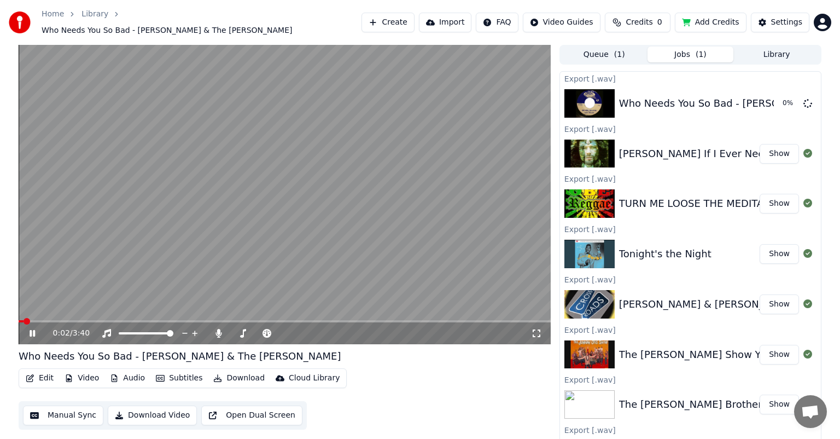
click at [772, 49] on button "Library" at bounding box center [776, 54] width 86 height 16
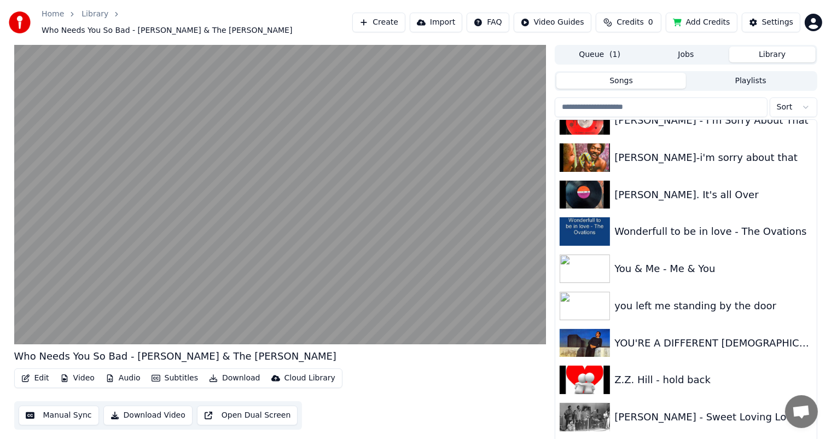
scroll to position [10304, 0]
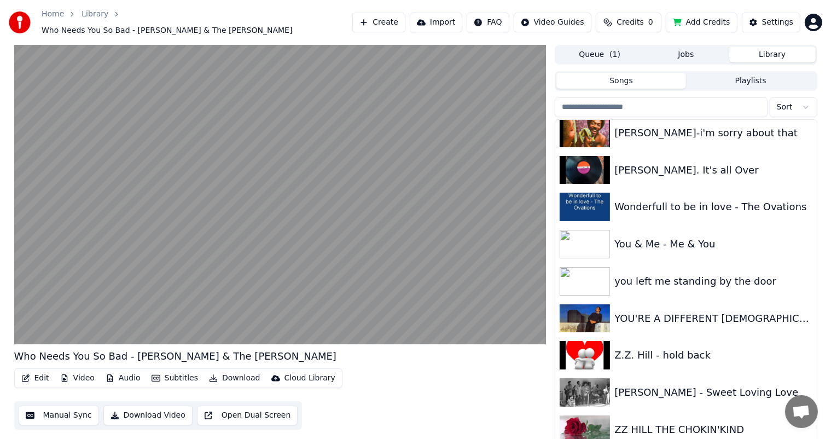
click at [235, 372] on button "Download" at bounding box center [234, 377] width 60 height 15
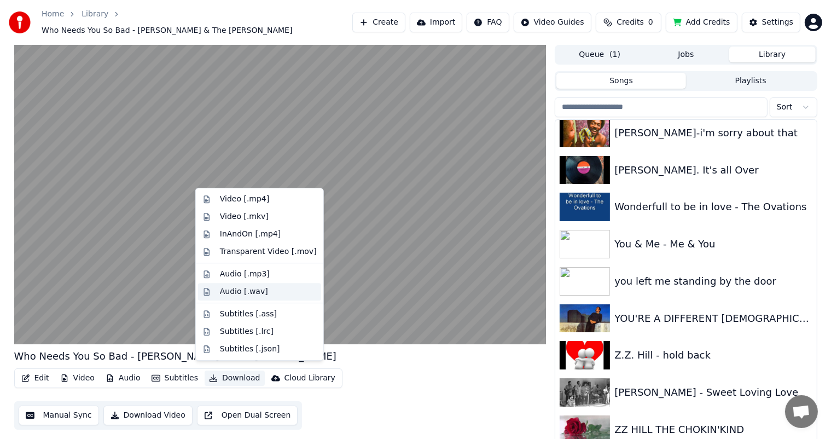
click at [234, 291] on div "Audio [.wav]" at bounding box center [244, 291] width 48 height 11
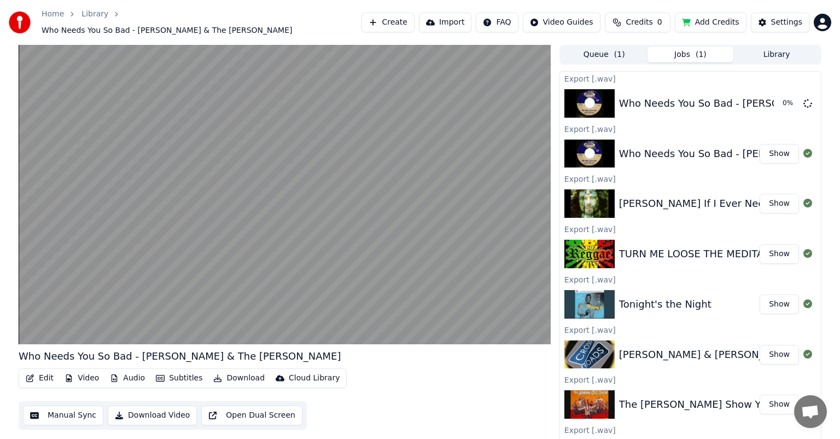
click at [771, 48] on button "Library" at bounding box center [776, 54] width 86 height 16
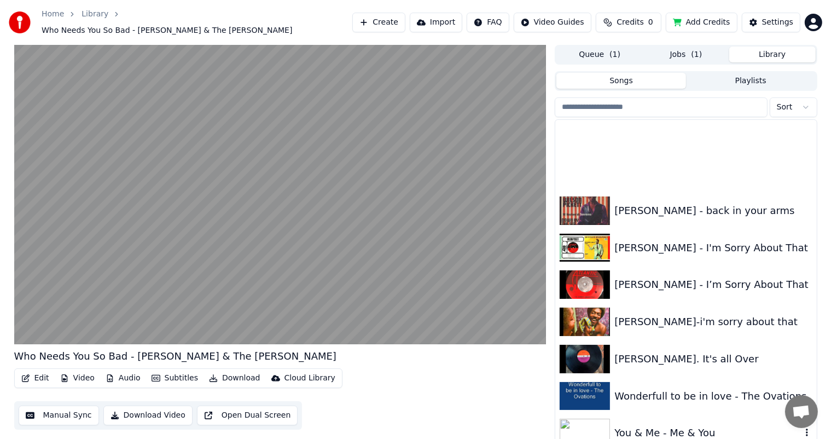
scroll to position [10279, 0]
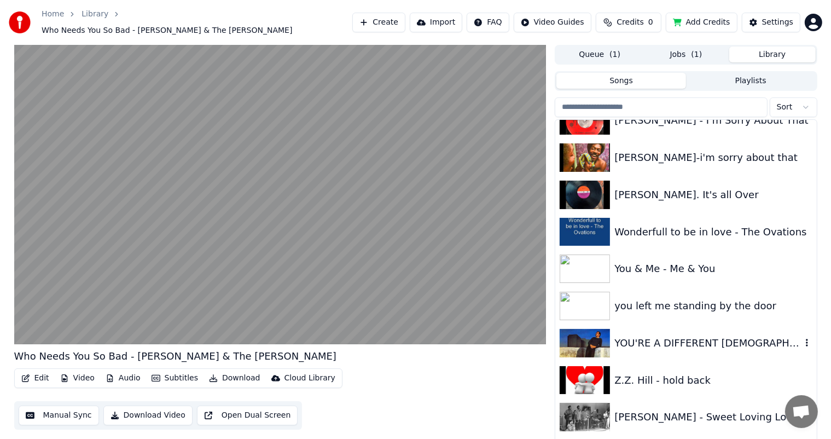
click at [665, 335] on div "YOU'RE A DIFFERENT [DEMOGRAPHIC_DATA] - [PERSON_NAME]" at bounding box center [707, 342] width 186 height 15
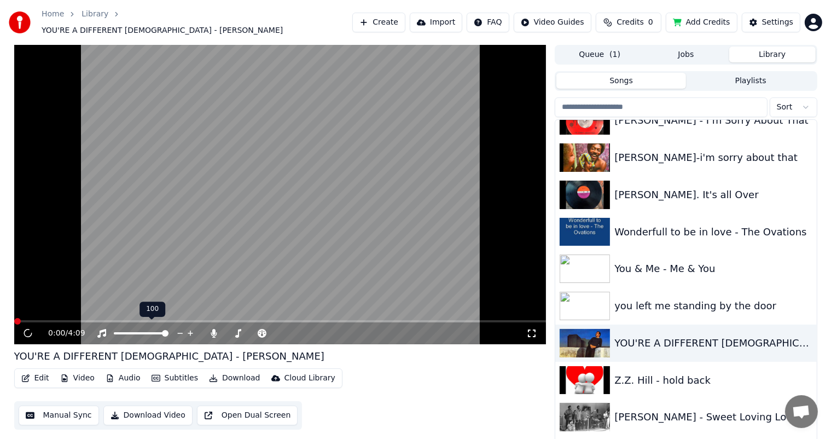
click at [50, 306] on video at bounding box center [280, 194] width 532 height 299
click at [24, 329] on icon at bounding box center [36, 333] width 26 height 9
click at [236, 372] on button "Download" at bounding box center [234, 377] width 60 height 15
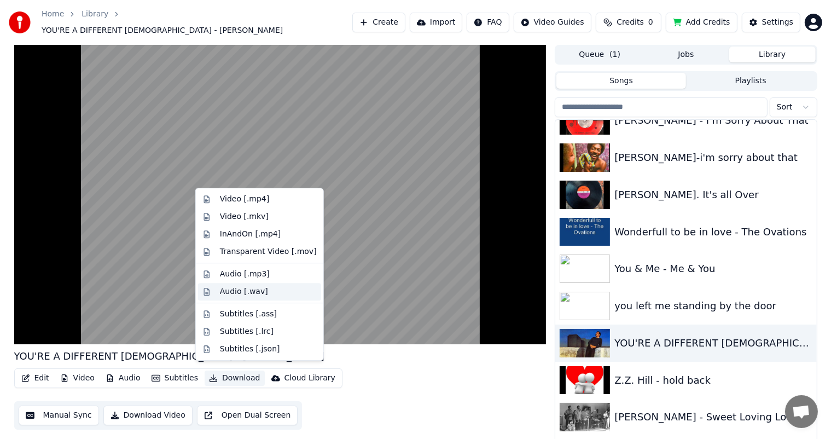
click at [238, 289] on div "Audio [.wav]" at bounding box center [244, 291] width 48 height 11
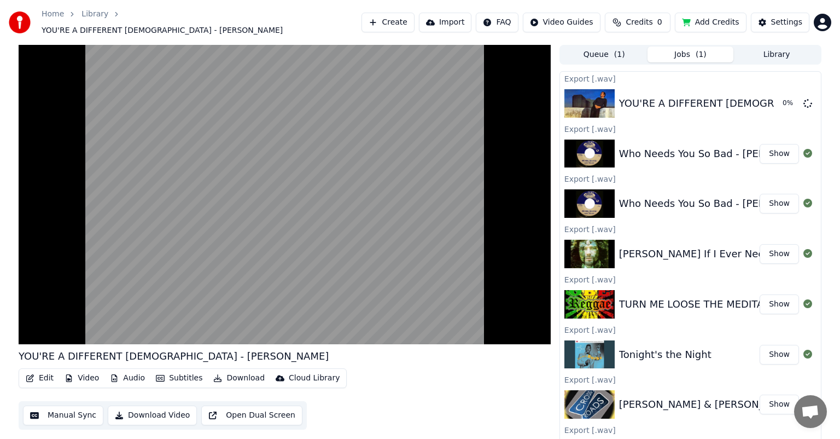
click at [777, 48] on button "Library" at bounding box center [776, 54] width 86 height 16
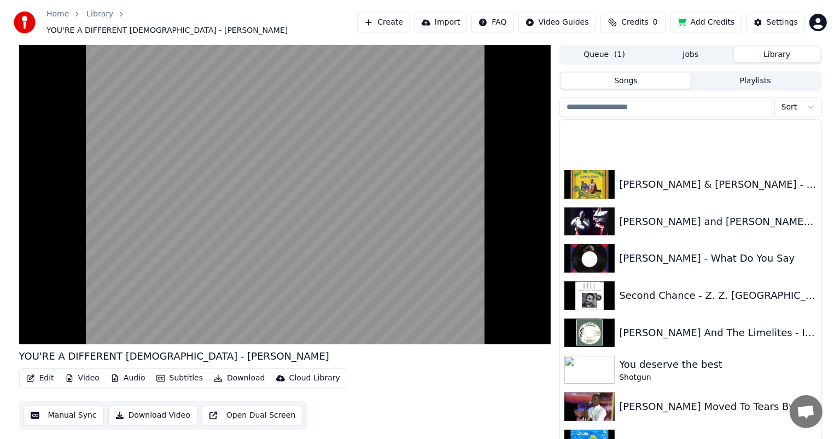
scroll to position [7983, 0]
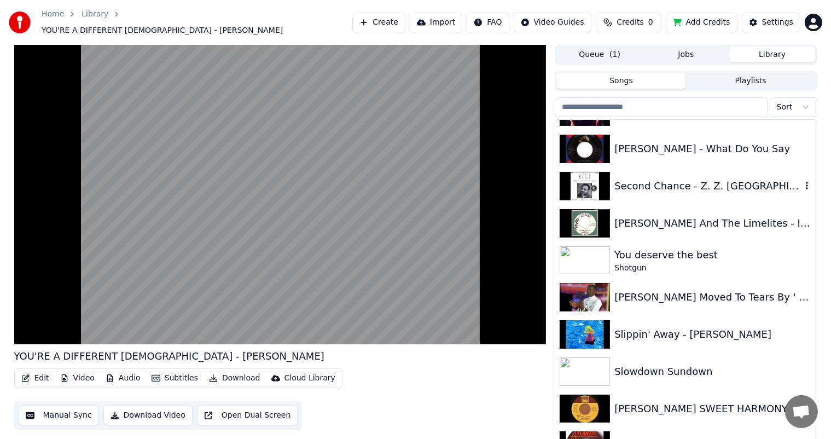
click at [665, 179] on div "Second Chance - Z. Z. [GEOGRAPHIC_DATA]" at bounding box center [707, 185] width 186 height 15
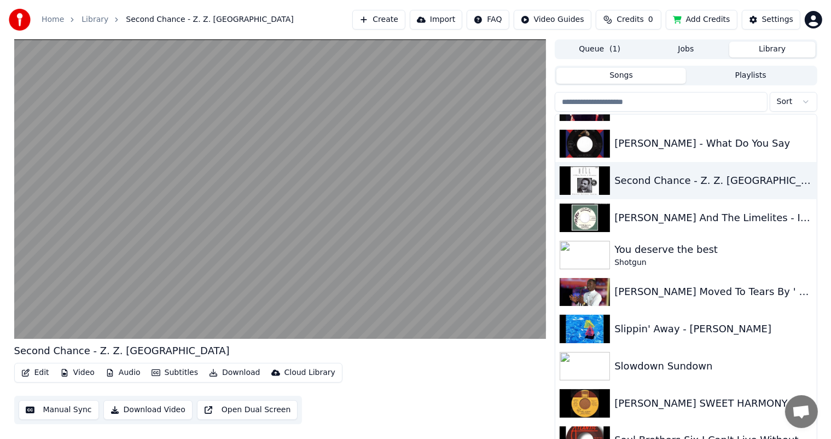
click at [233, 370] on button "Download" at bounding box center [234, 372] width 60 height 15
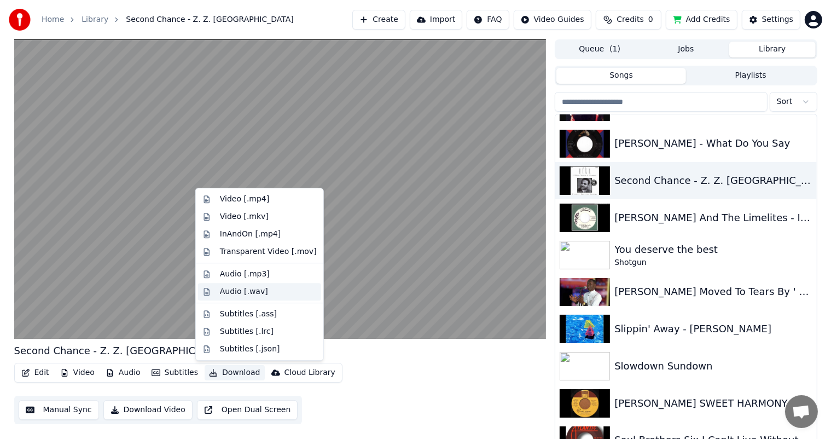
click at [236, 291] on div "Audio [.wav]" at bounding box center [244, 291] width 48 height 11
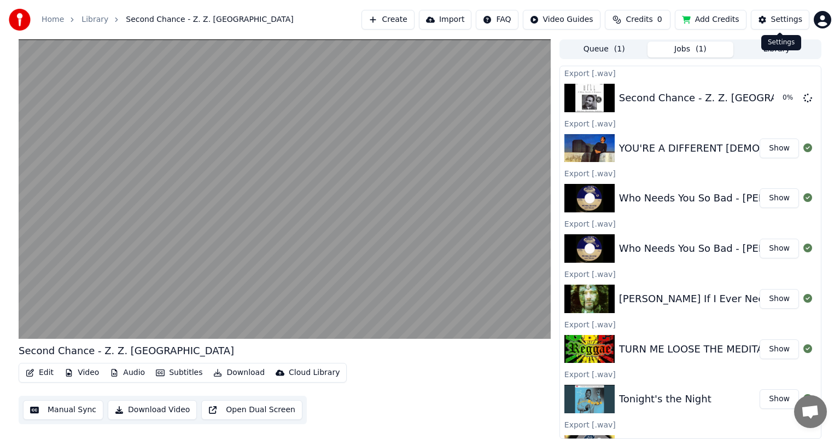
click at [774, 48] on div "Settings Settings" at bounding box center [781, 42] width 40 height 15
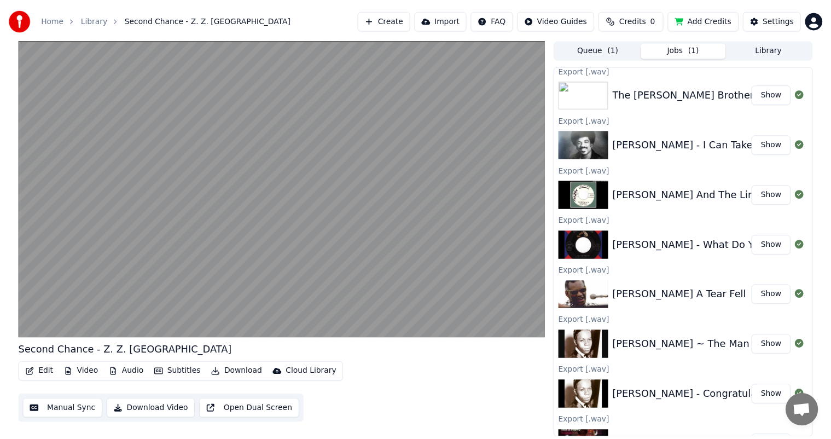
scroll to position [1133, 0]
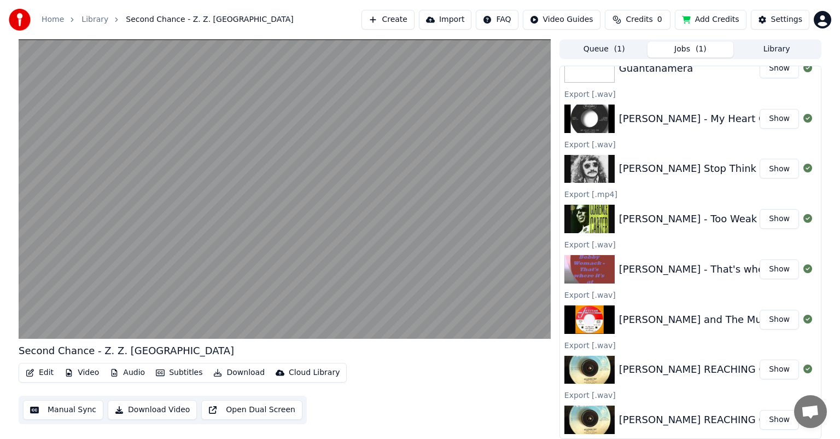
click at [778, 49] on button "Library" at bounding box center [776, 50] width 86 height 16
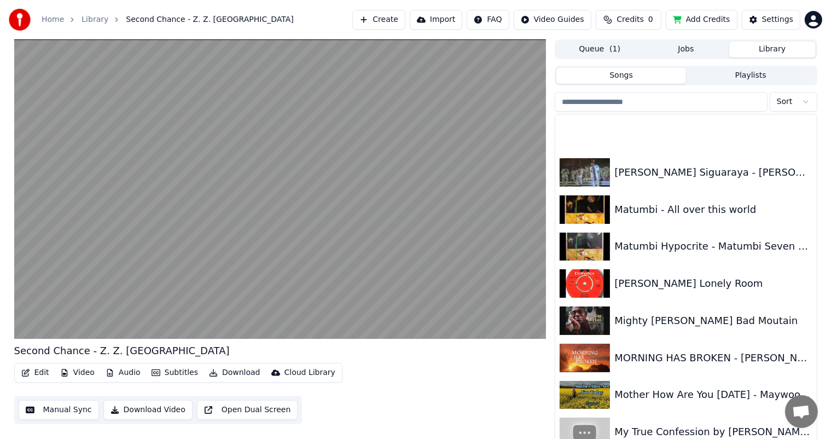
scroll to position [5850, 0]
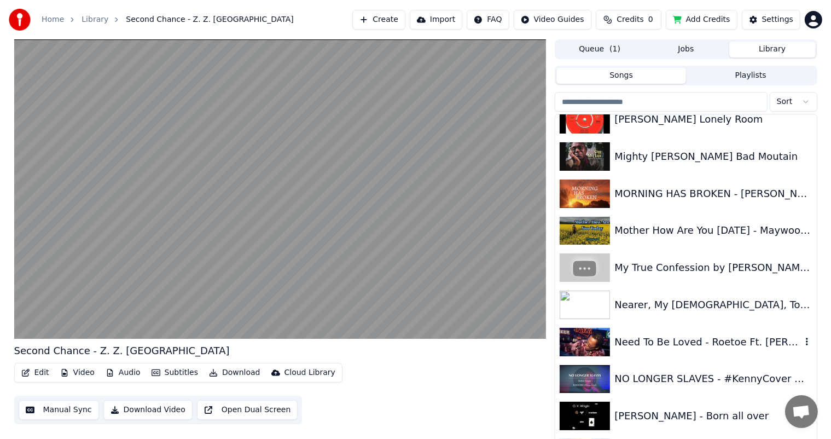
click at [651, 339] on div "Need To Be Loved - Roetoe Ft. [PERSON_NAME]" at bounding box center [707, 341] width 186 height 15
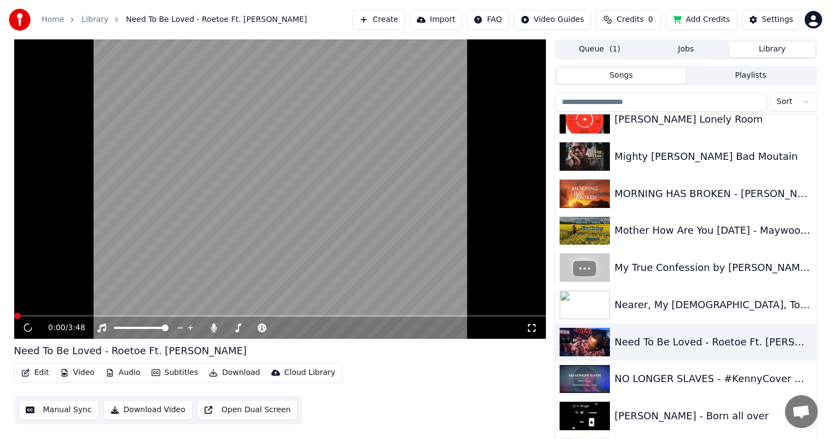
click at [42, 300] on video at bounding box center [280, 188] width 532 height 299
click at [229, 370] on button "Download" at bounding box center [234, 372] width 60 height 15
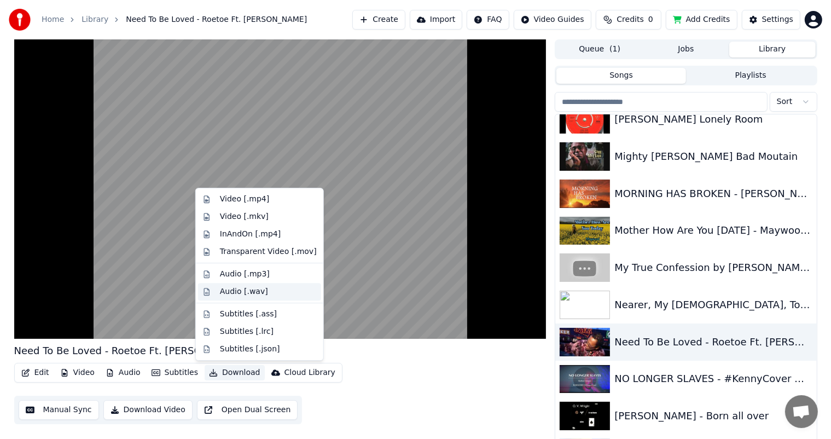
click at [231, 291] on div "Audio [.wav]" at bounding box center [244, 291] width 48 height 11
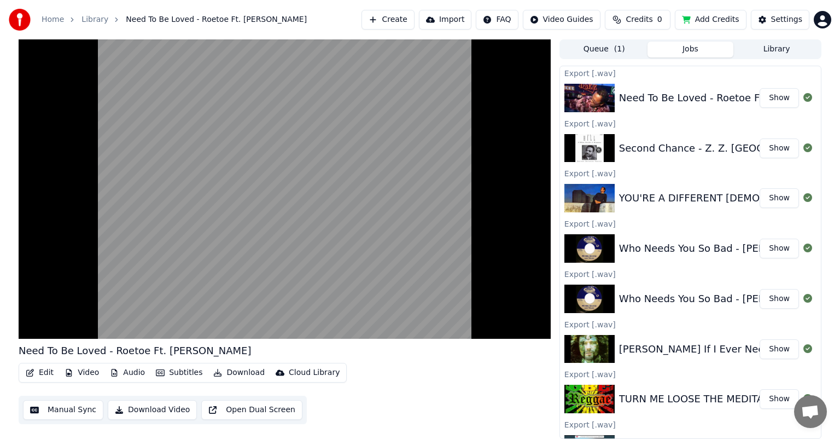
click at [778, 49] on button "Library" at bounding box center [776, 50] width 86 height 16
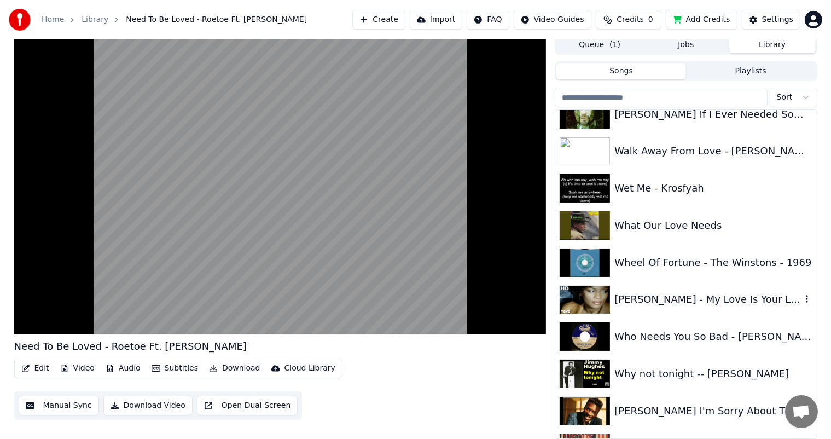
scroll to position [9758, 0]
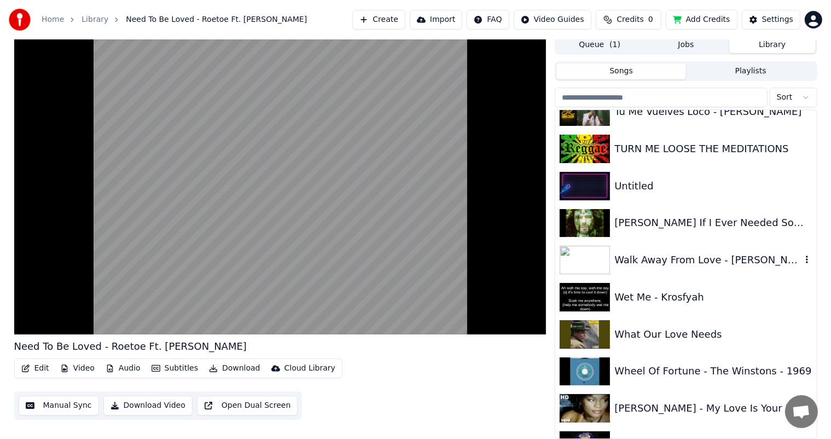
click at [671, 260] on div "Walk Away From Love - [PERSON_NAME]" at bounding box center [707, 259] width 186 height 15
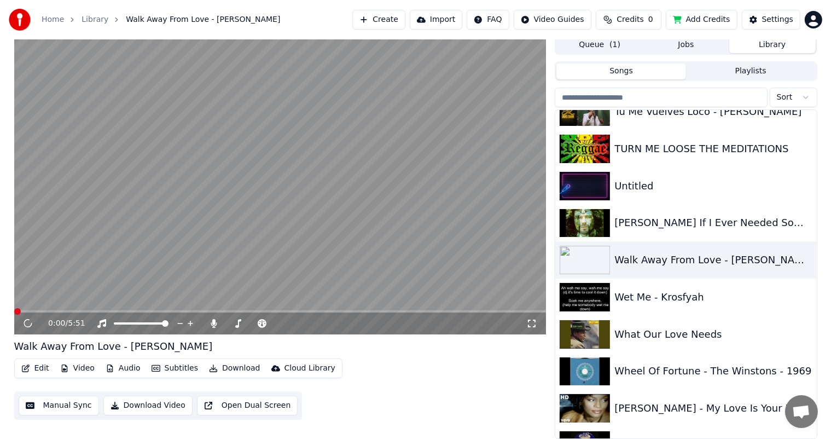
click at [38, 298] on video at bounding box center [280, 184] width 532 height 299
click at [229, 367] on button "Download" at bounding box center [234, 367] width 60 height 15
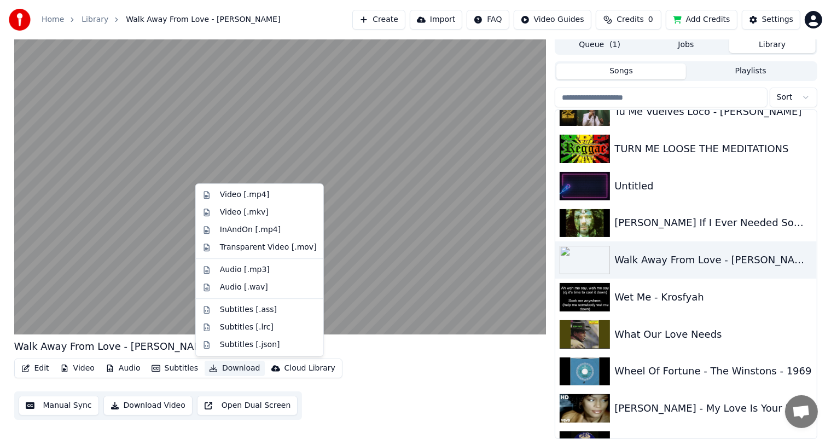
click at [388, 376] on div "Edit Video Audio Subtitles Download Cloud Library Manual Sync Download Video Op…" at bounding box center [280, 388] width 532 height 61
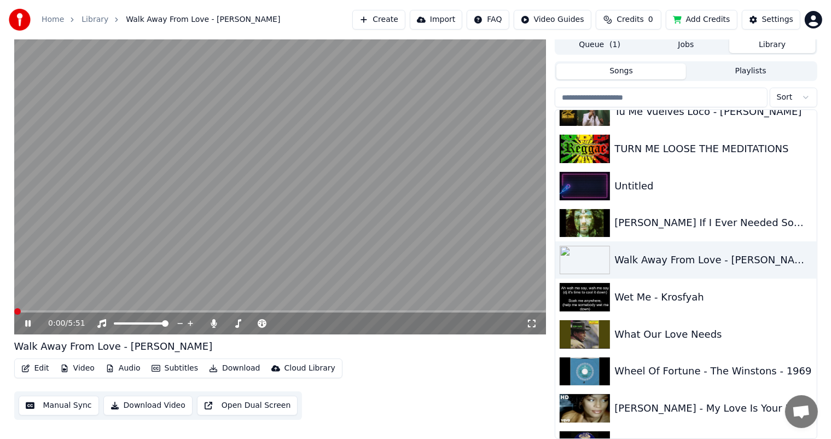
click at [26, 321] on icon at bounding box center [27, 323] width 5 height 7
click at [25, 324] on icon at bounding box center [28, 323] width 7 height 8
click at [223, 367] on button "Download" at bounding box center [234, 367] width 60 height 15
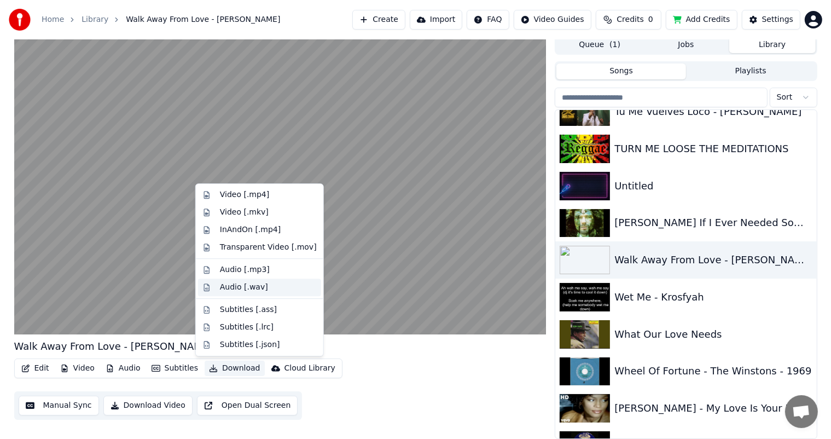
click at [236, 287] on div "Audio [.wav]" at bounding box center [244, 287] width 48 height 11
